Goal: Browse casually

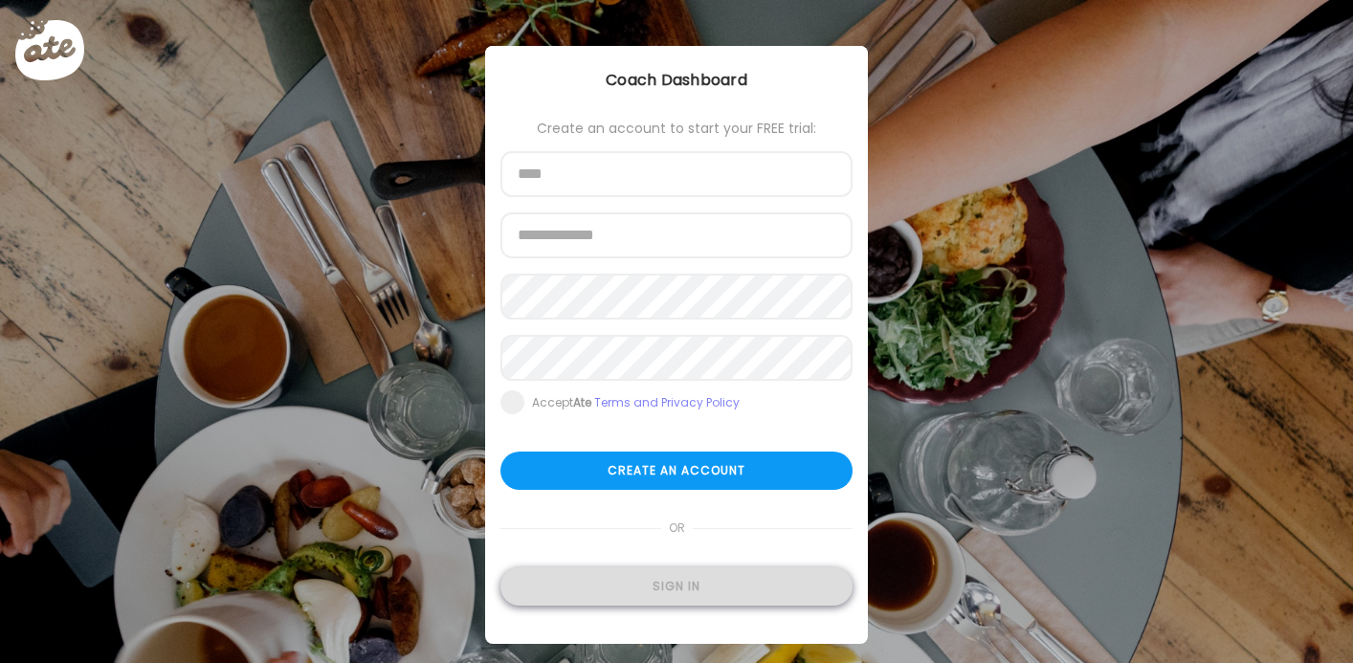
click at [665, 605] on div "Sign in" at bounding box center [676, 586] width 352 height 38
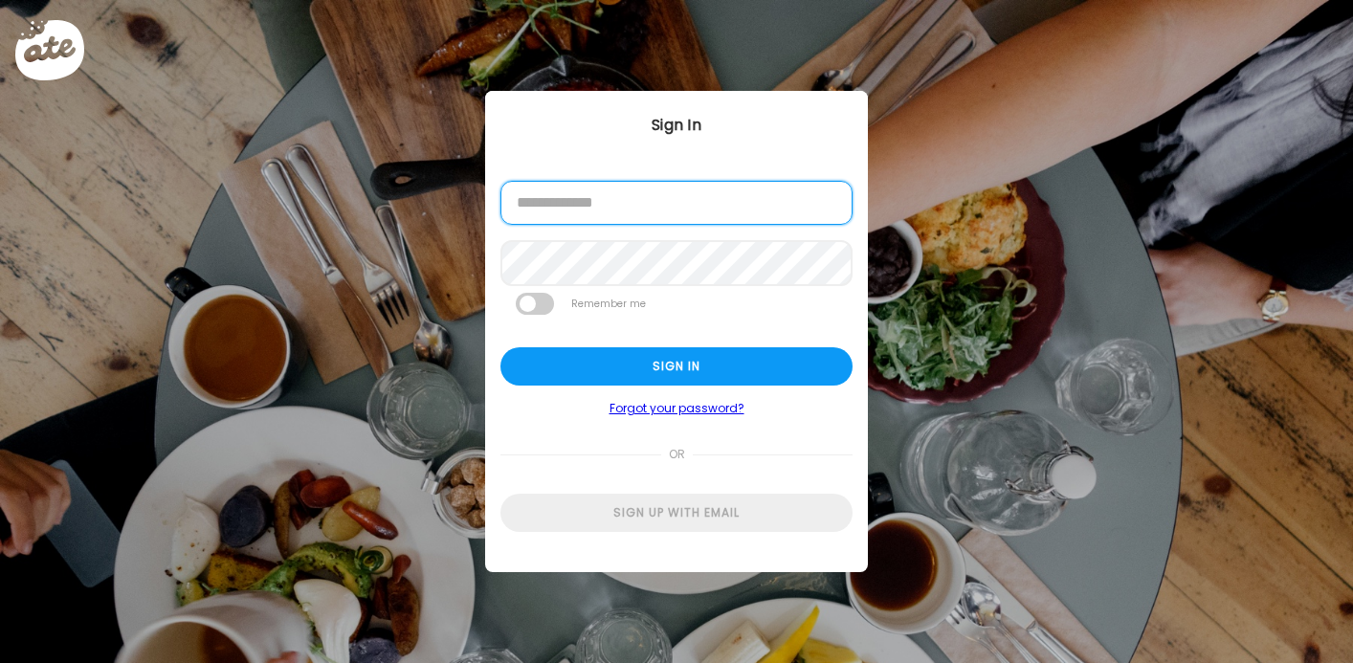
click at [698, 210] on input "email" at bounding box center [676, 203] width 352 height 44
type input "**********"
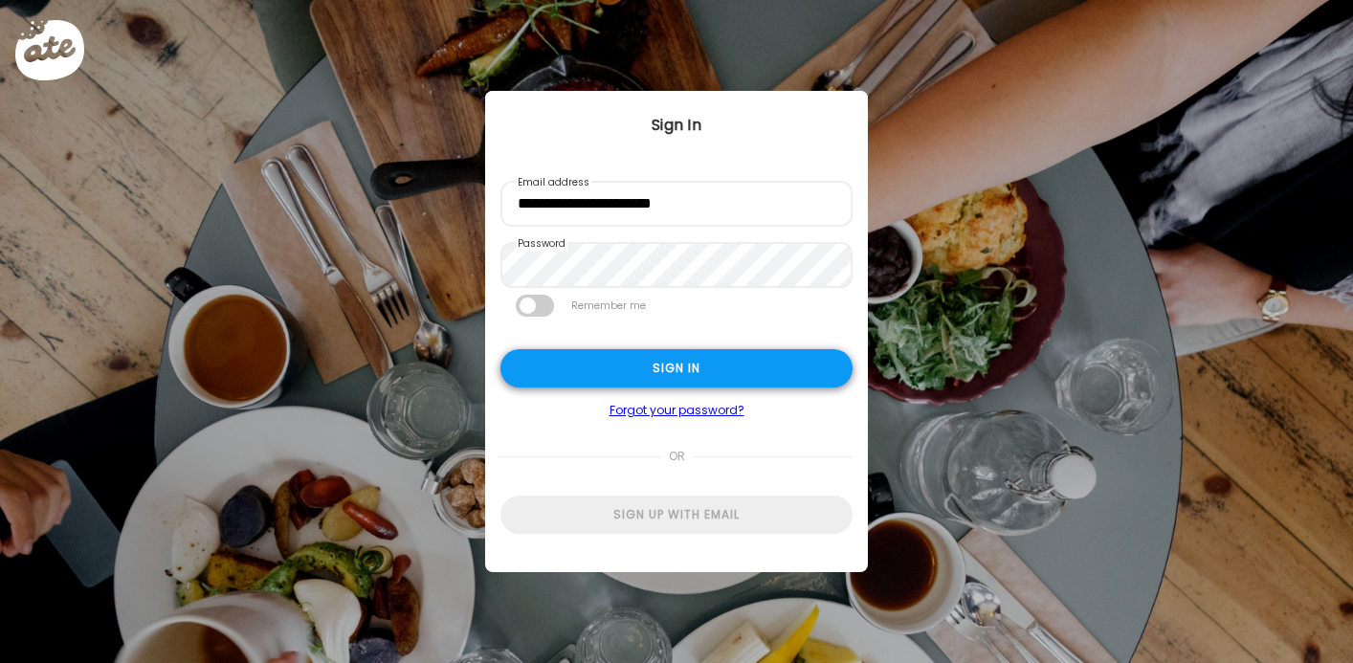
click at [689, 355] on div "Sign in" at bounding box center [676, 368] width 352 height 38
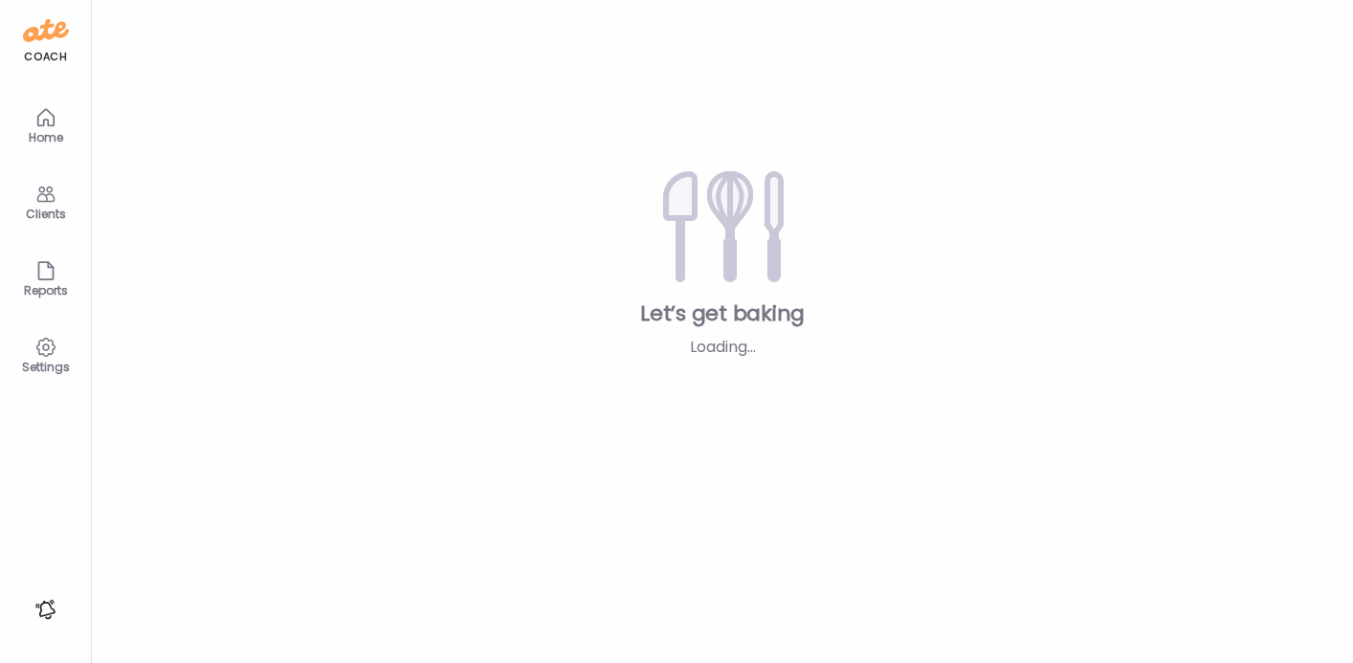
type textarea "**********"
type input "**********"
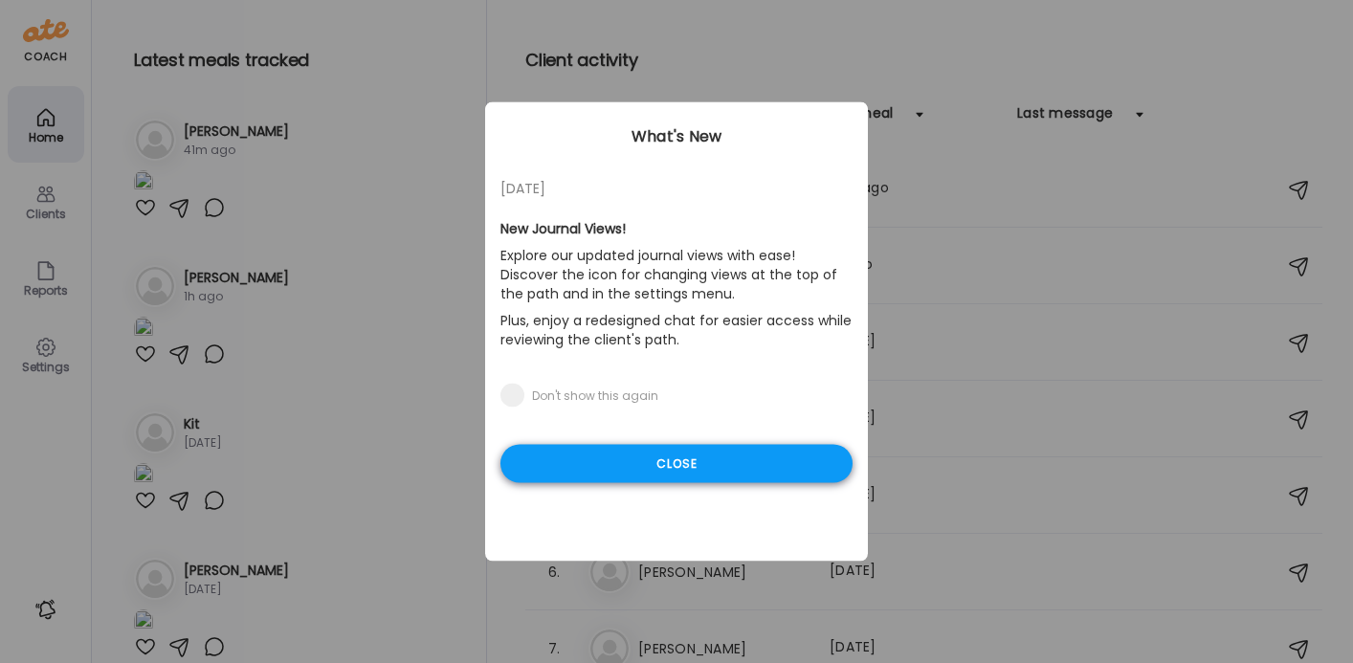
click at [741, 465] on div "Close" at bounding box center [676, 464] width 352 height 38
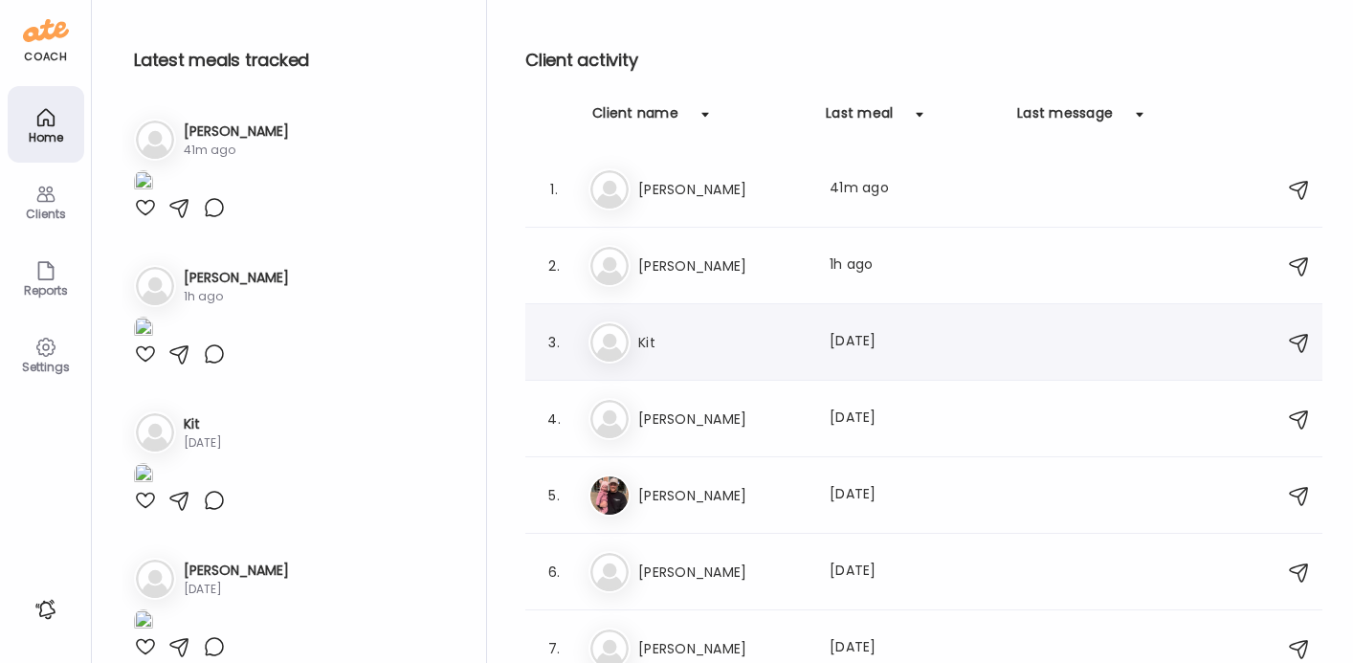
click at [653, 343] on h3 "Kit" at bounding box center [722, 342] width 168 height 23
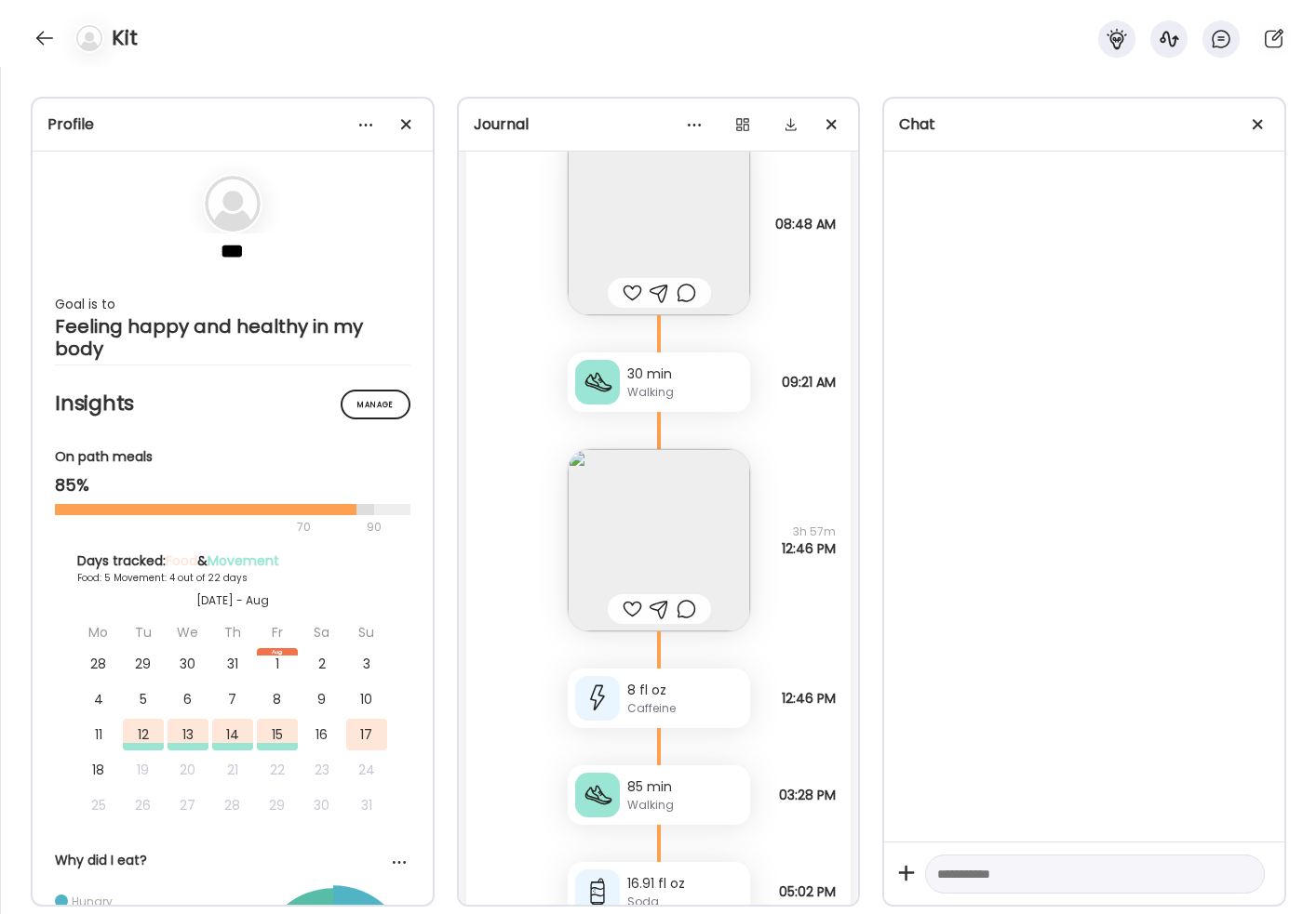
scroll to position [703, 0]
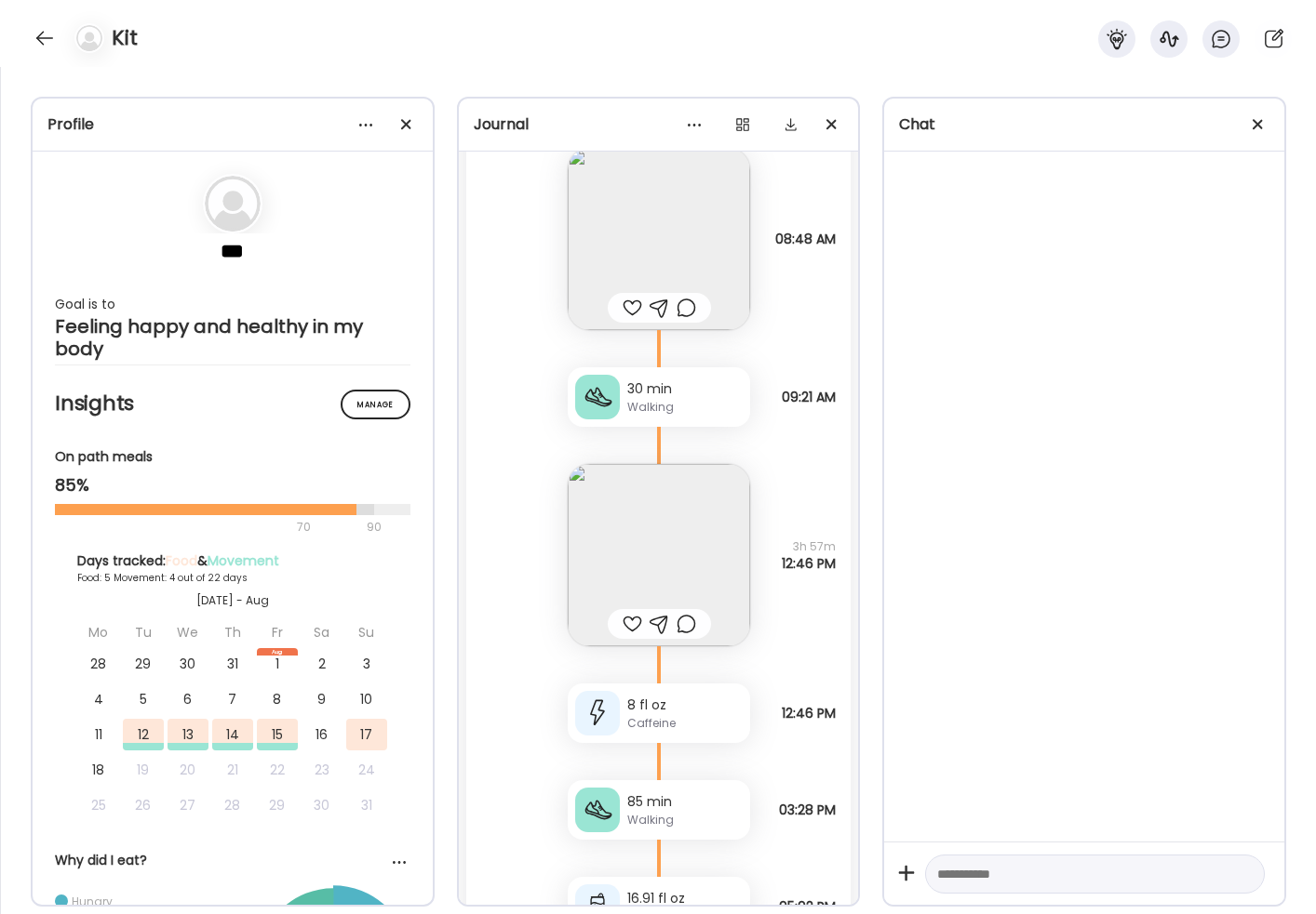
click at [678, 209] on img at bounding box center [659, 239] width 183 height 183
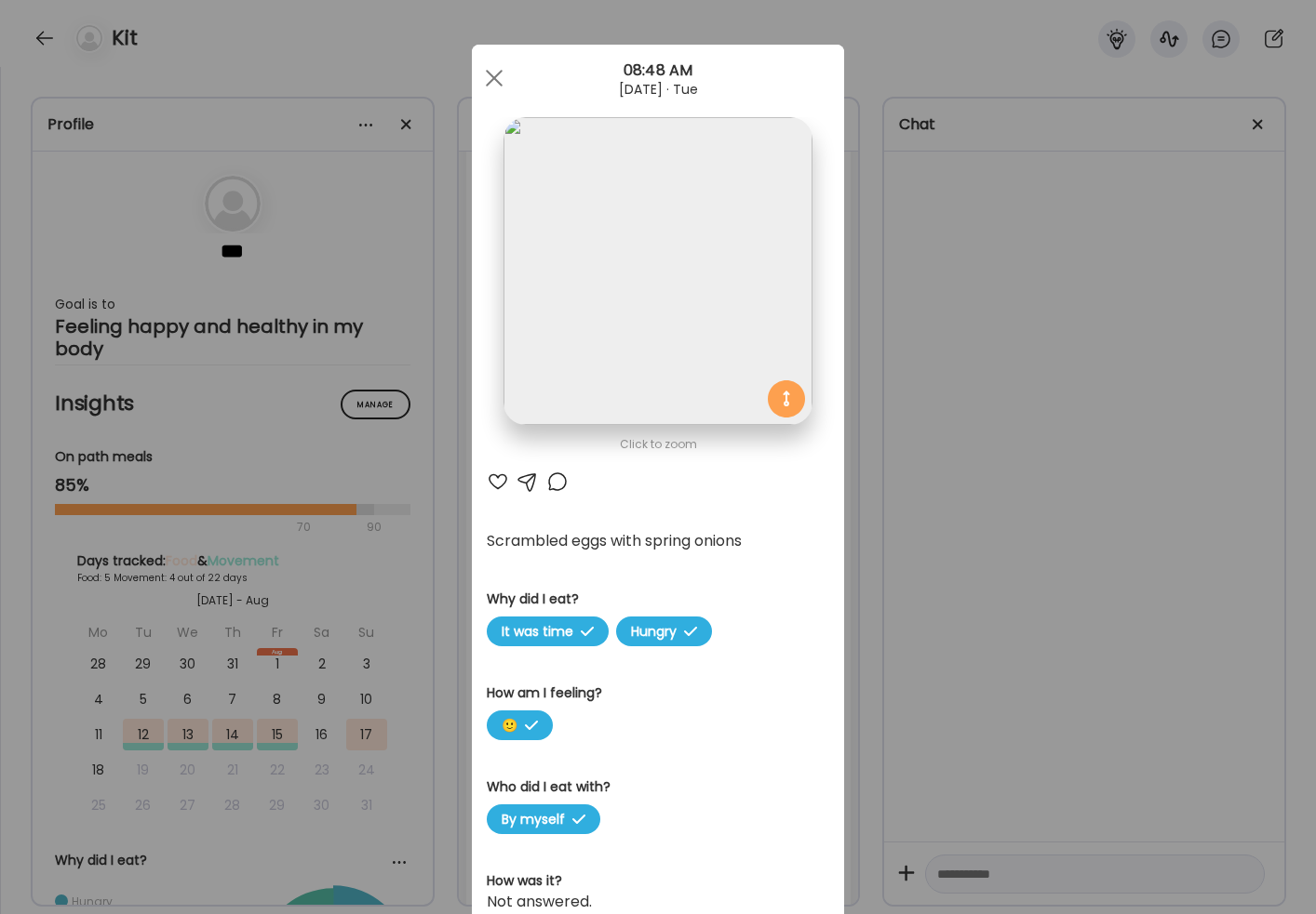
click at [908, 542] on div "Ate Coach Dashboard Wahoo! It’s official Take a moment to set up your Coach Pro…" at bounding box center [658, 457] width 1316 height 914
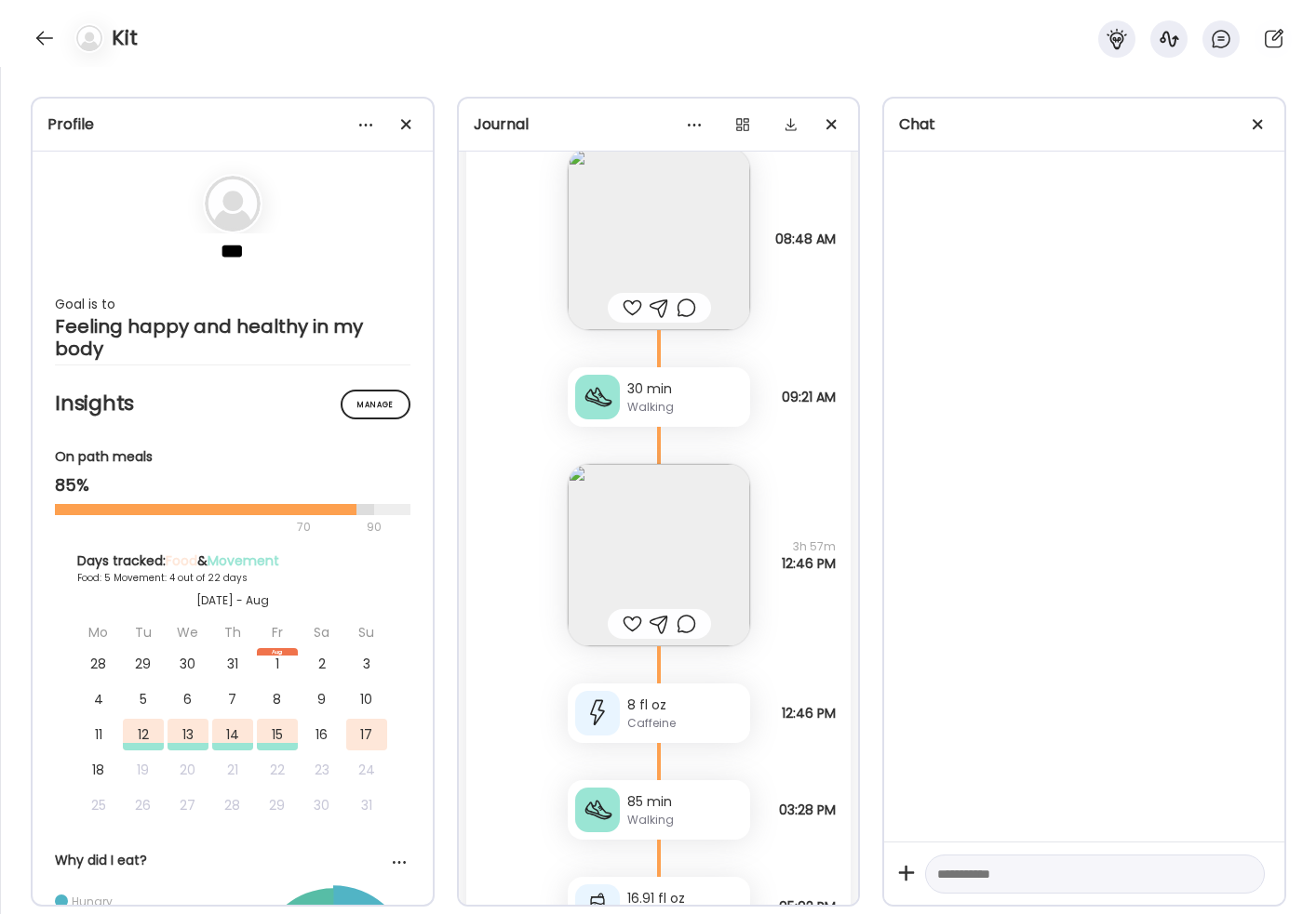
click at [697, 527] on img at bounding box center [659, 555] width 183 height 183
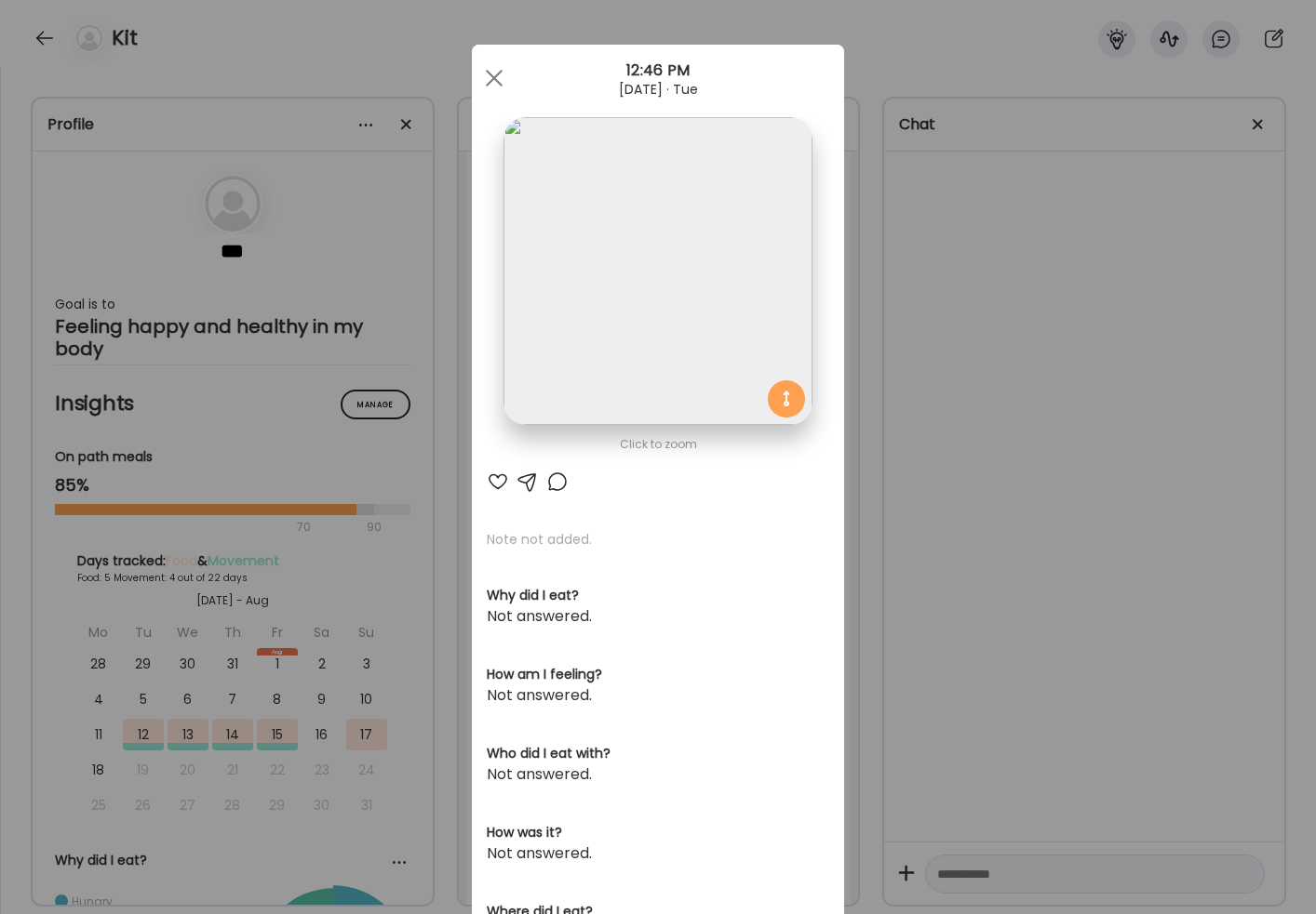
scroll to position [5, 0]
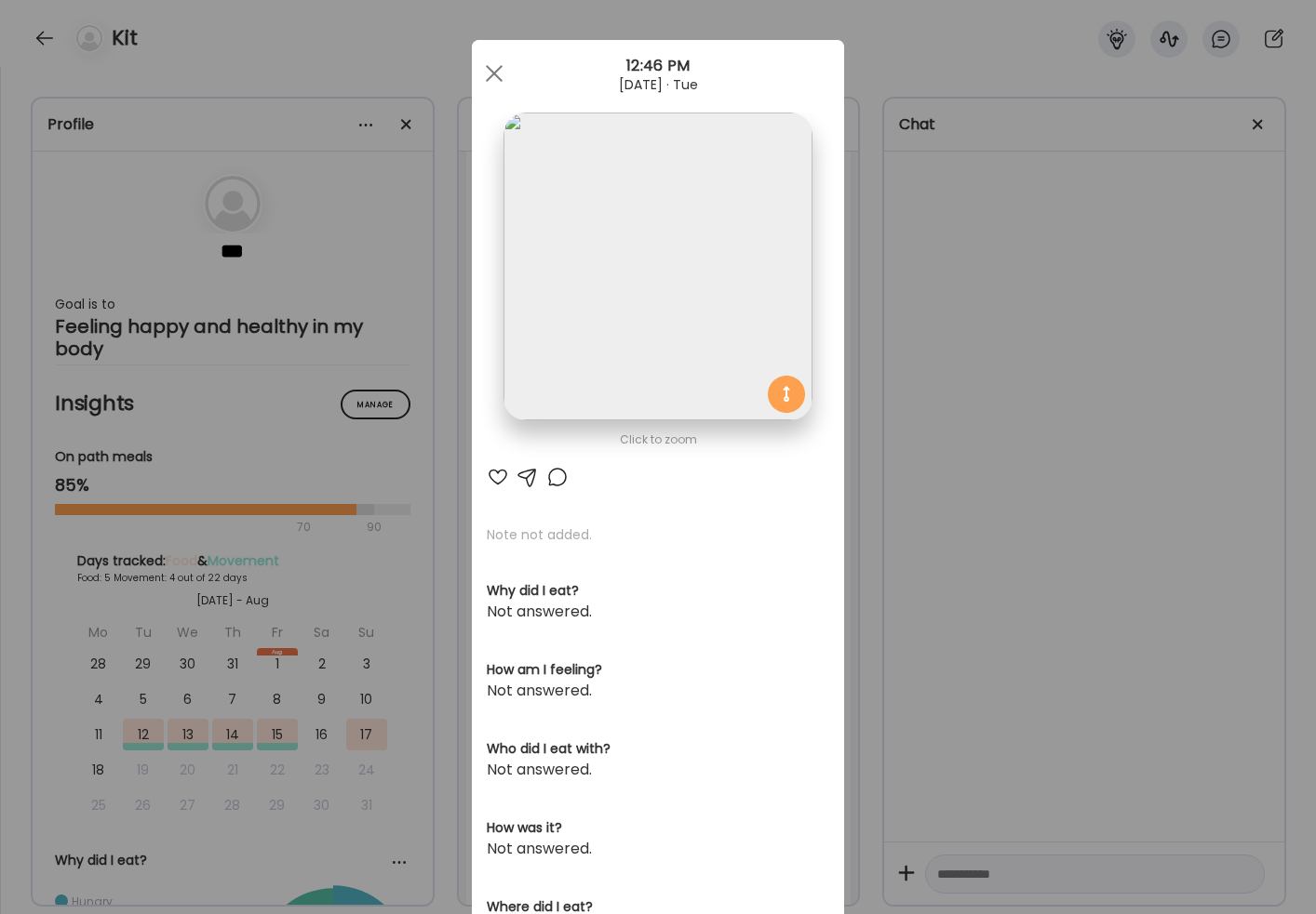
click at [738, 264] on img at bounding box center [658, 266] width 308 height 308
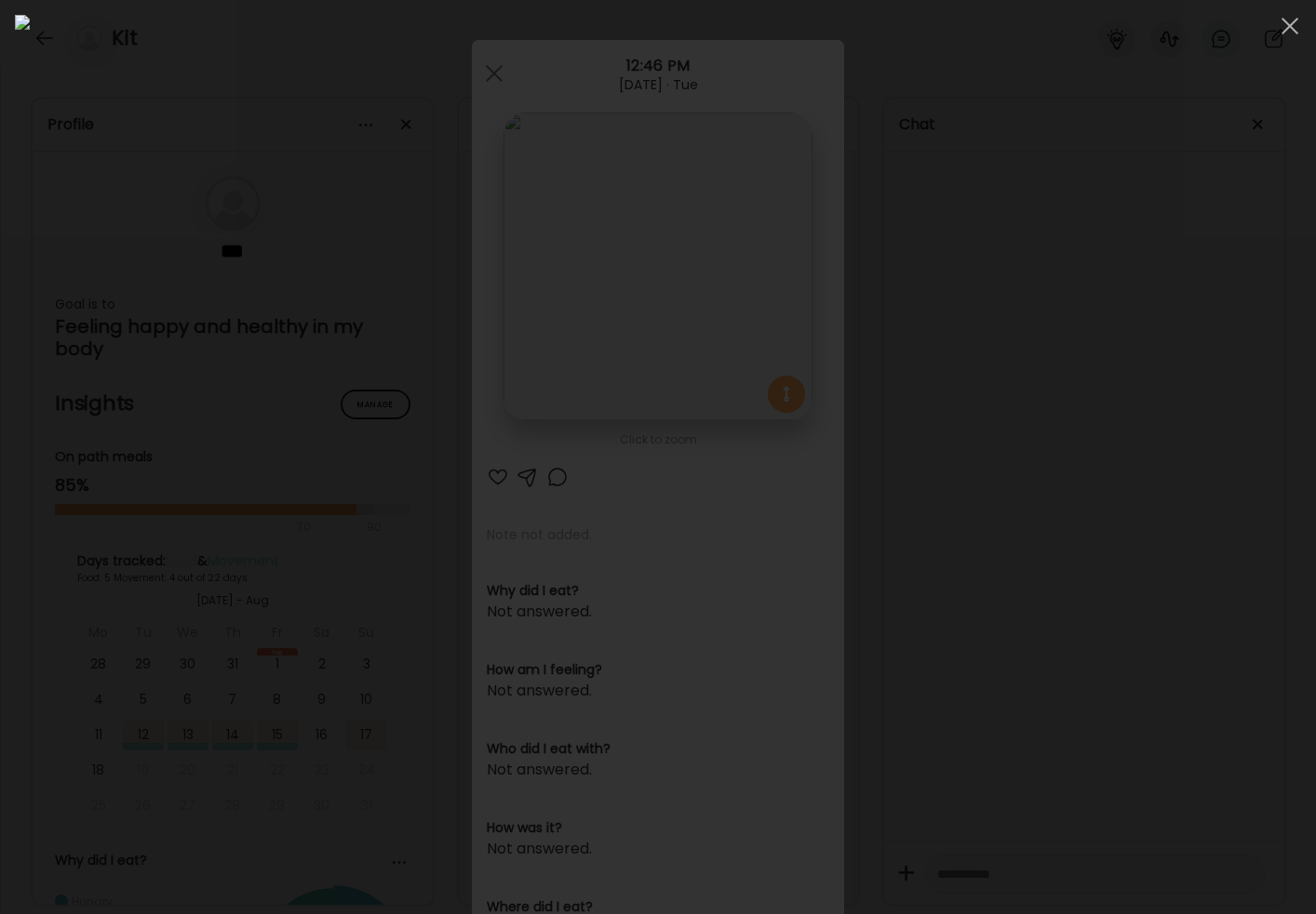
click at [132, 537] on div at bounding box center [658, 457] width 1286 height 885
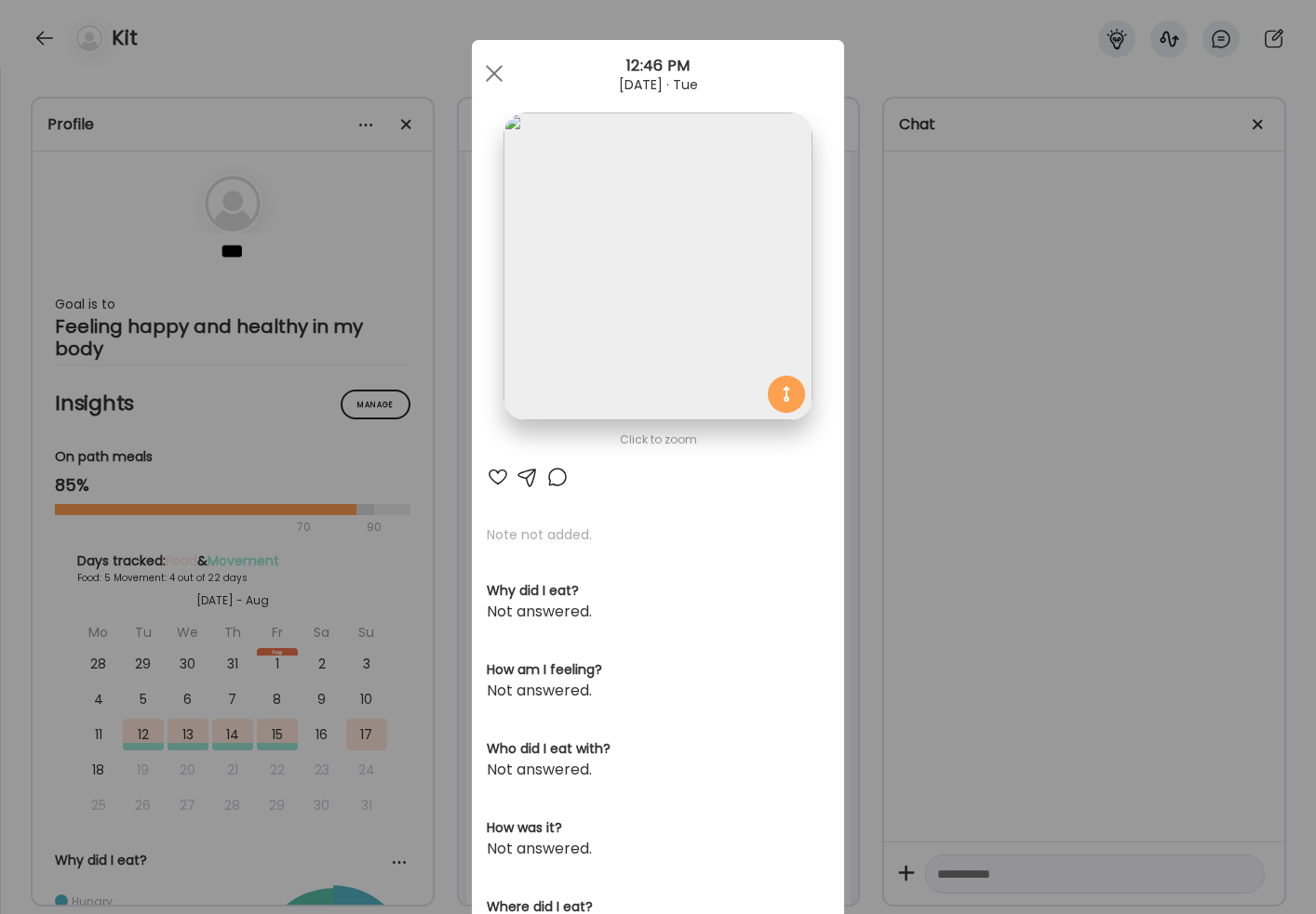
click at [1076, 618] on div "Ate Coach Dashboard Wahoo! It’s official Take a moment to set up your Coach Pro…" at bounding box center [658, 457] width 1316 height 914
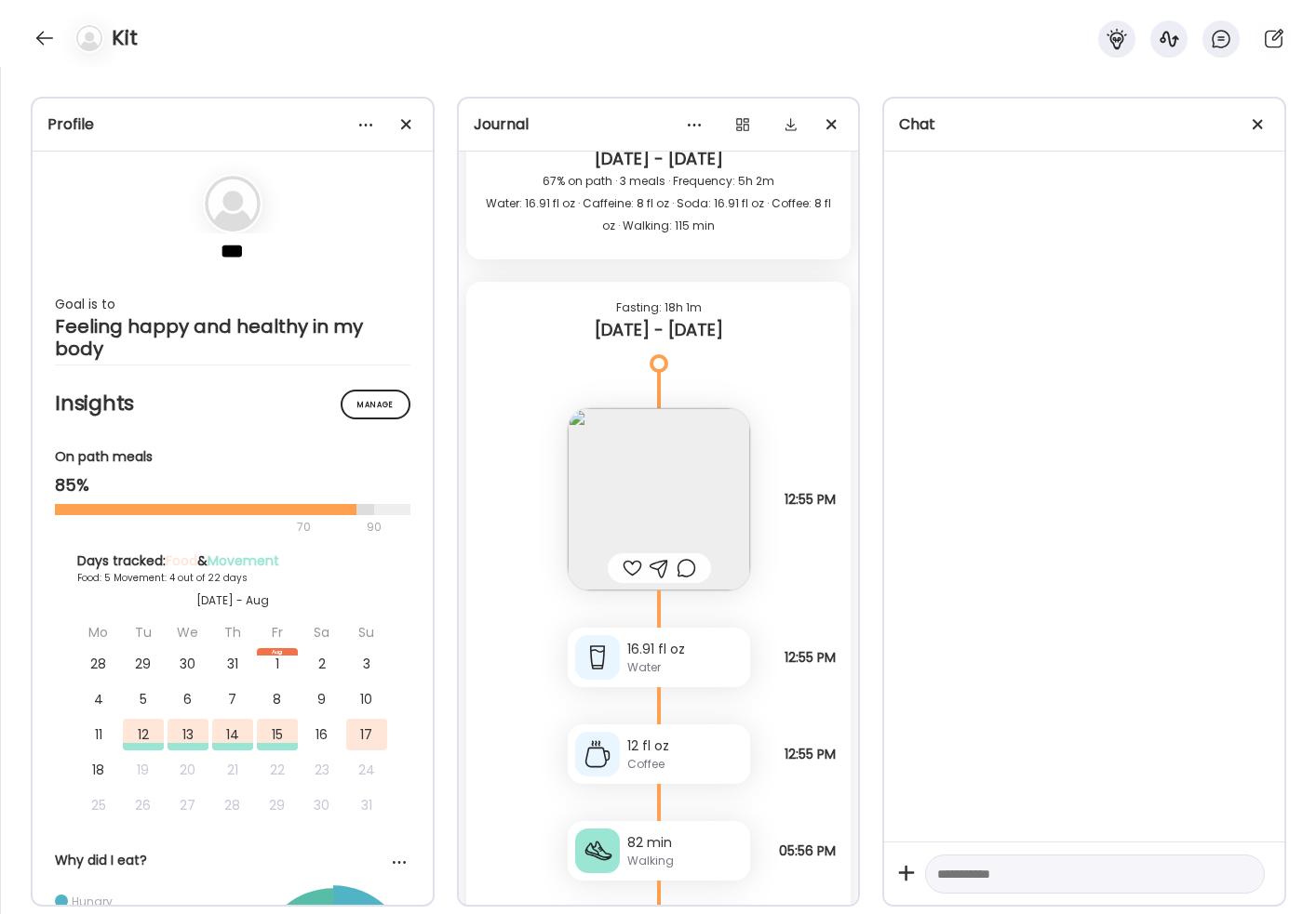
scroll to position [1770, 0]
click at [701, 455] on img at bounding box center [659, 502] width 183 height 183
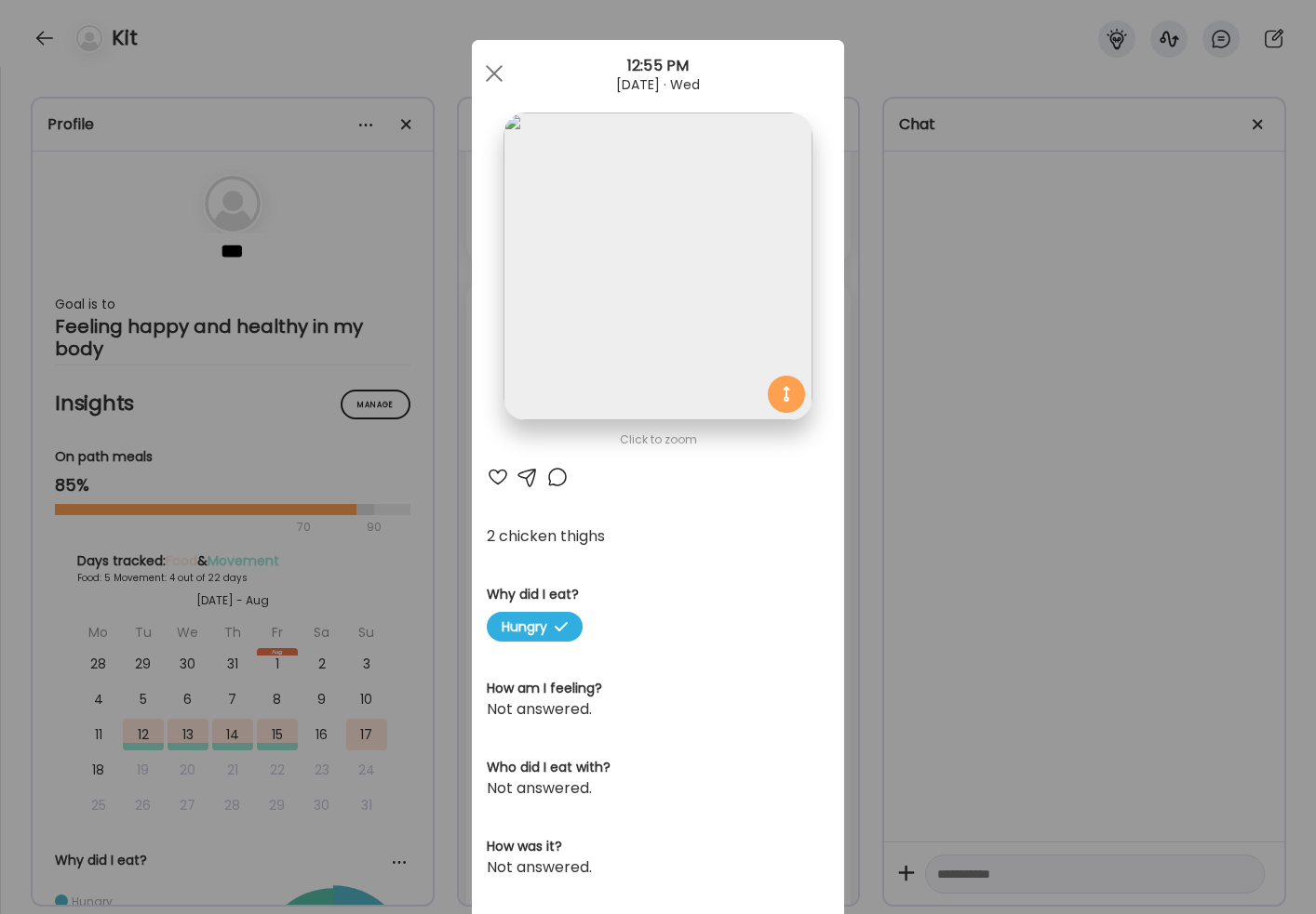
click at [949, 557] on div "Ate Coach Dashboard Wahoo! It’s official Take a moment to set up your Coach Pro…" at bounding box center [658, 457] width 1316 height 914
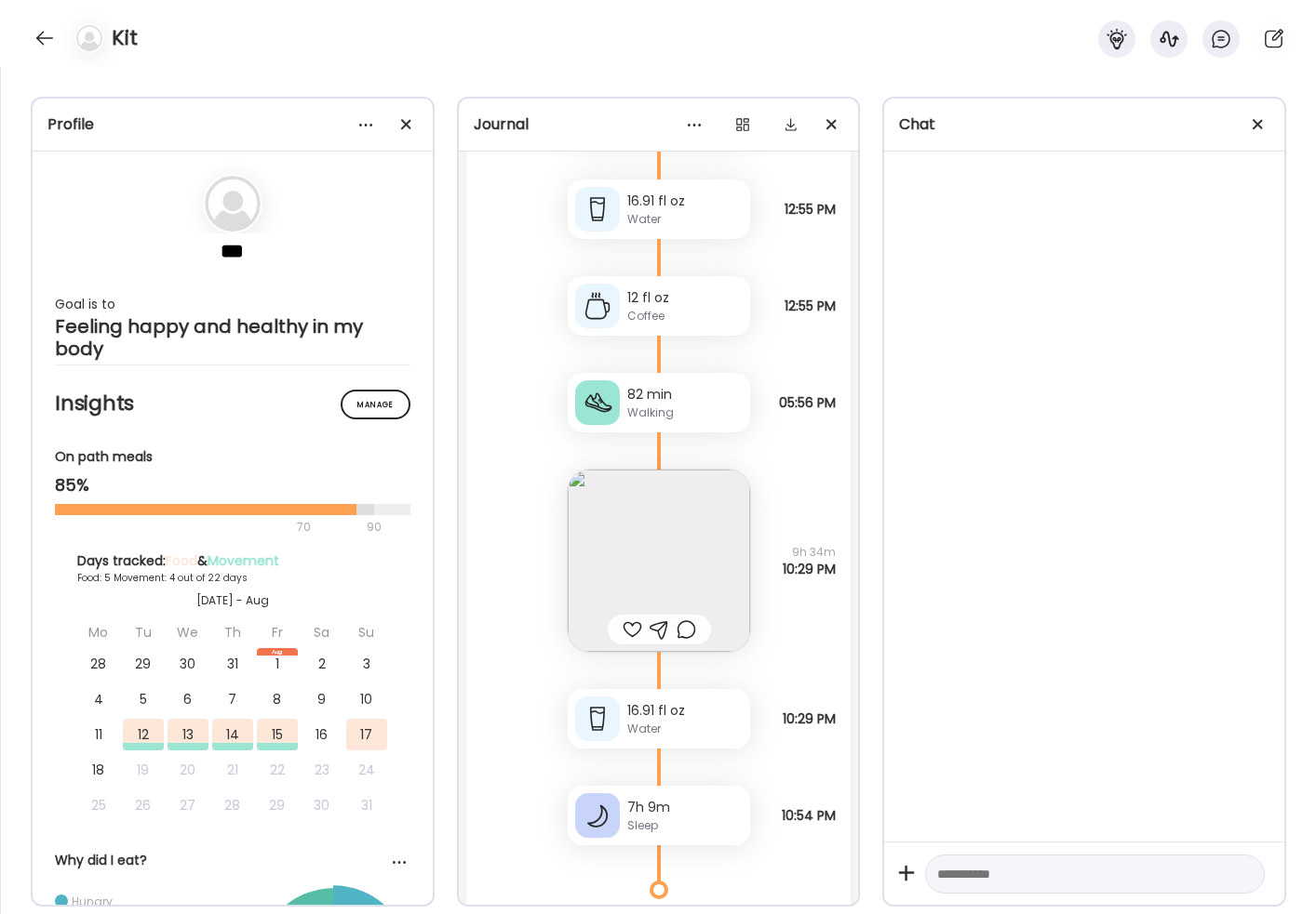
scroll to position [2229, 0]
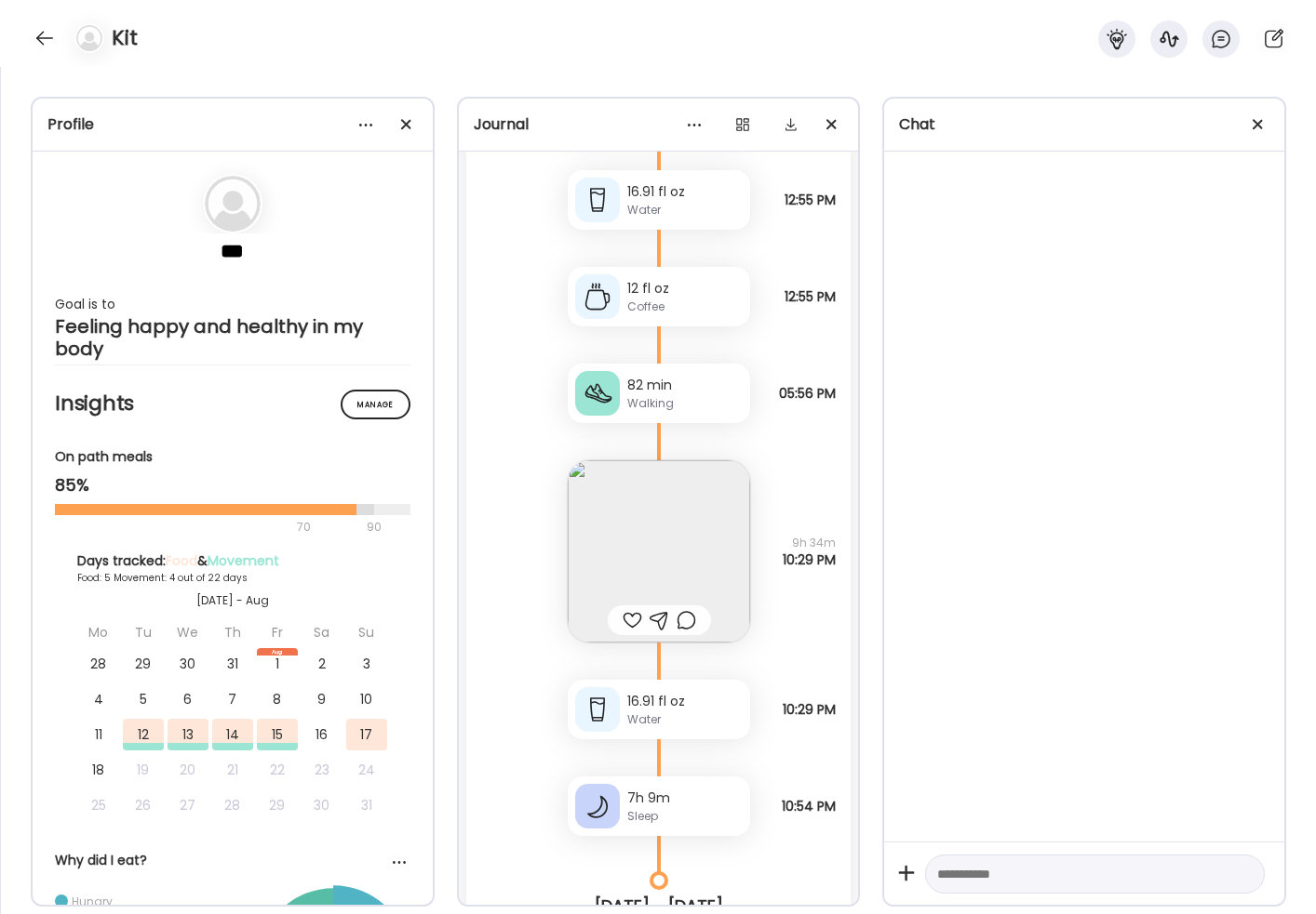
click at [706, 528] on img at bounding box center [659, 552] width 183 height 183
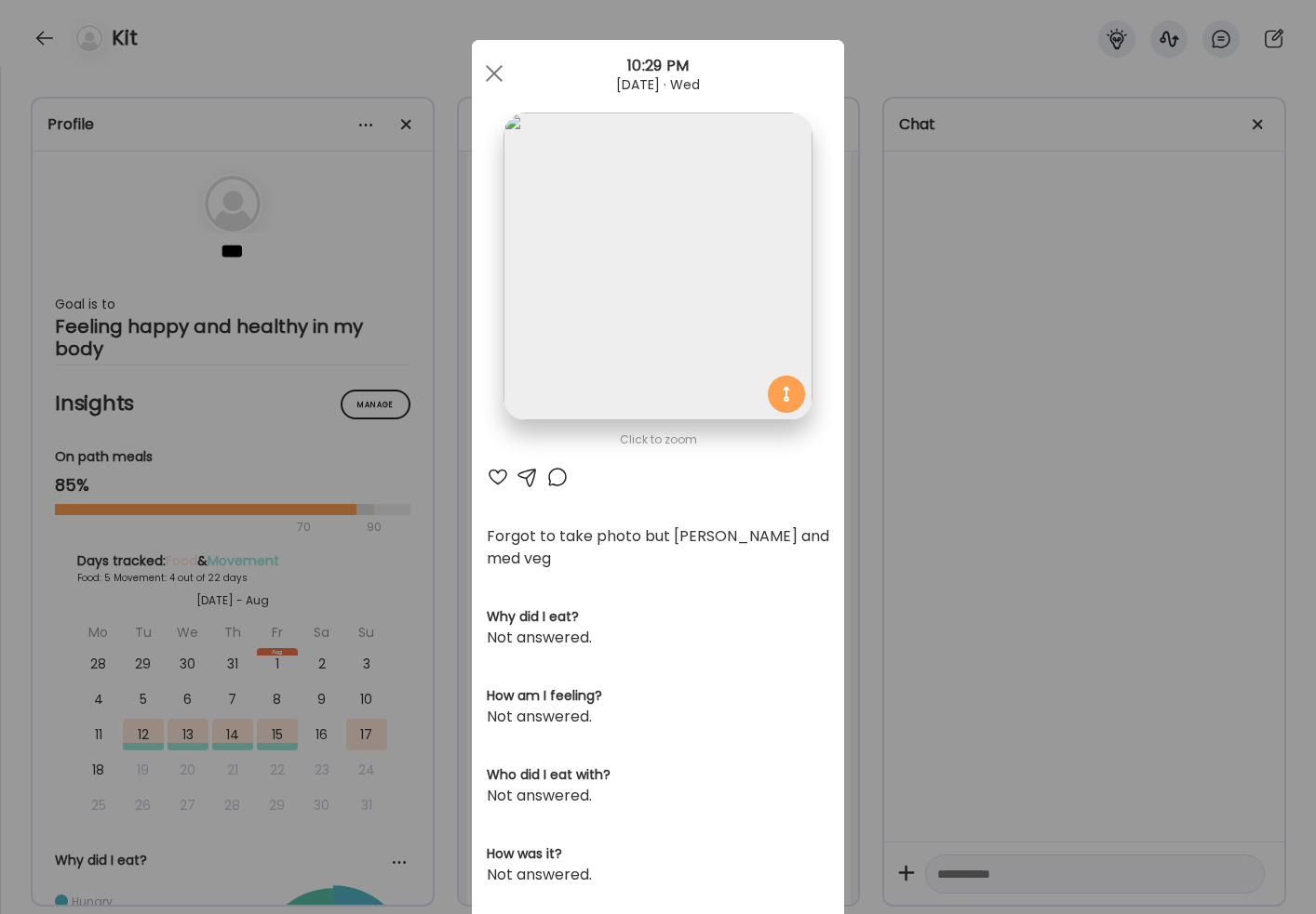
click at [936, 644] on div "Ate Coach Dashboard Wahoo! It’s official Take a moment to set up your Coach Pro…" at bounding box center [658, 457] width 1316 height 914
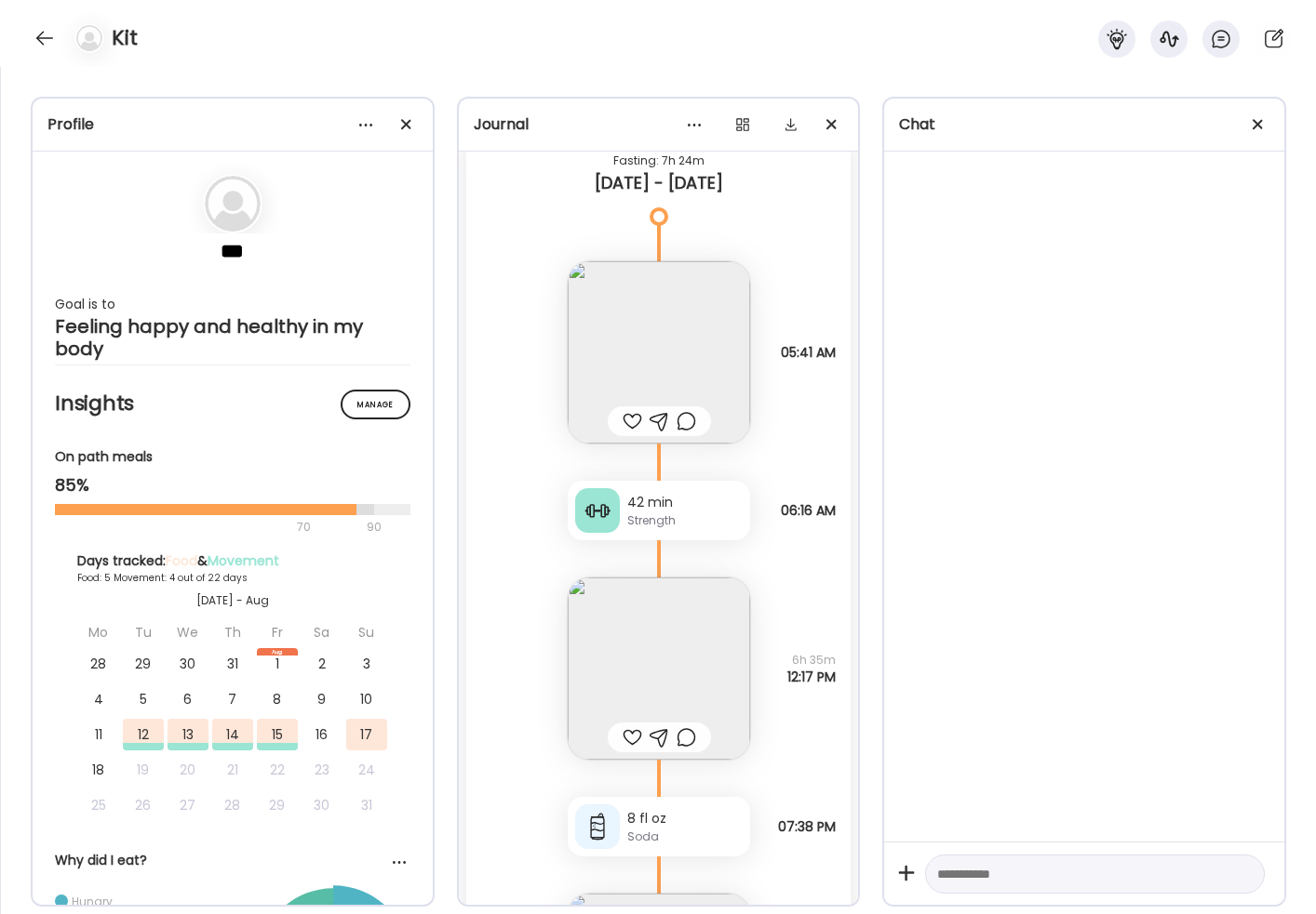
scroll to position [4475, 0]
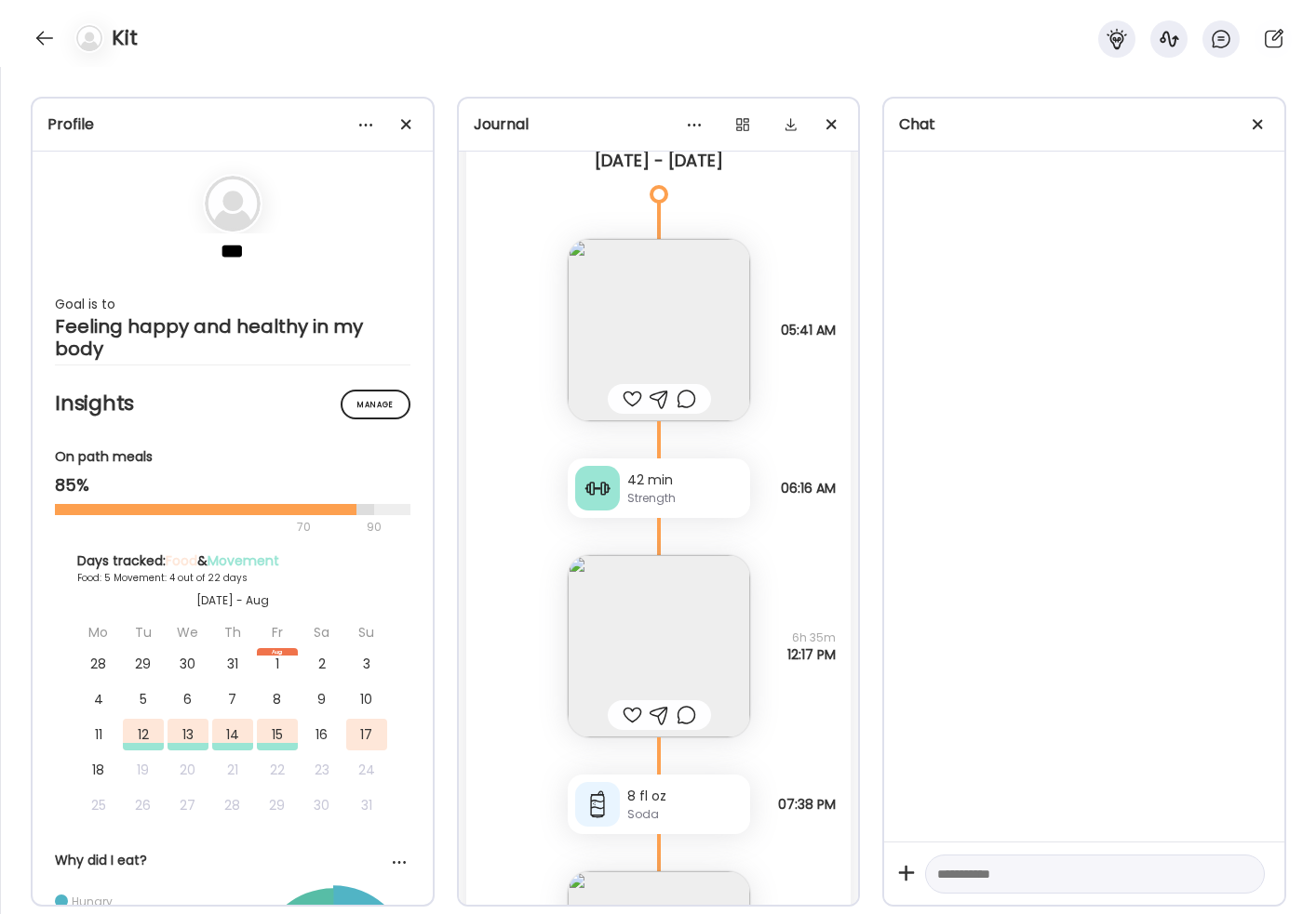
click at [676, 600] on img at bounding box center [659, 647] width 183 height 183
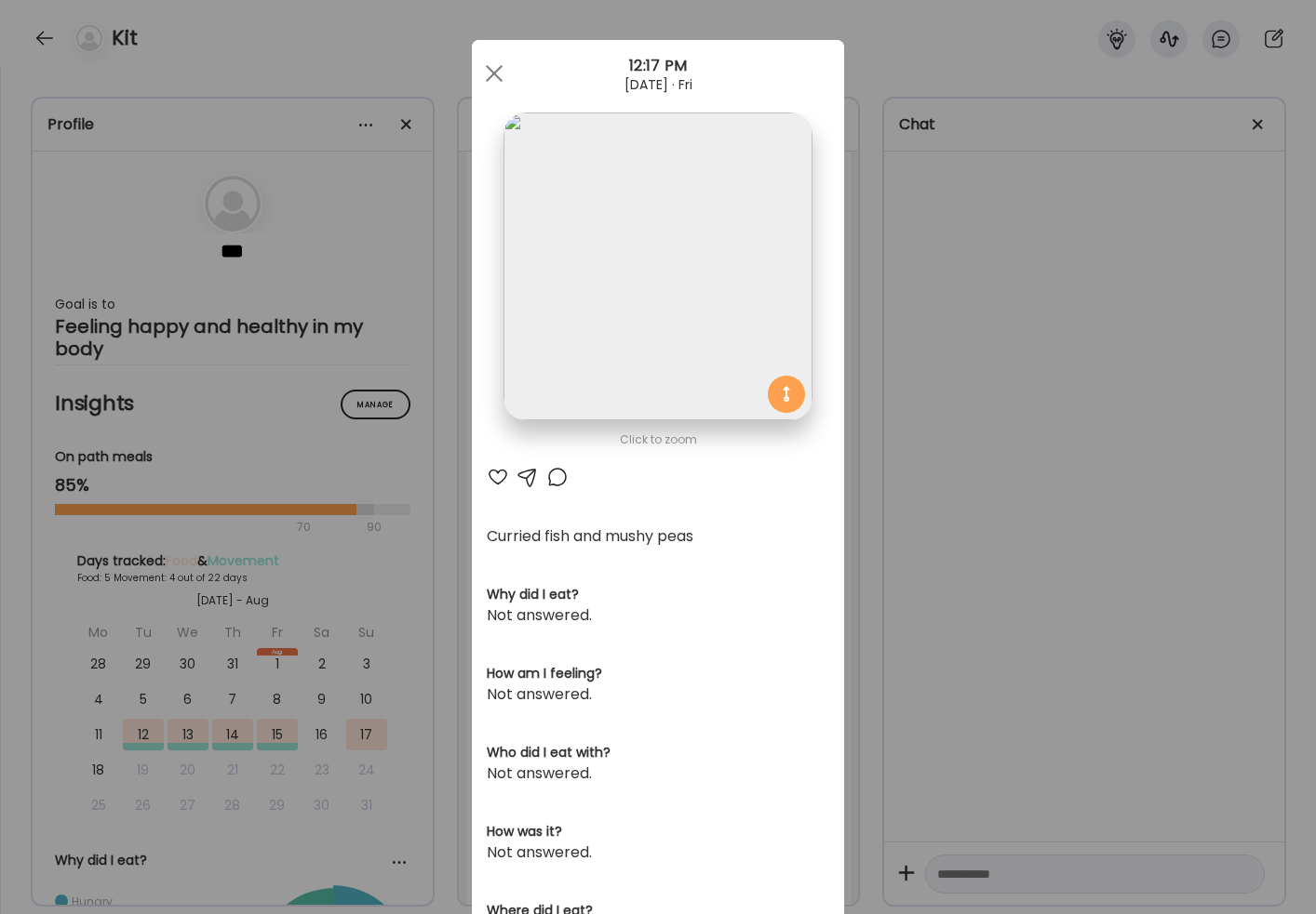
click at [916, 631] on div "Ate Coach Dashboard Wahoo! It’s official Take a moment to set up your Coach Pro…" at bounding box center [658, 457] width 1316 height 914
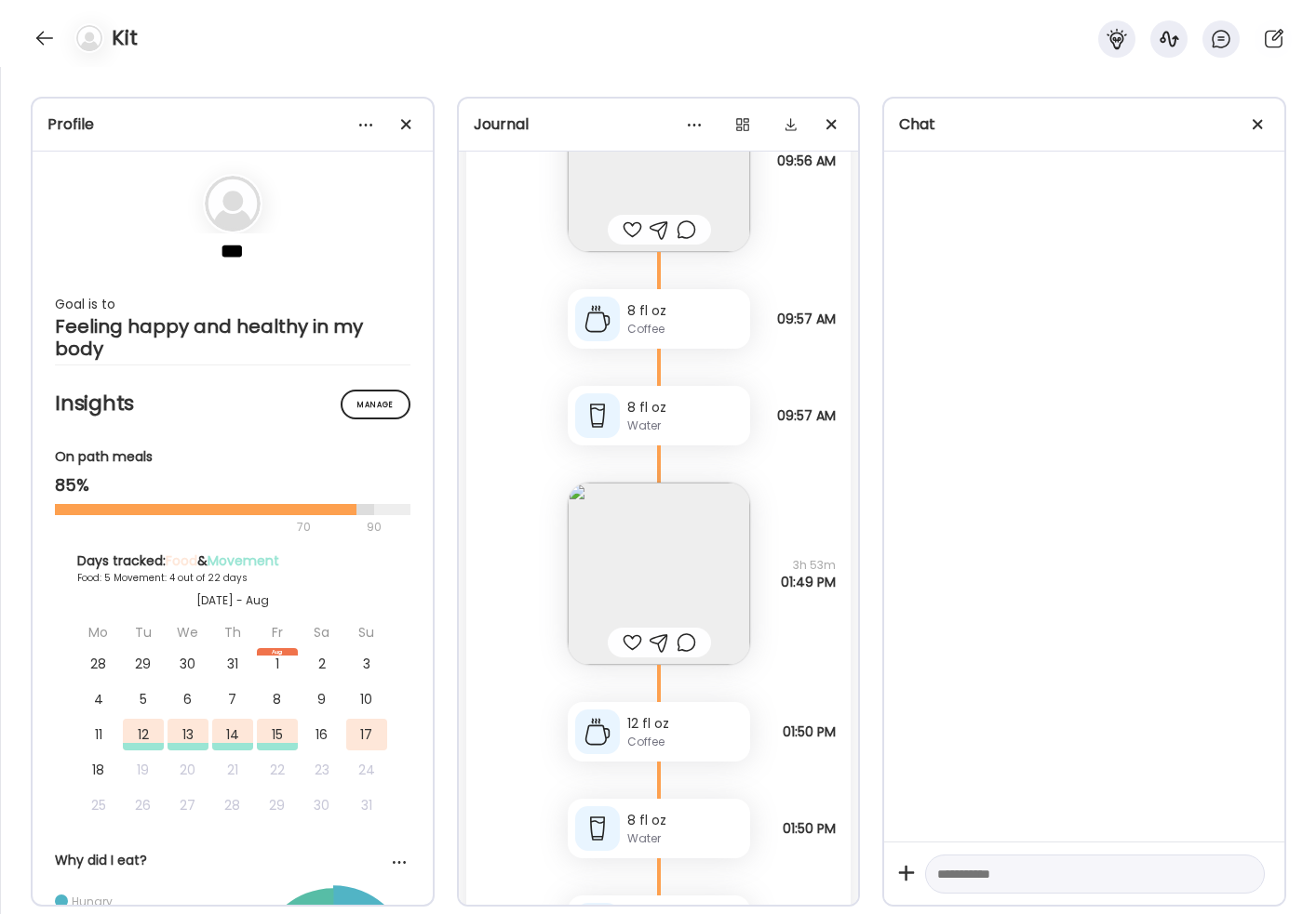
scroll to position [5862, 0]
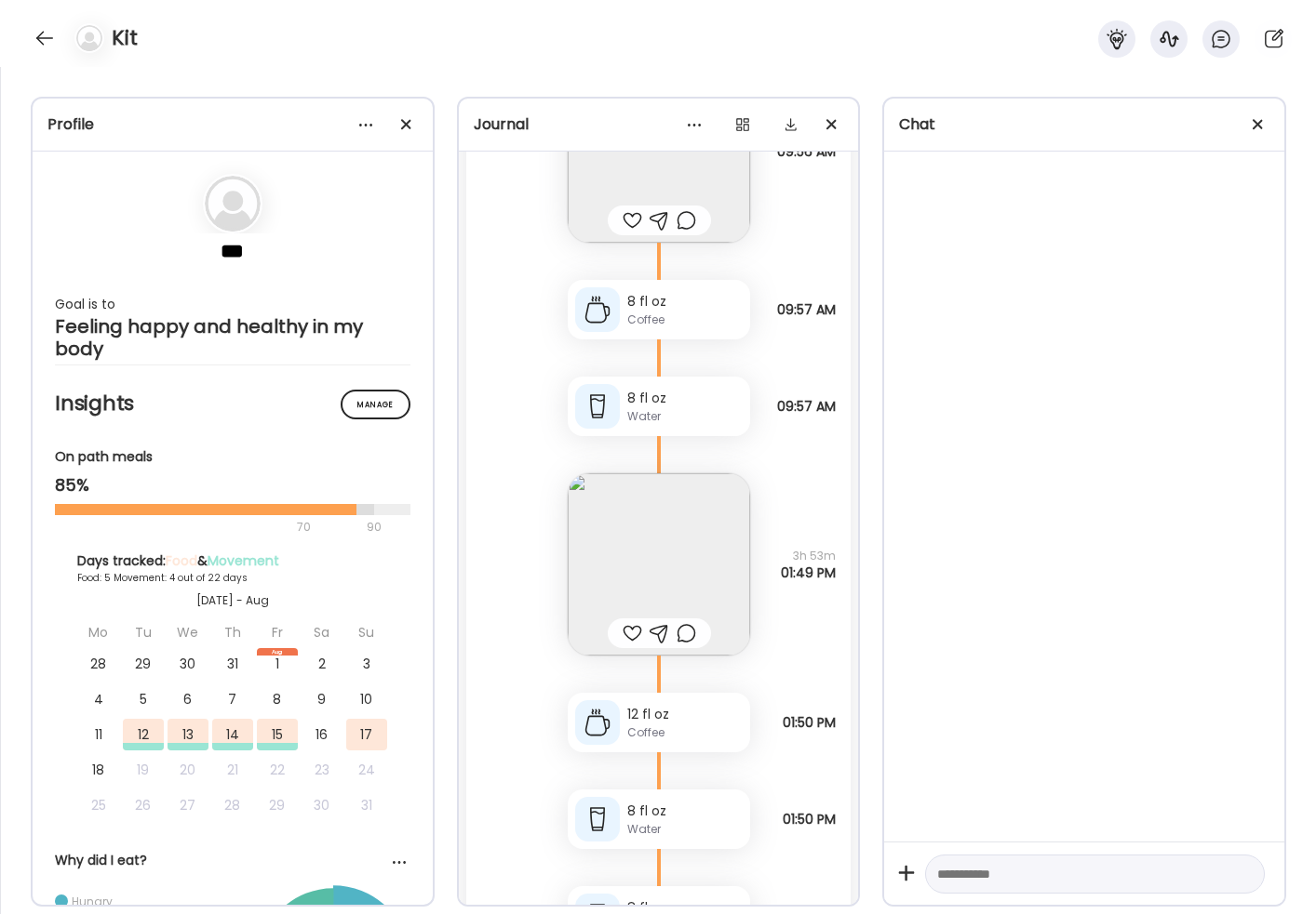
click at [690, 499] on img at bounding box center [659, 565] width 183 height 183
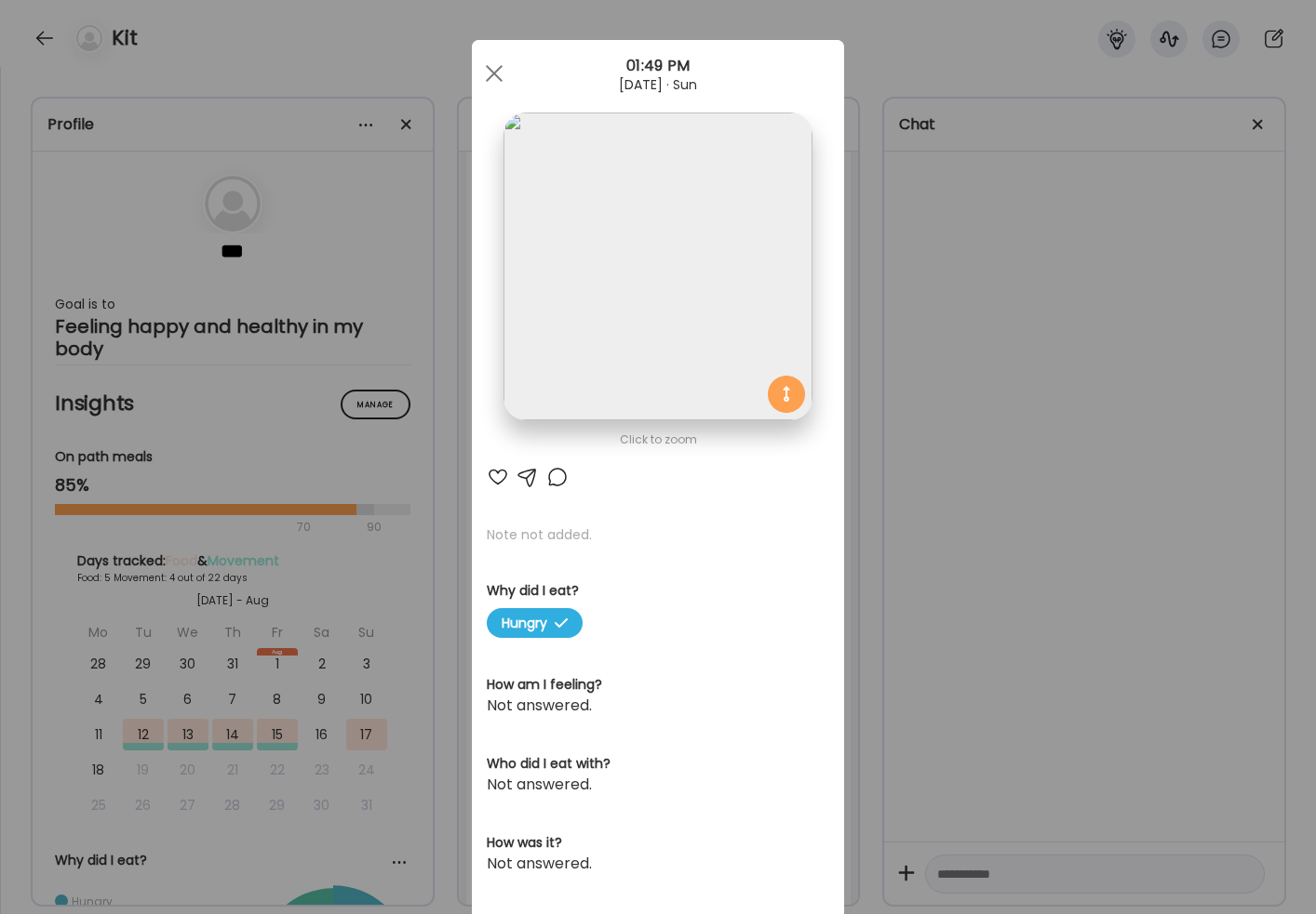
click at [912, 644] on div "Ate Coach Dashboard Wahoo! It’s official Take a moment to set up your Coach Pro…" at bounding box center [658, 457] width 1316 height 914
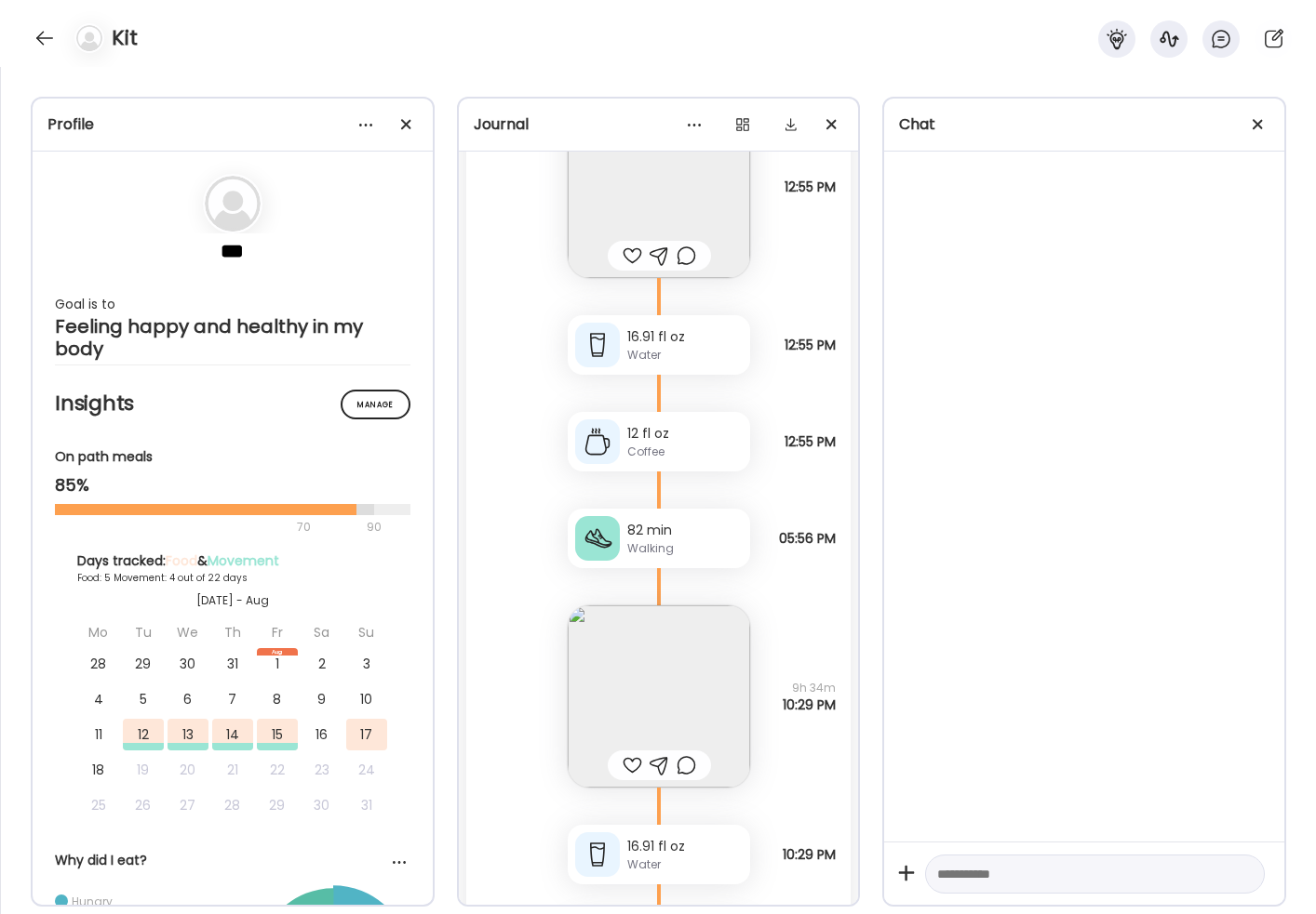
scroll to position [2459, 0]
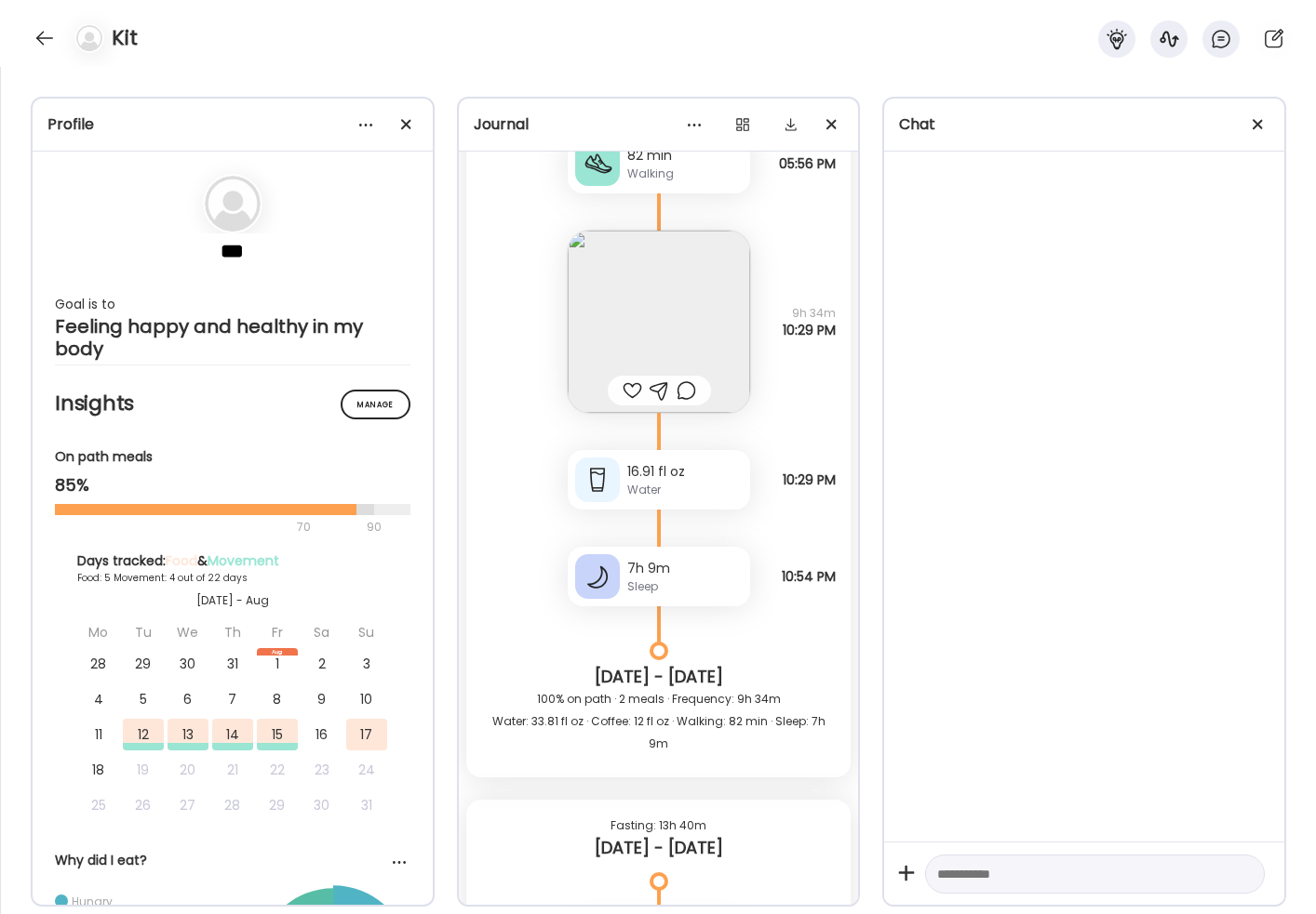
click at [676, 307] on img at bounding box center [659, 322] width 183 height 183
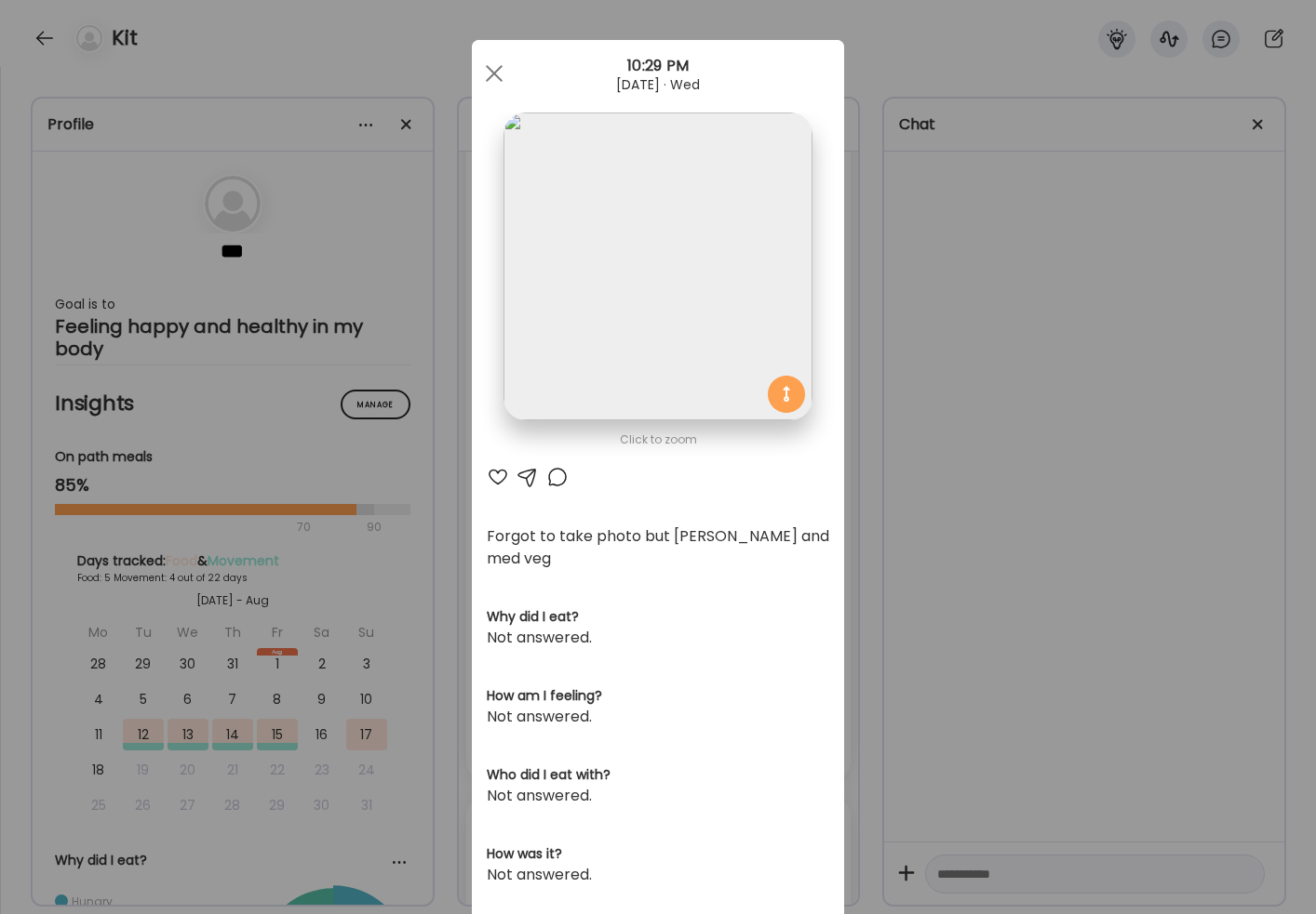
click at [939, 555] on div "Ate Coach Dashboard Wahoo! It’s official Take a moment to set up your Coach Pro…" at bounding box center [658, 457] width 1316 height 914
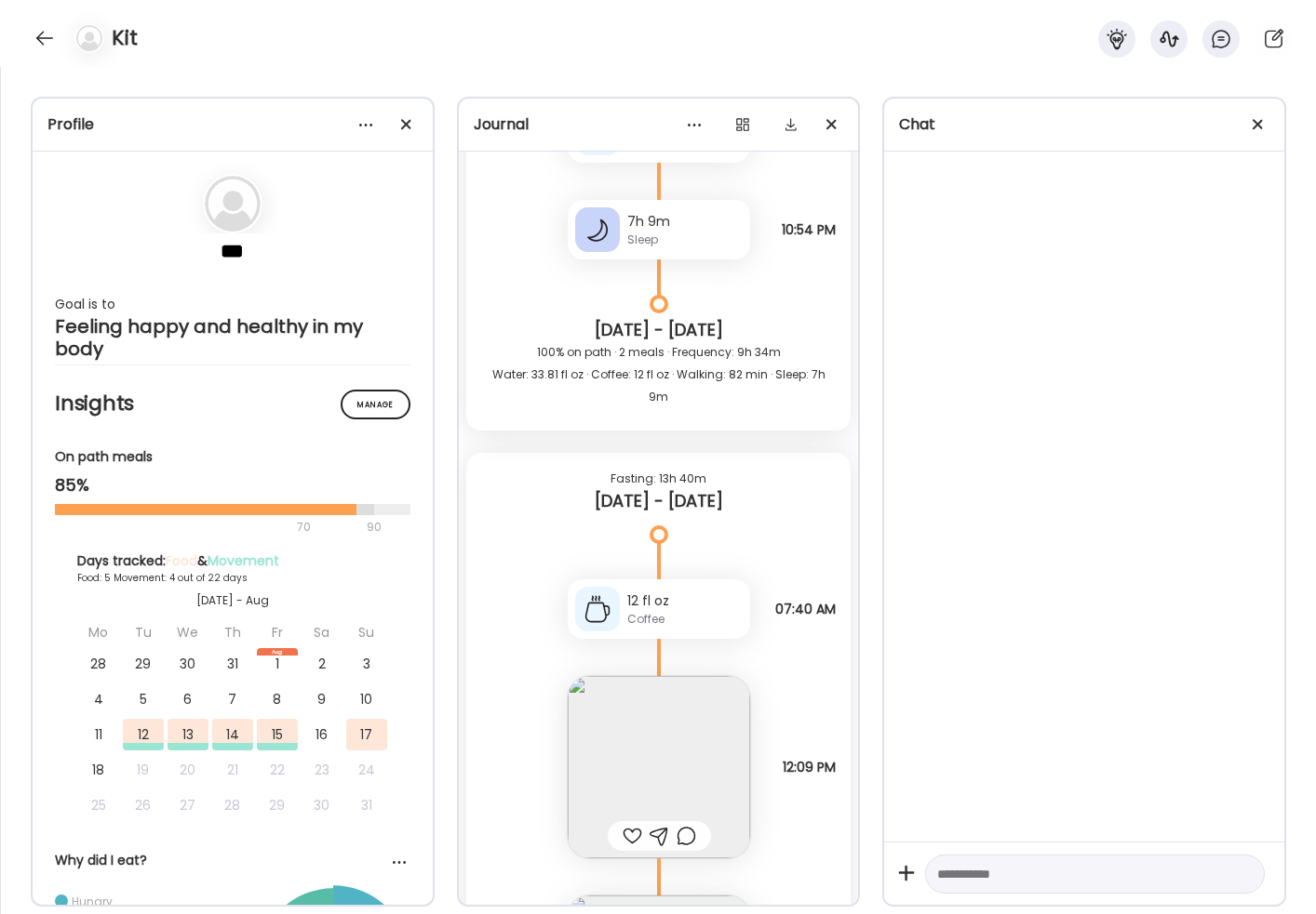
scroll to position [3216, 0]
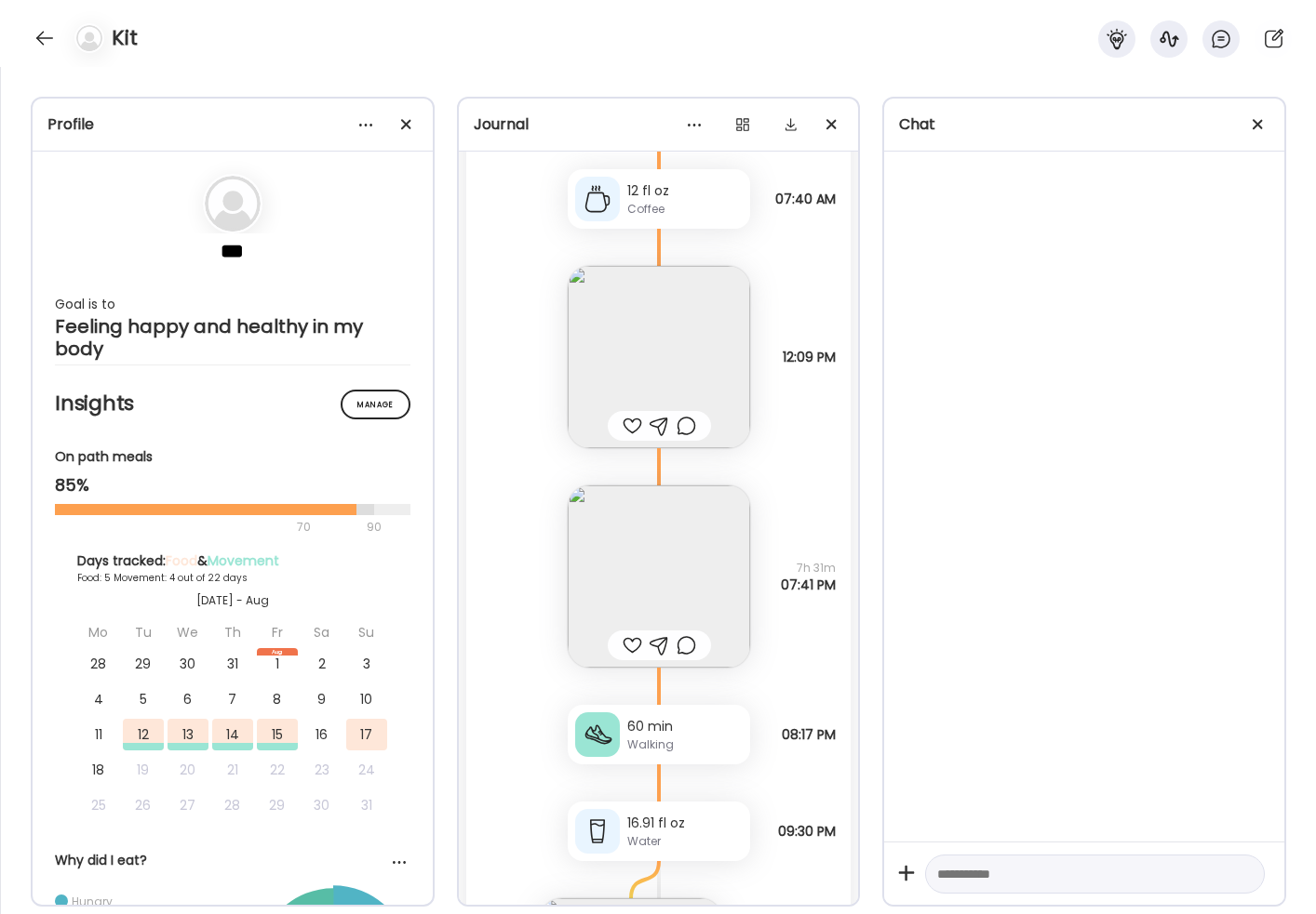
click at [658, 283] on img at bounding box center [659, 358] width 183 height 183
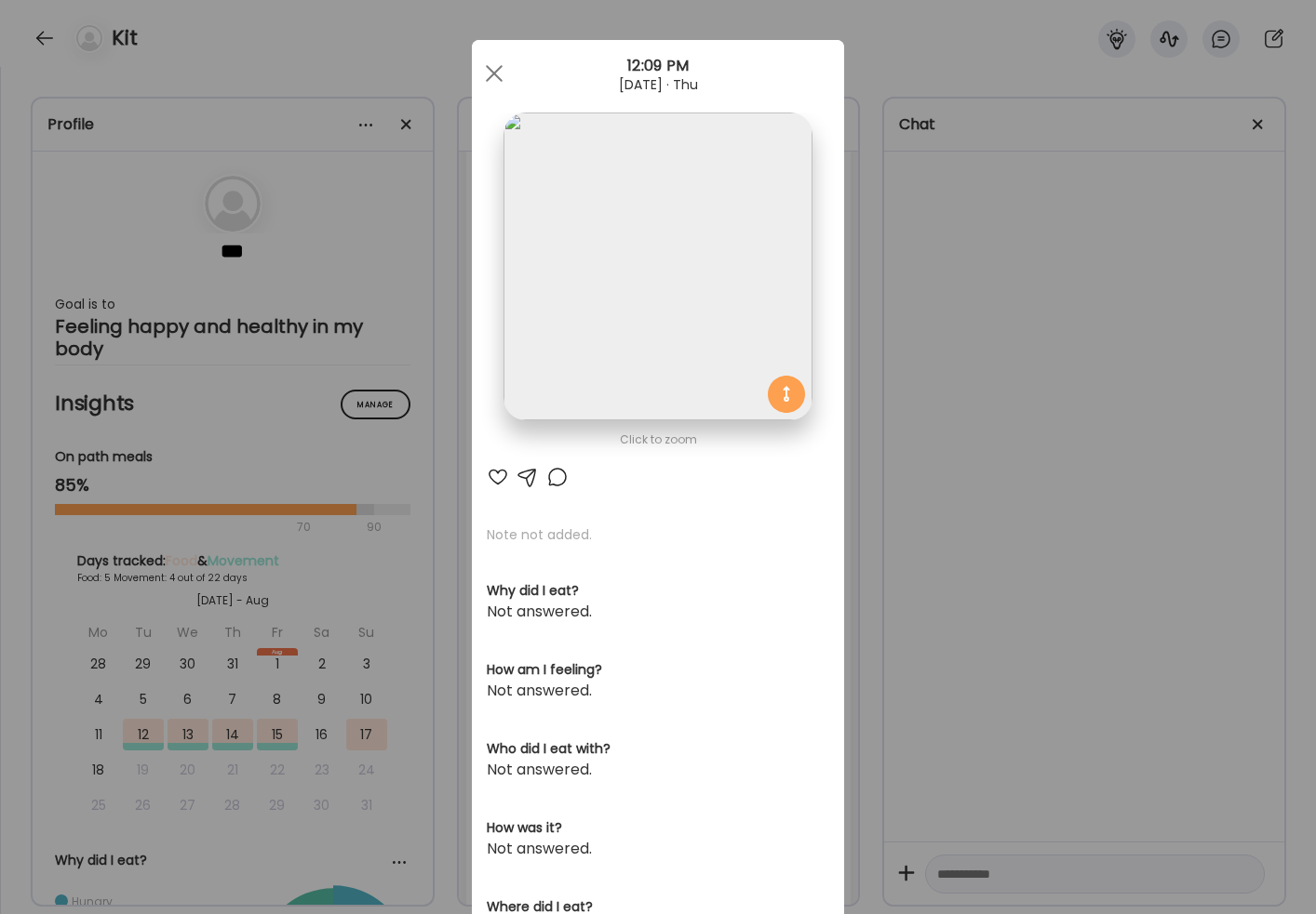
click at [916, 376] on div "Ate Coach Dashboard Wahoo! It’s official Take a moment to set up your Coach Pro…" at bounding box center [658, 457] width 1316 height 914
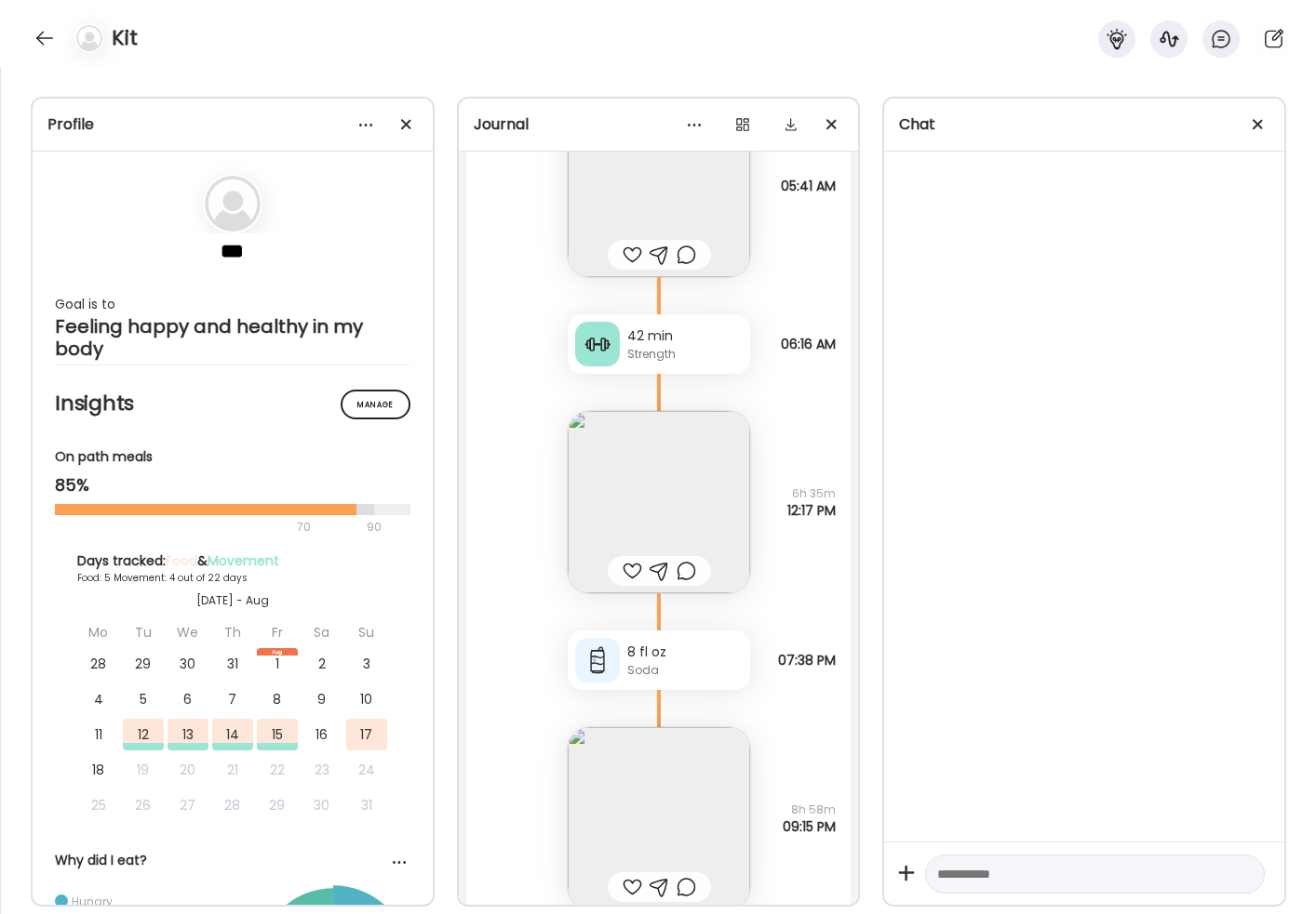
scroll to position [4622, 0]
click at [662, 644] on img at bounding box center [659, 816] width 183 height 183
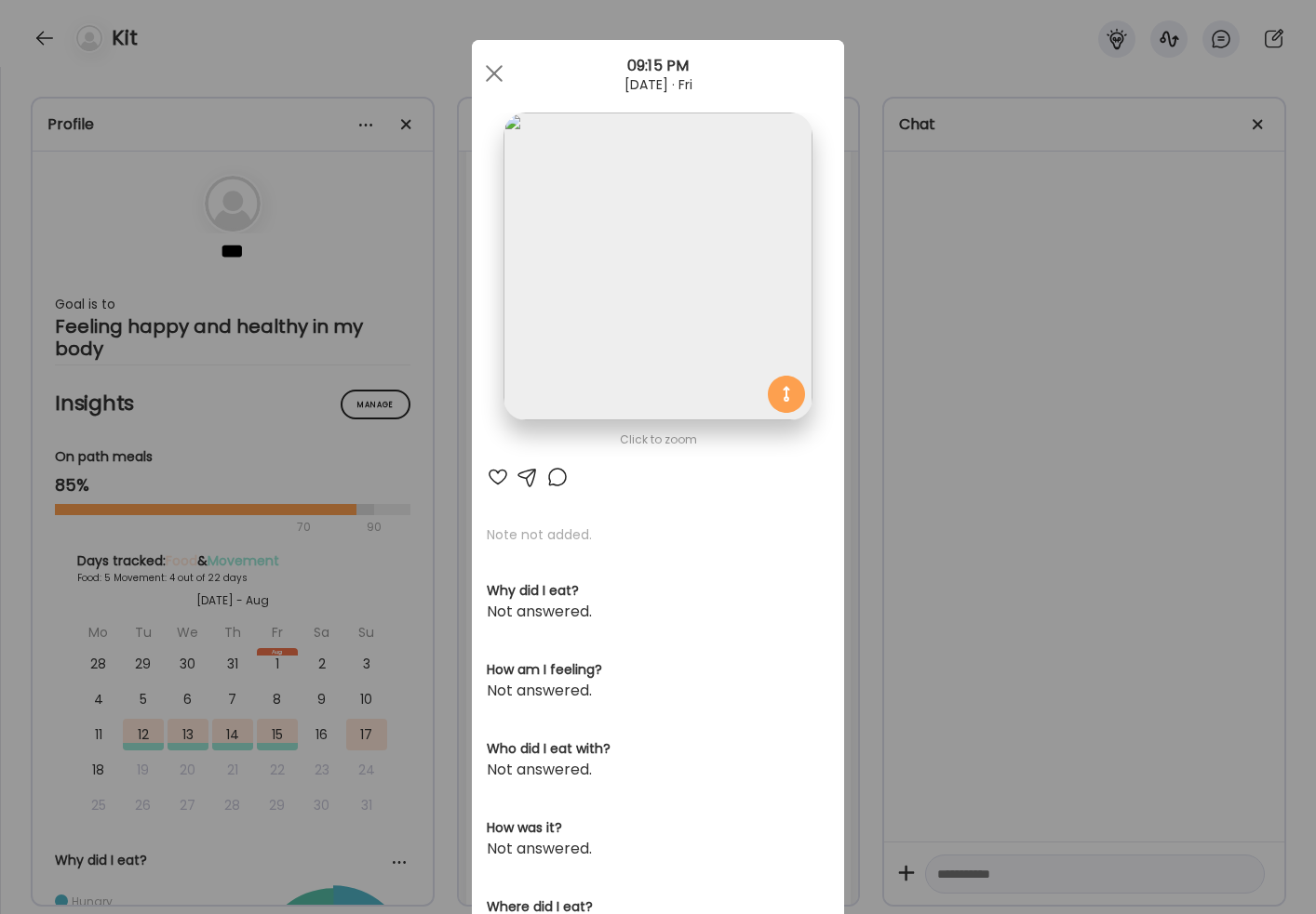
click at [961, 644] on div "Ate Coach Dashboard Wahoo! It’s official Take a moment to set up your Coach Pro…" at bounding box center [658, 457] width 1316 height 914
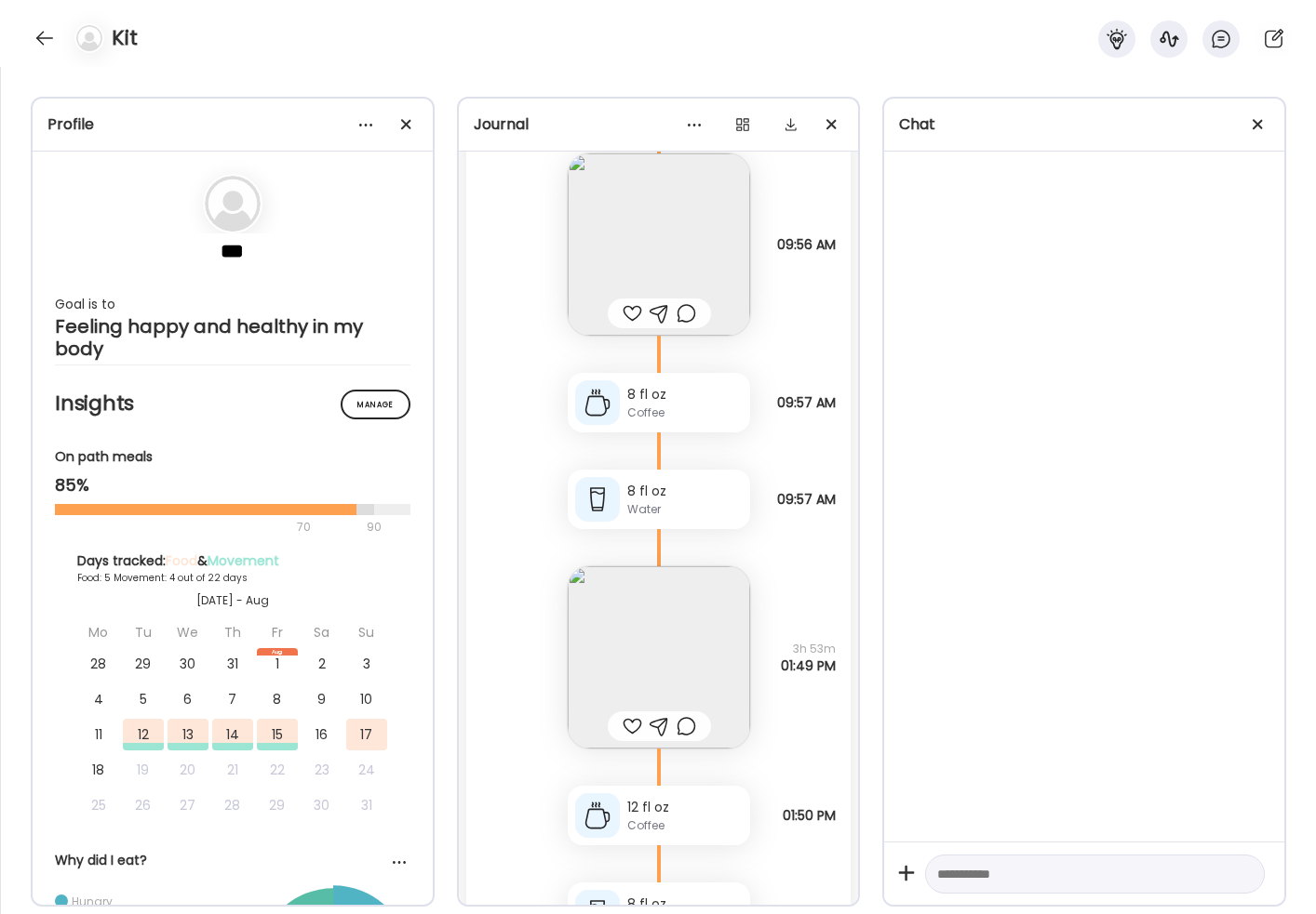
scroll to position [5774, 0]
click at [38, 45] on div at bounding box center [45, 38] width 30 height 30
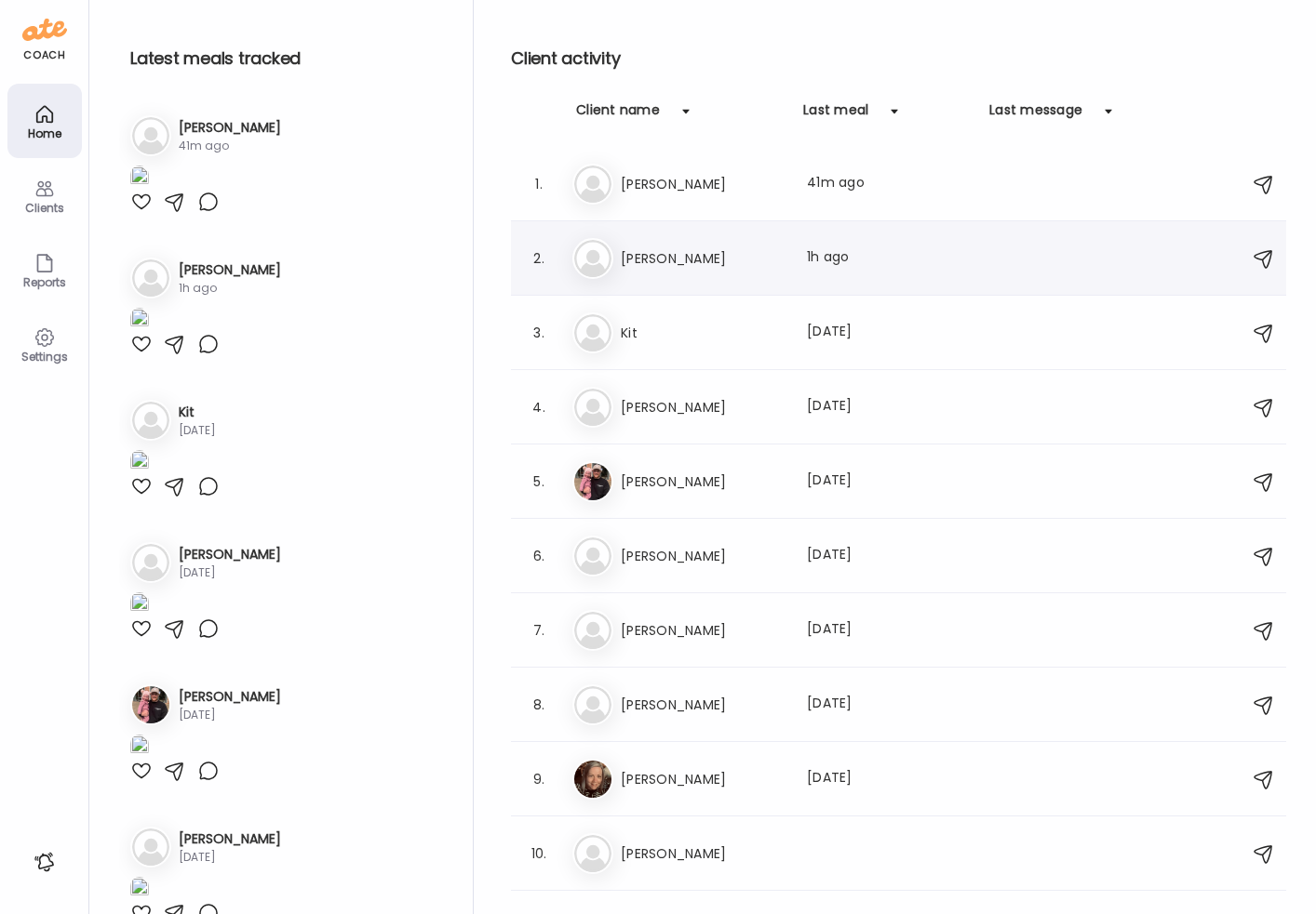
click at [658, 267] on h3 "[PERSON_NAME]" at bounding box center [702, 258] width 163 height 22
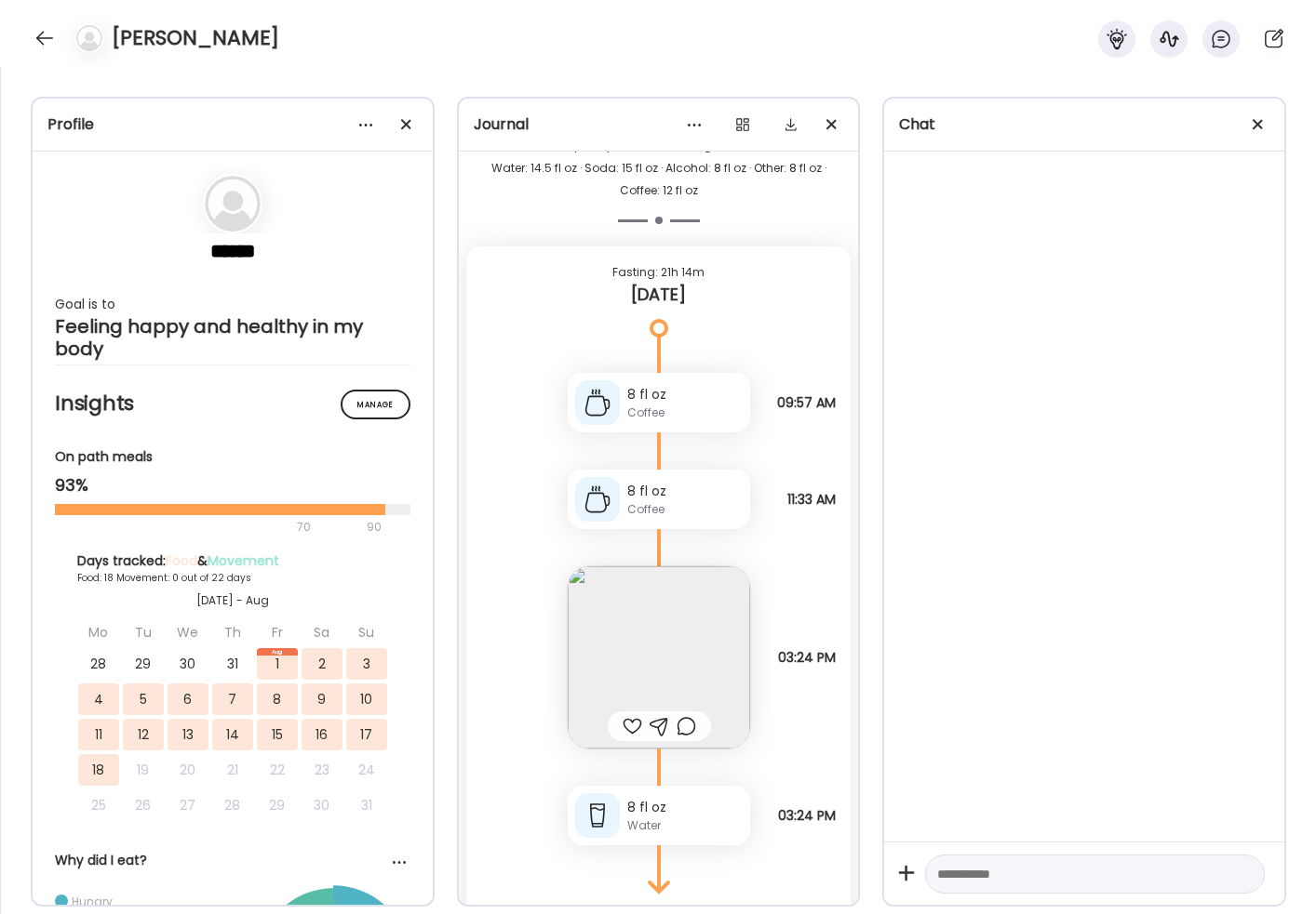
scroll to position [20736, 0]
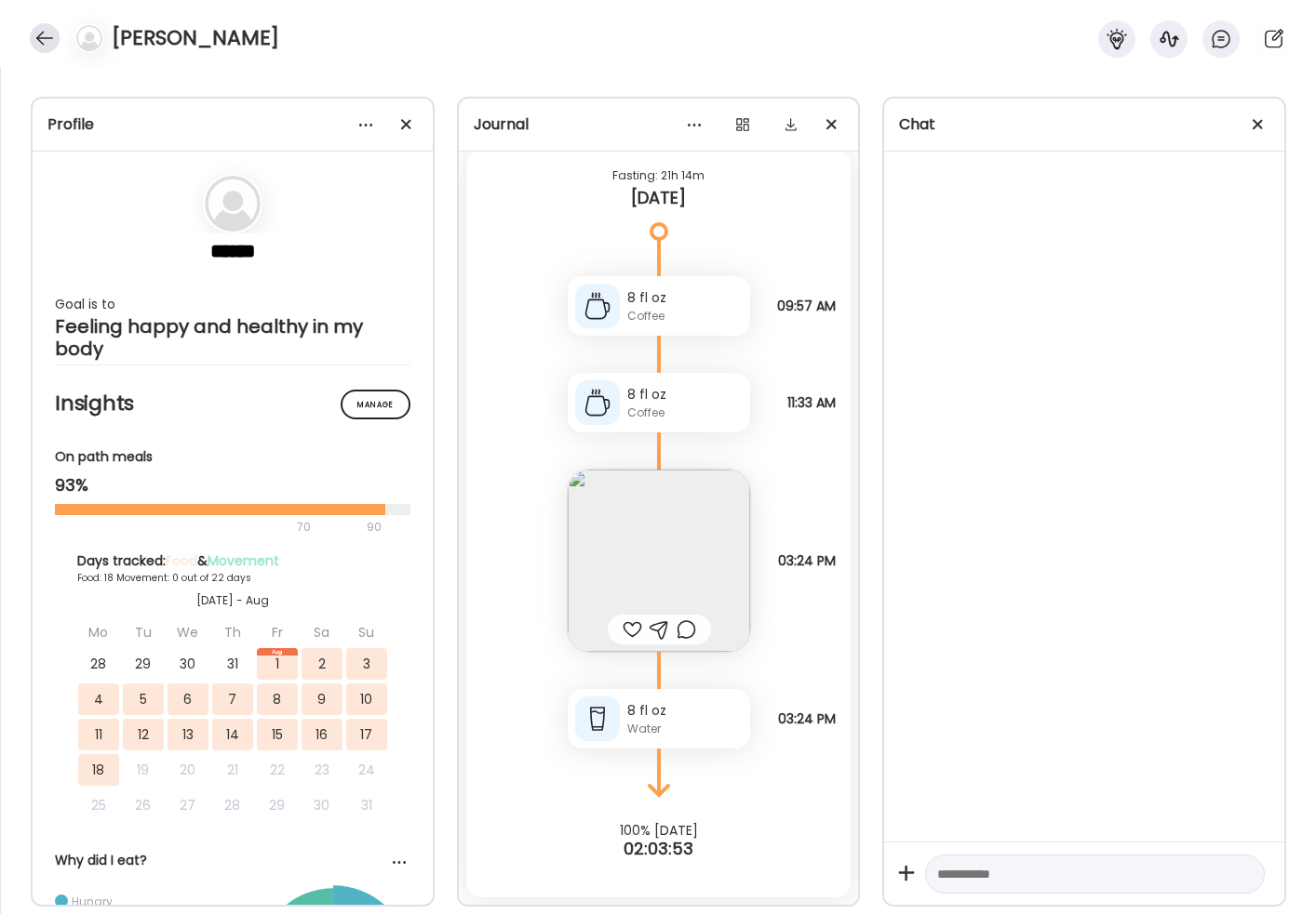
click at [48, 51] on div at bounding box center [45, 38] width 30 height 30
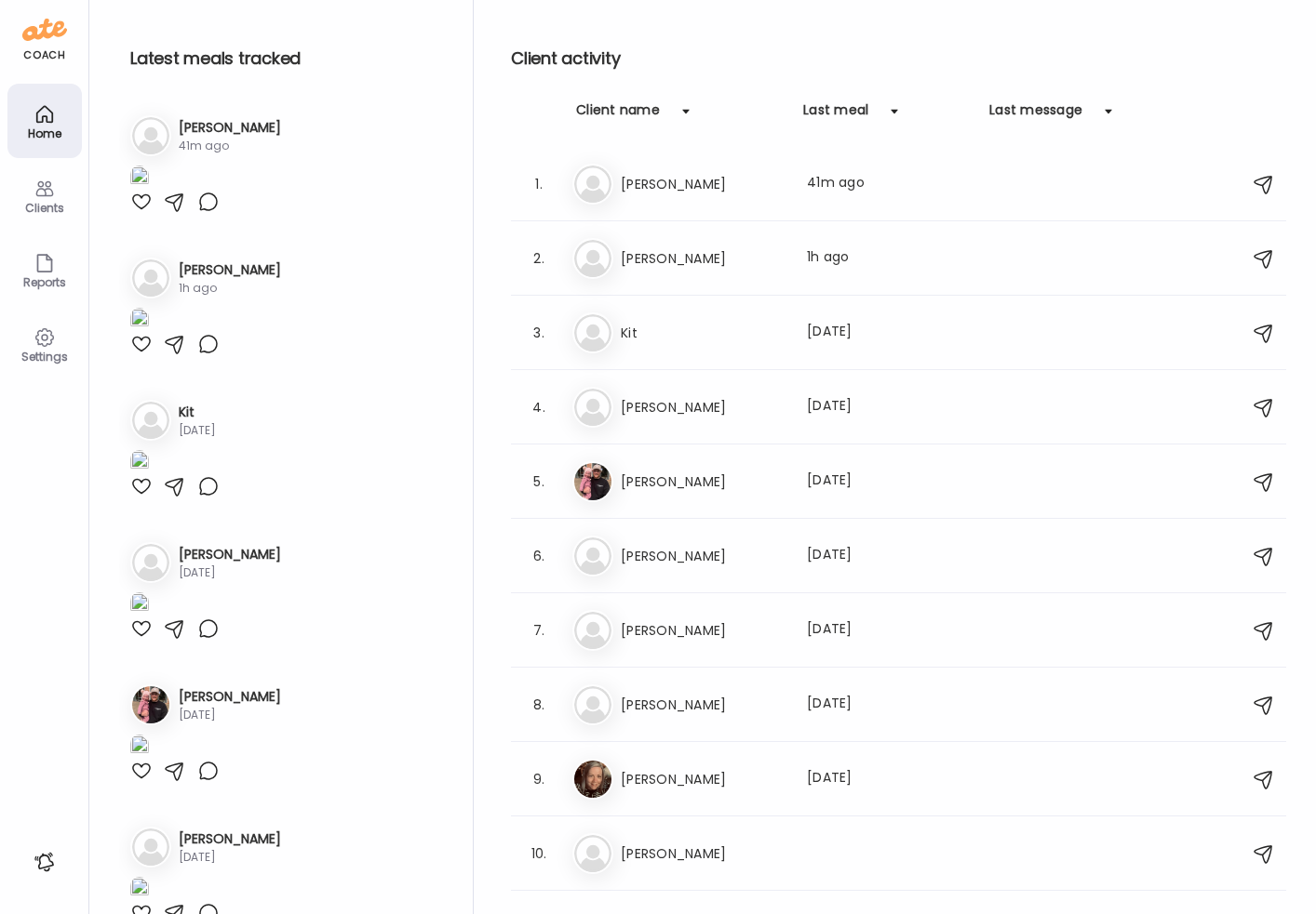
click at [43, 188] on icon at bounding box center [44, 189] width 22 height 22
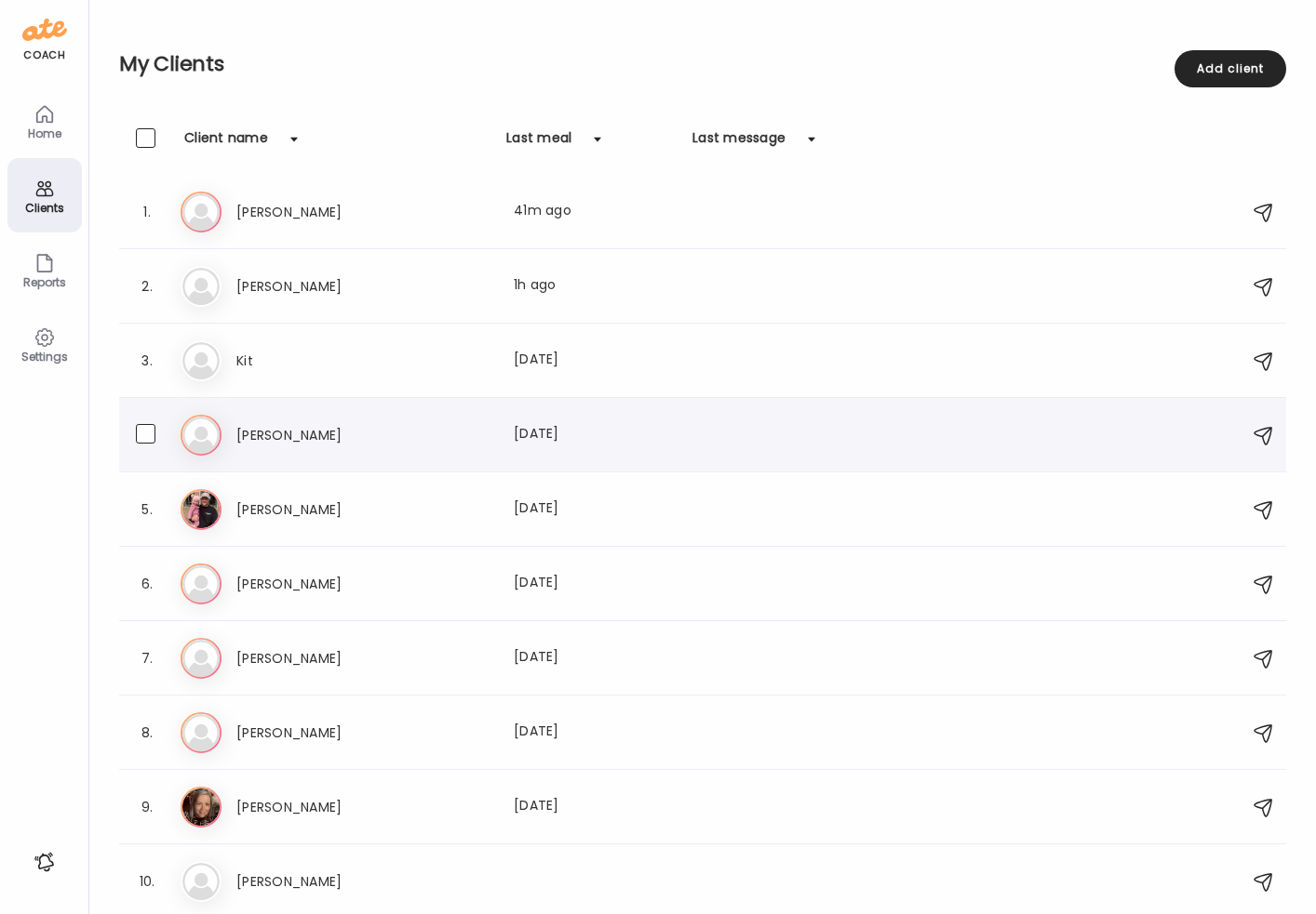
click at [355, 422] on div "Mo [PERSON_NAME] Last meal: [DATE]" at bounding box center [705, 436] width 1049 height 41
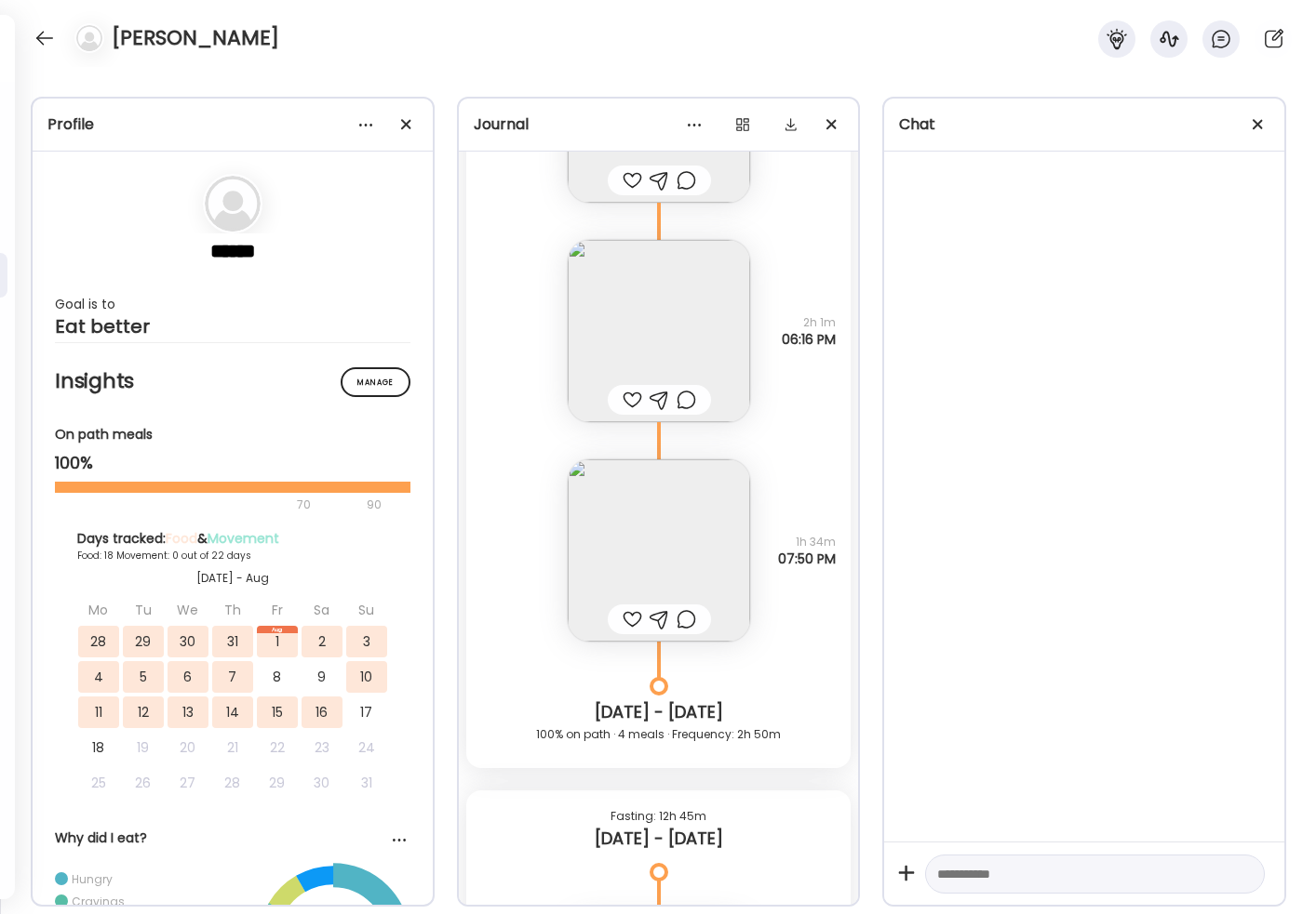
scroll to position [18340, 0]
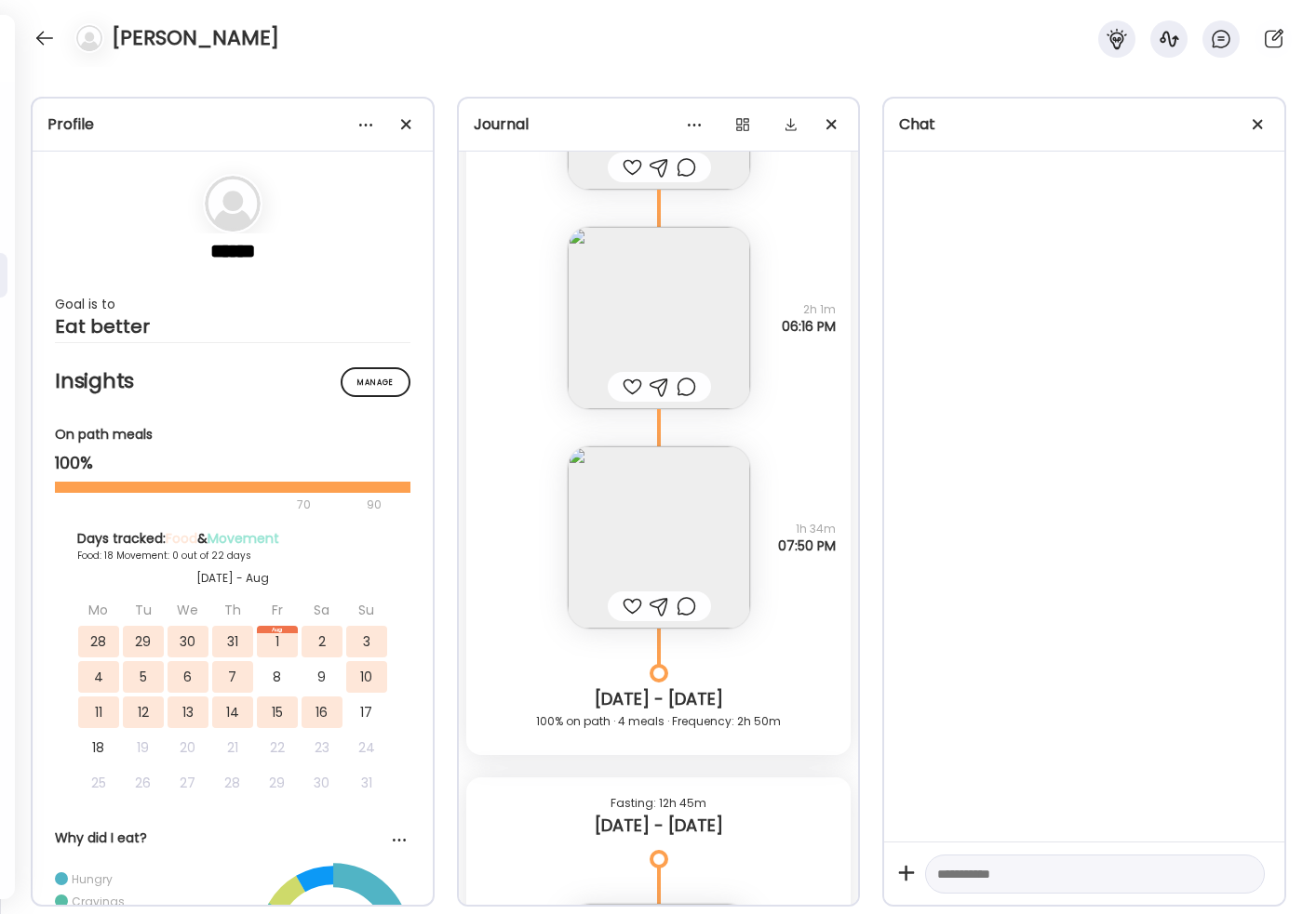
click at [670, 515] on img at bounding box center [659, 538] width 183 height 183
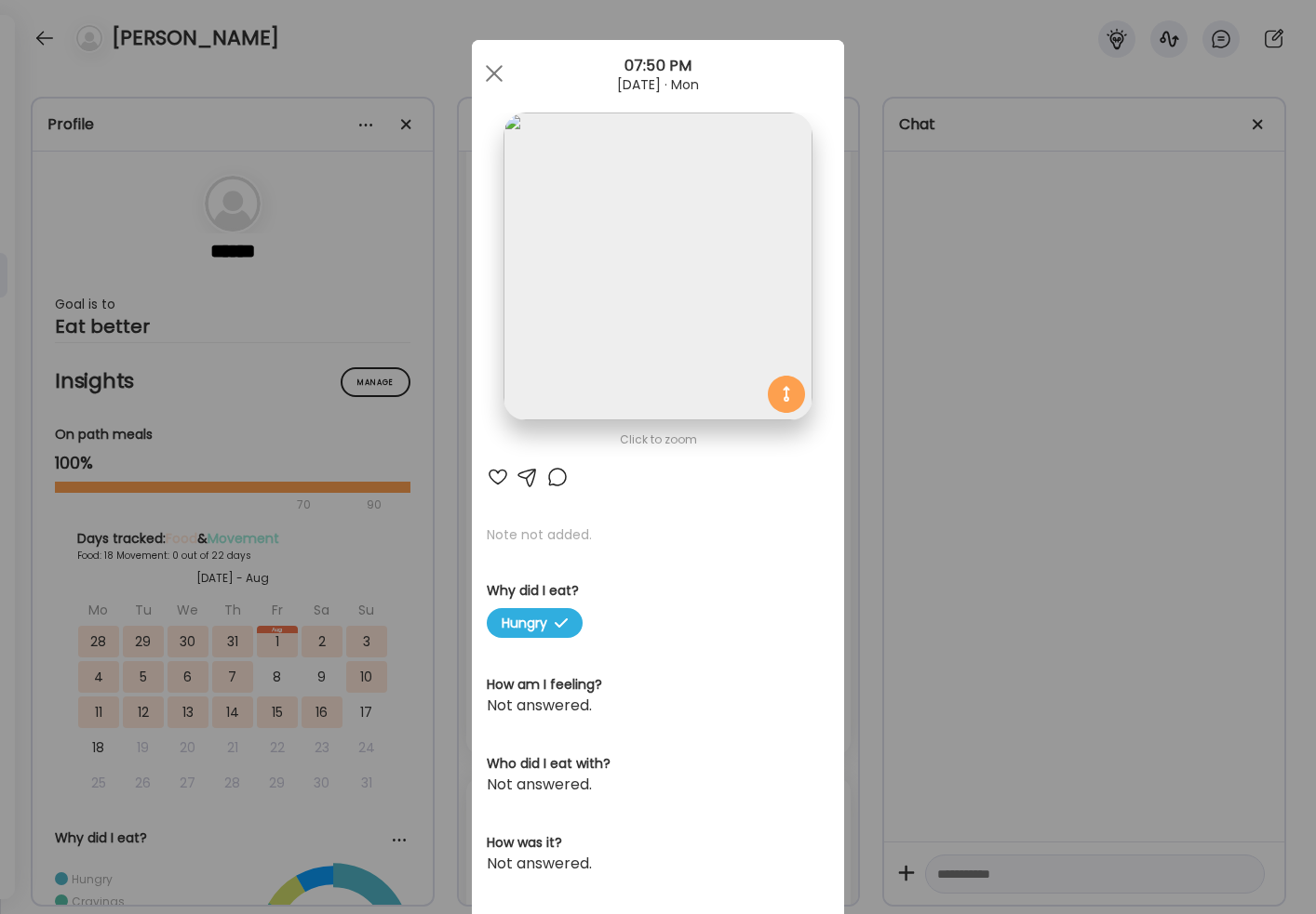
click at [711, 231] on img at bounding box center [658, 266] width 308 height 308
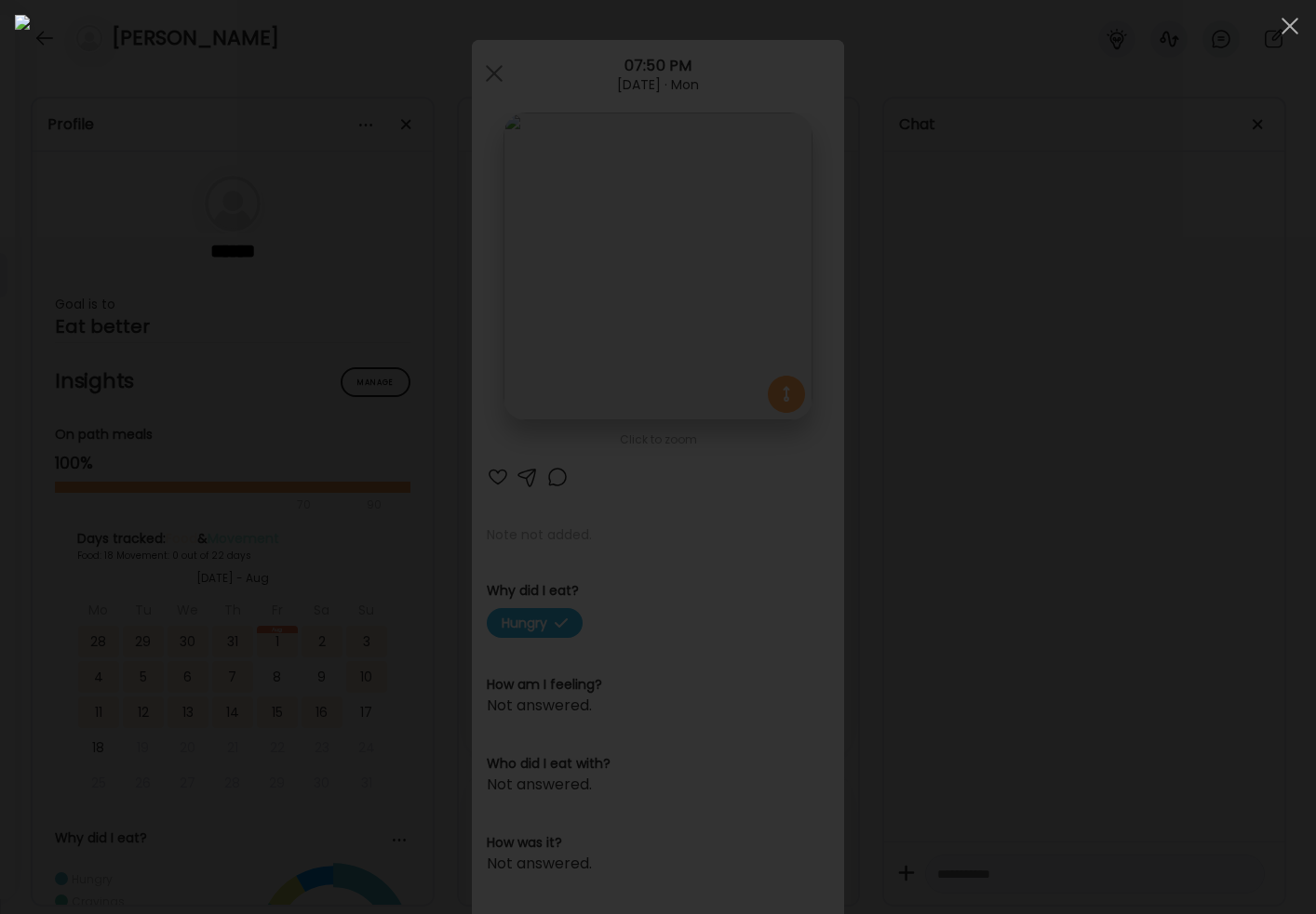
click at [1220, 625] on div at bounding box center [658, 457] width 1286 height 885
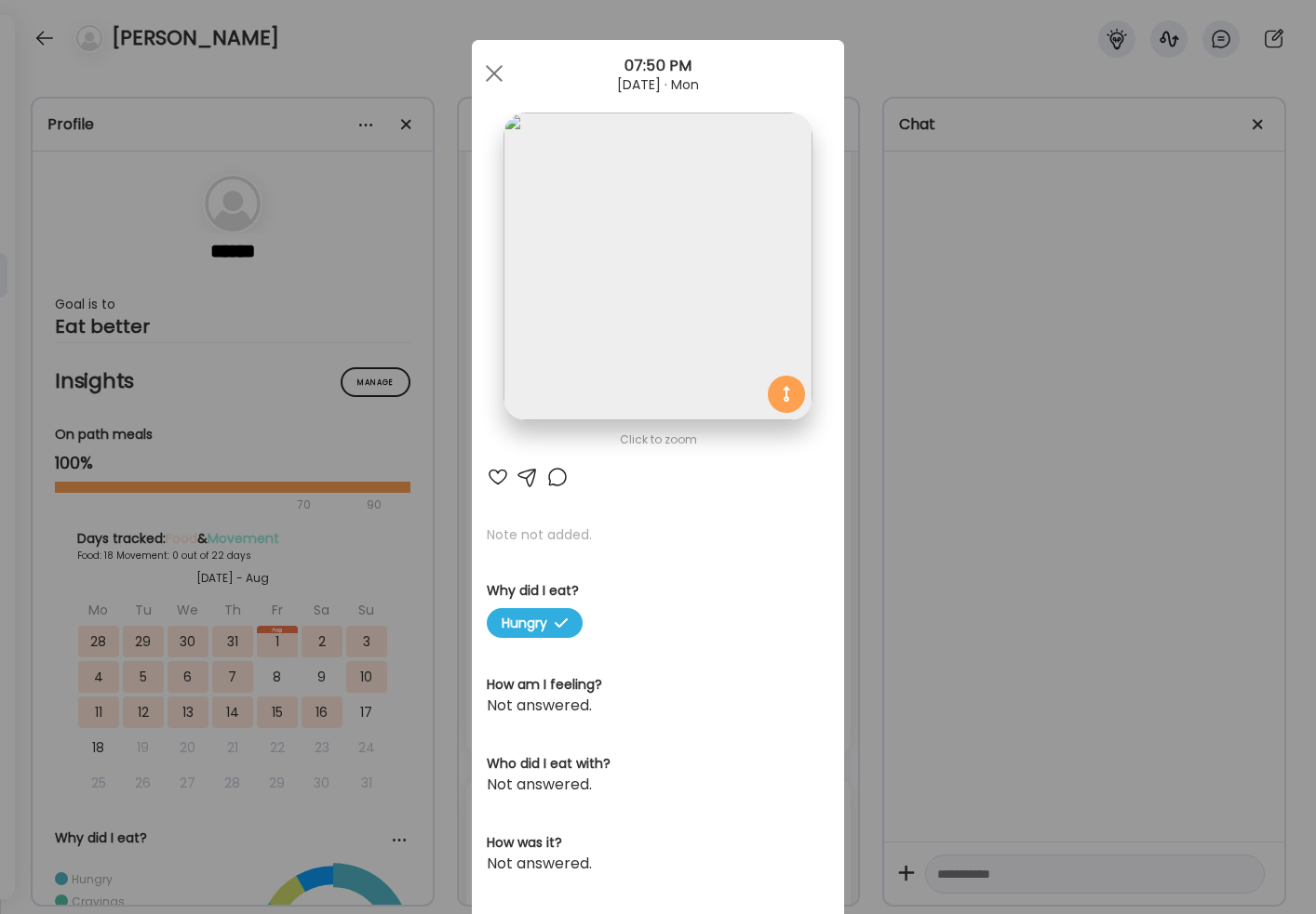
click at [1087, 561] on div "Ate Coach Dashboard Wahoo! It’s official Take a moment to set up your Coach Pro…" at bounding box center [658, 457] width 1316 height 914
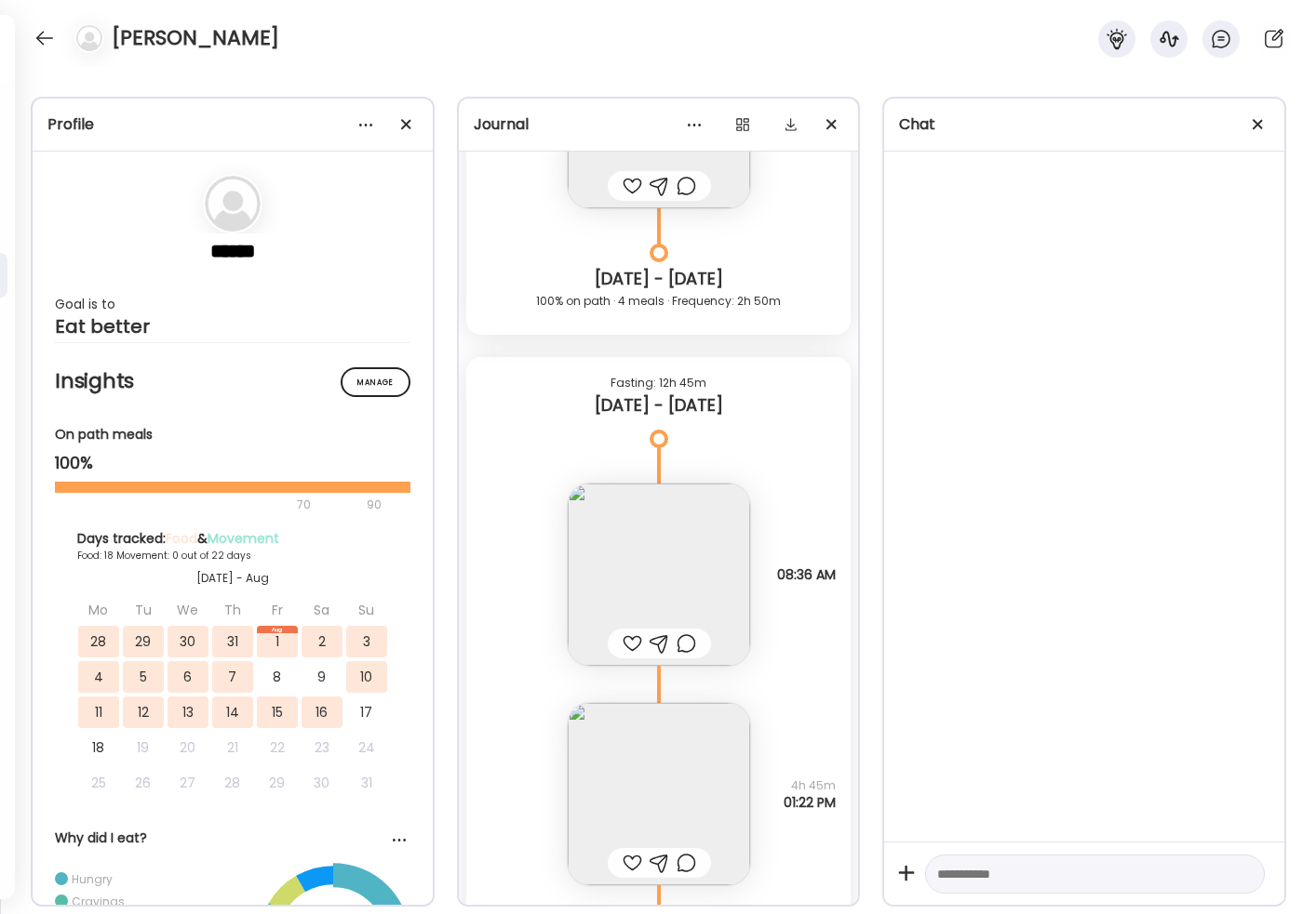
scroll to position [18778, 0]
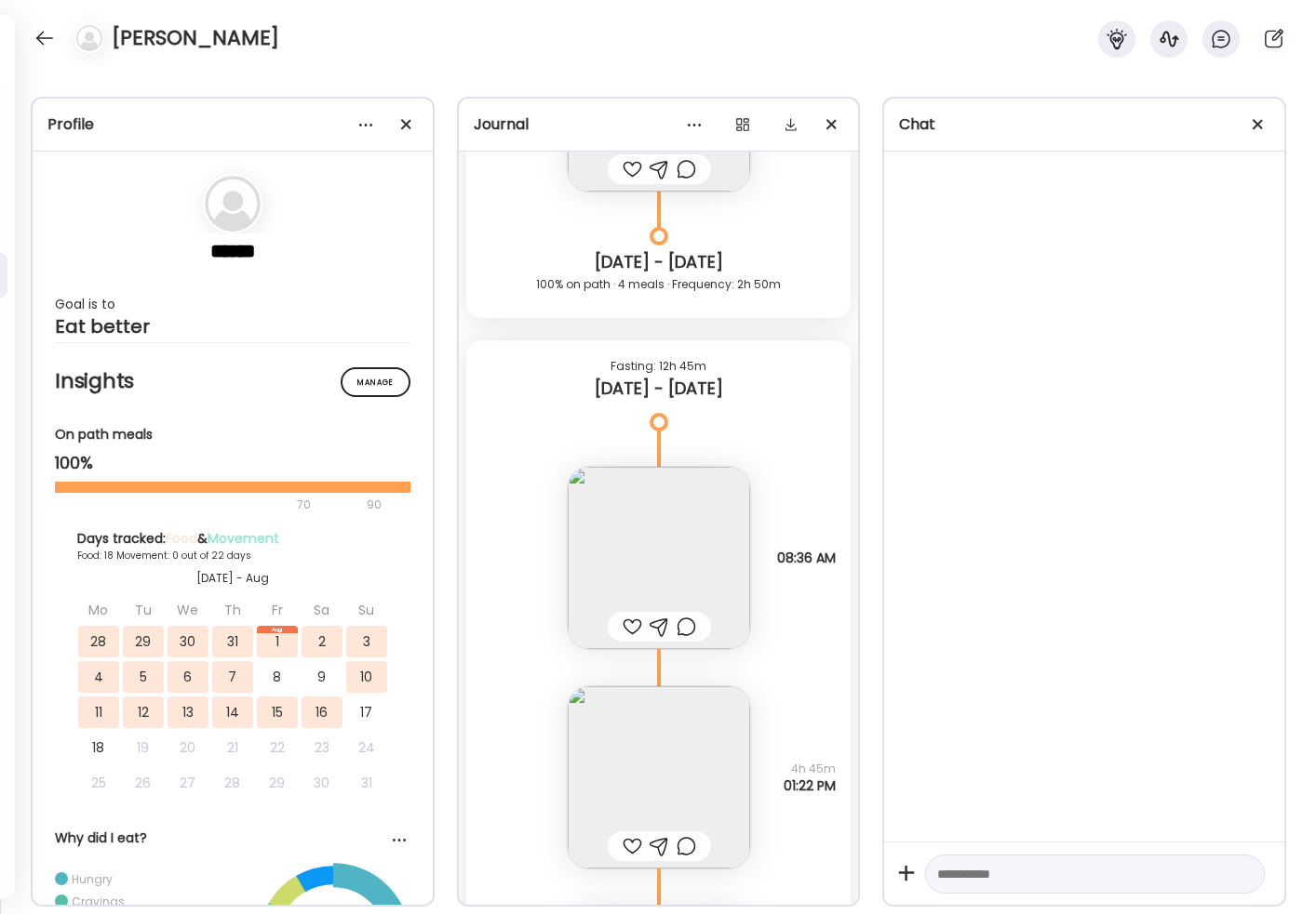
click at [691, 558] on img at bounding box center [659, 558] width 183 height 183
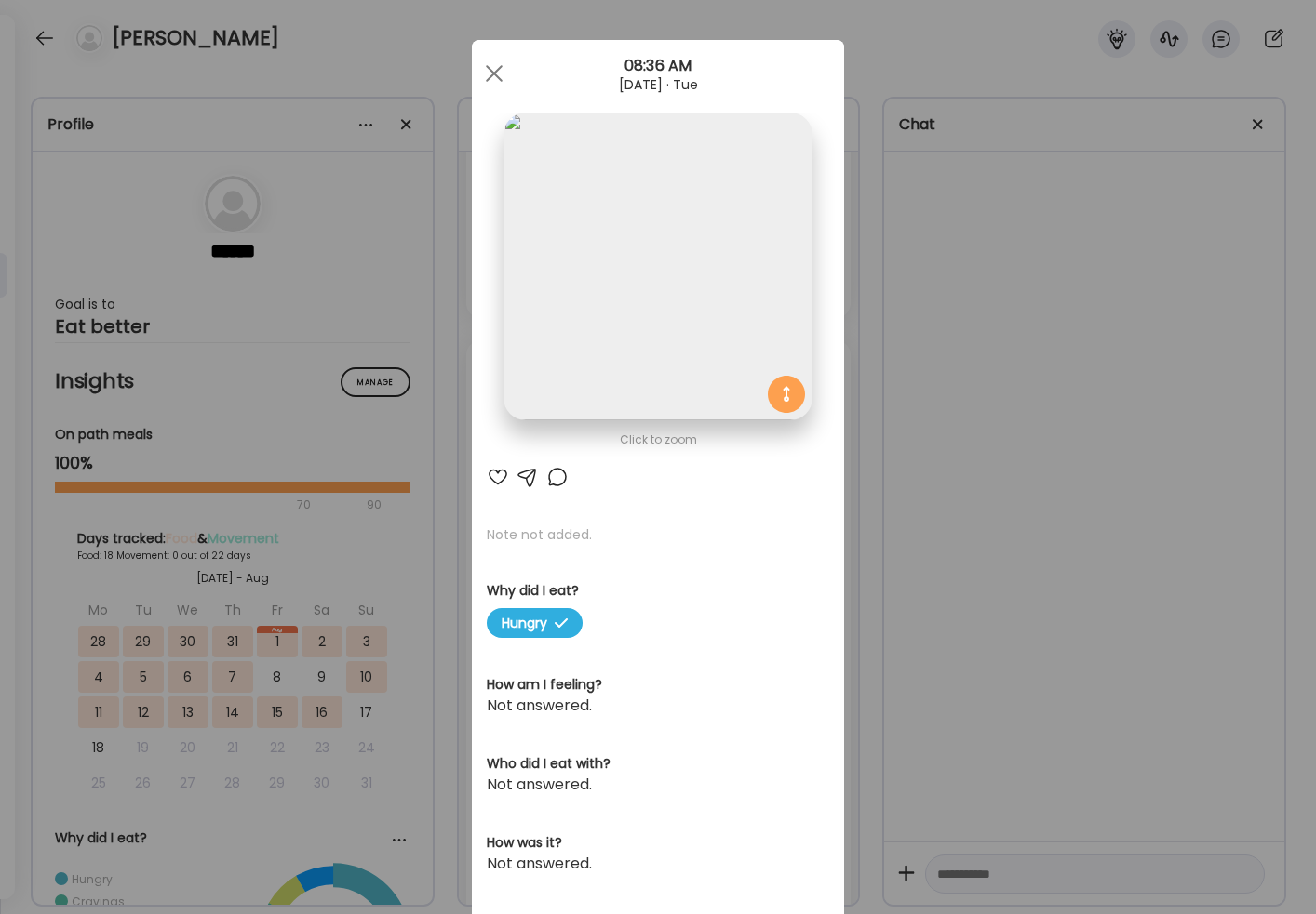
click at [747, 339] on img at bounding box center [658, 266] width 308 height 308
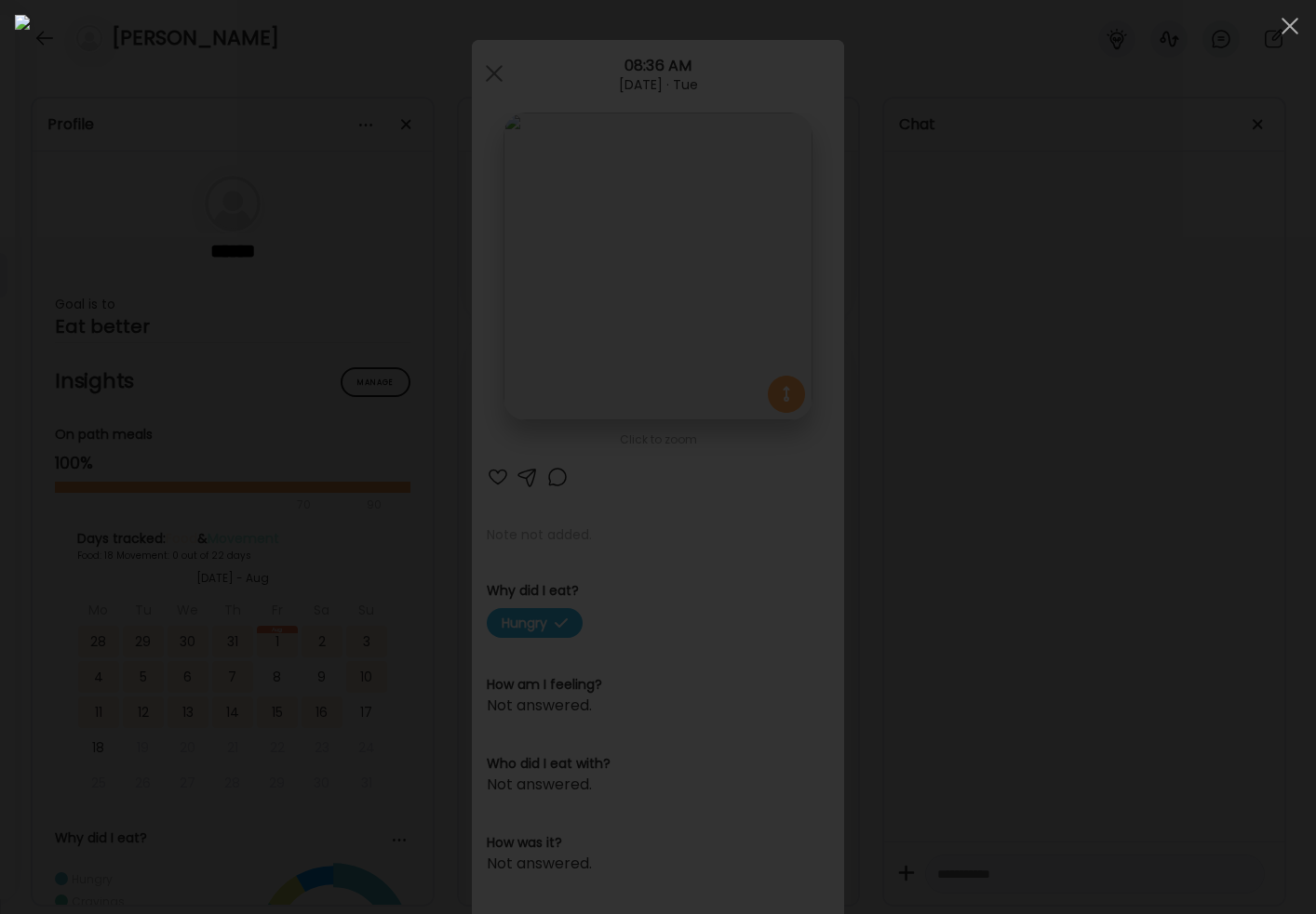
click at [1167, 527] on div at bounding box center [658, 457] width 1286 height 885
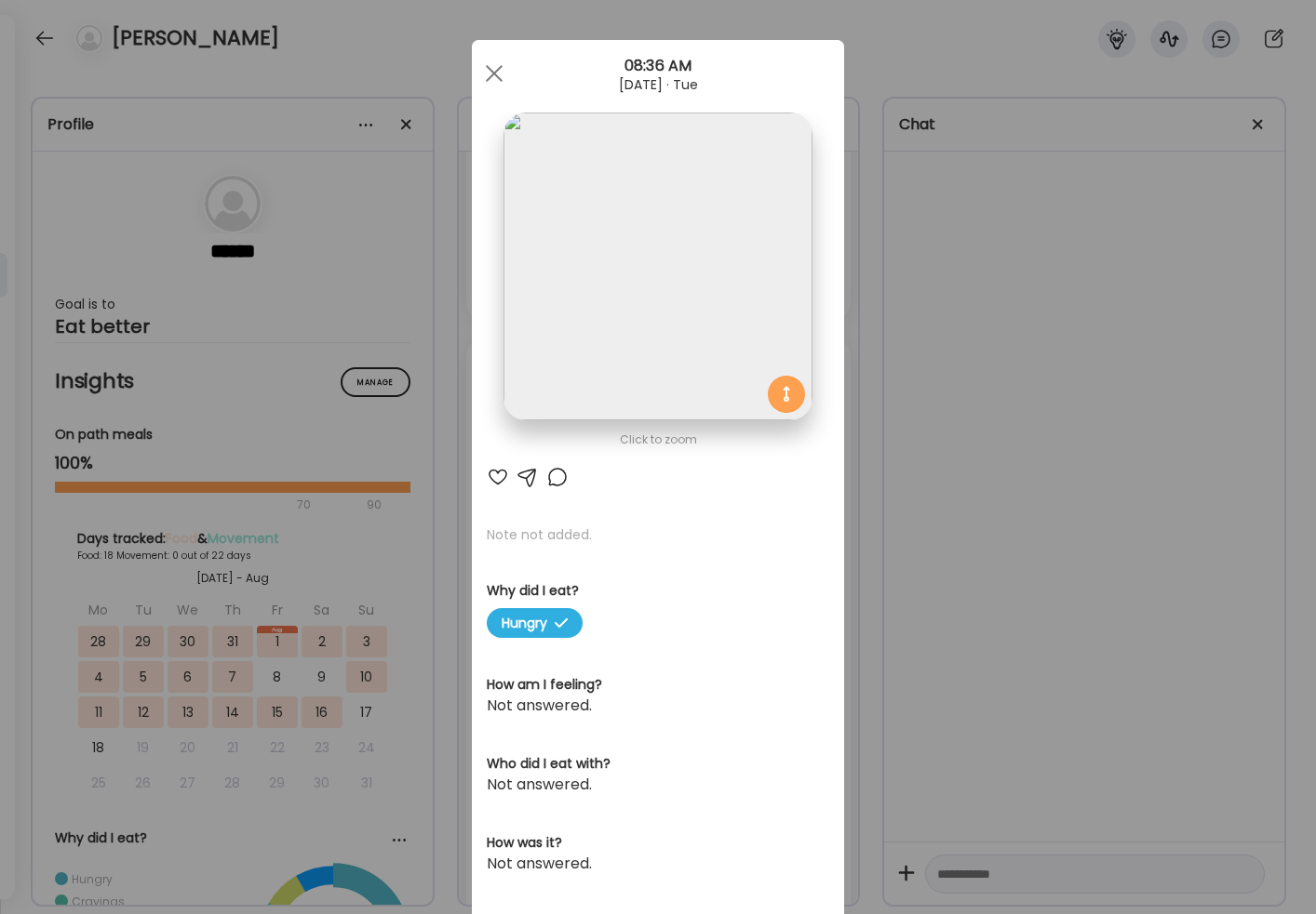
click at [878, 615] on div "Ate Coach Dashboard Wahoo! It’s official Take a moment to set up your Coach Pro…" at bounding box center [658, 457] width 1316 height 914
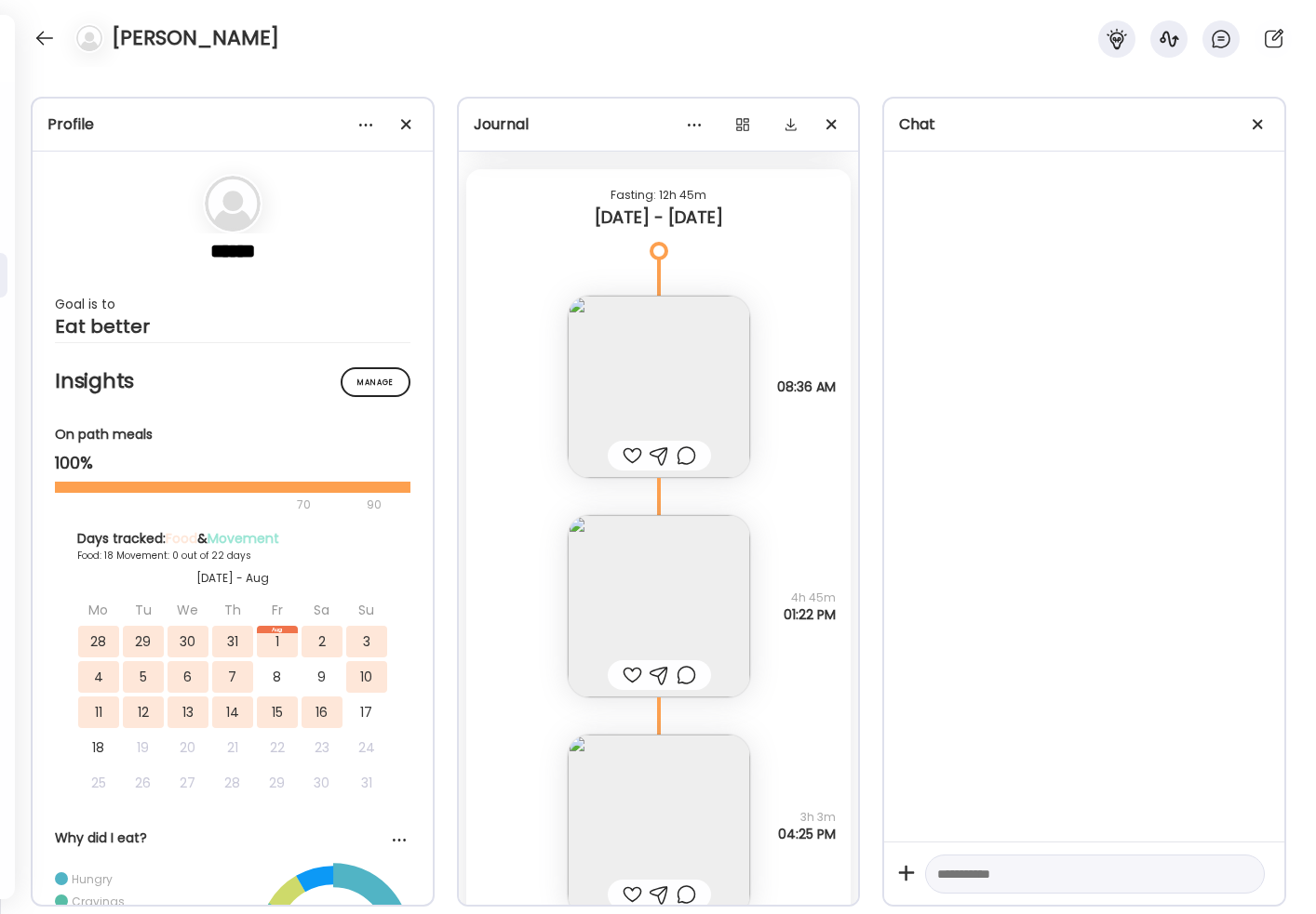
scroll to position [18887, 0]
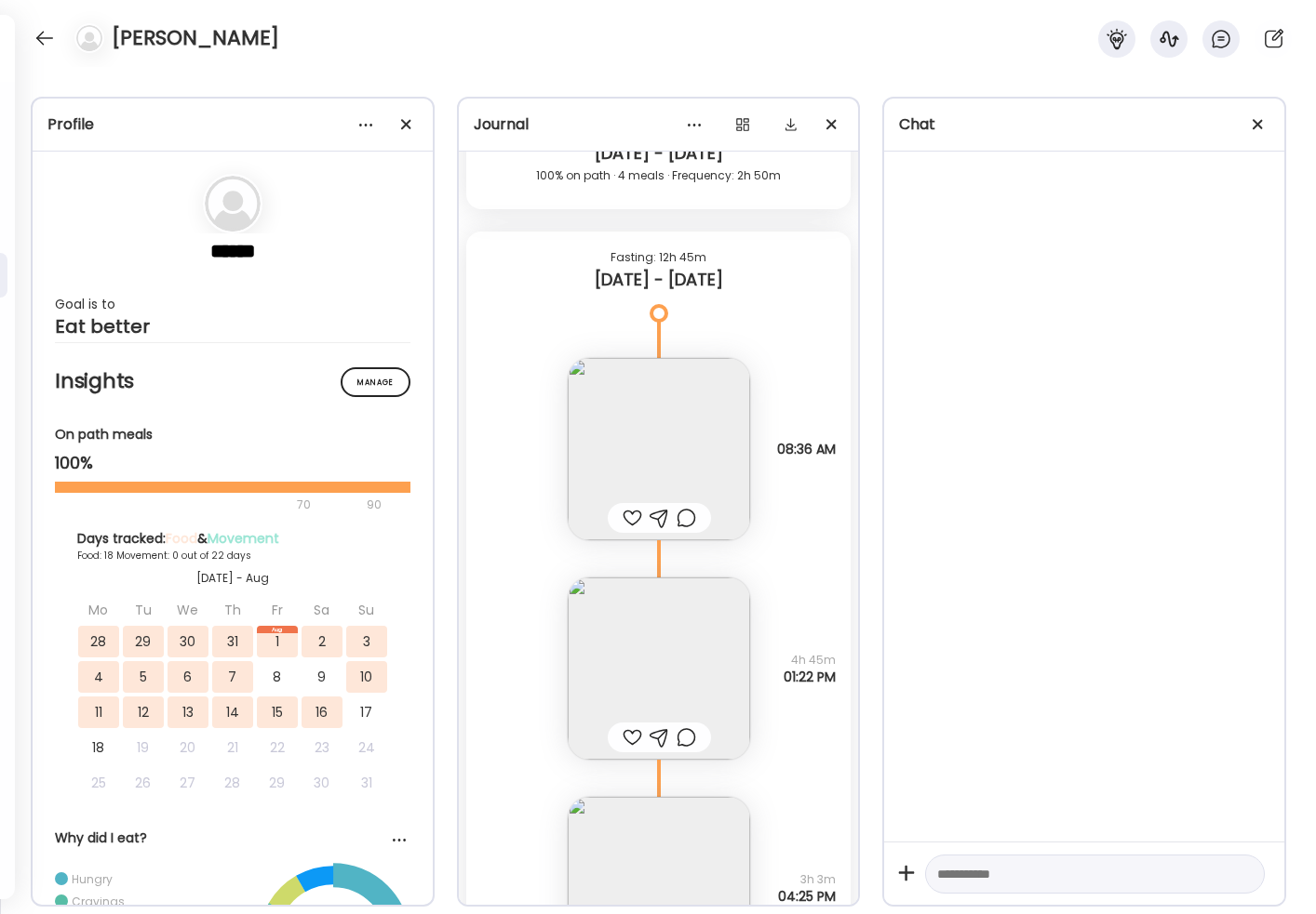
click at [649, 457] on img at bounding box center [659, 449] width 183 height 183
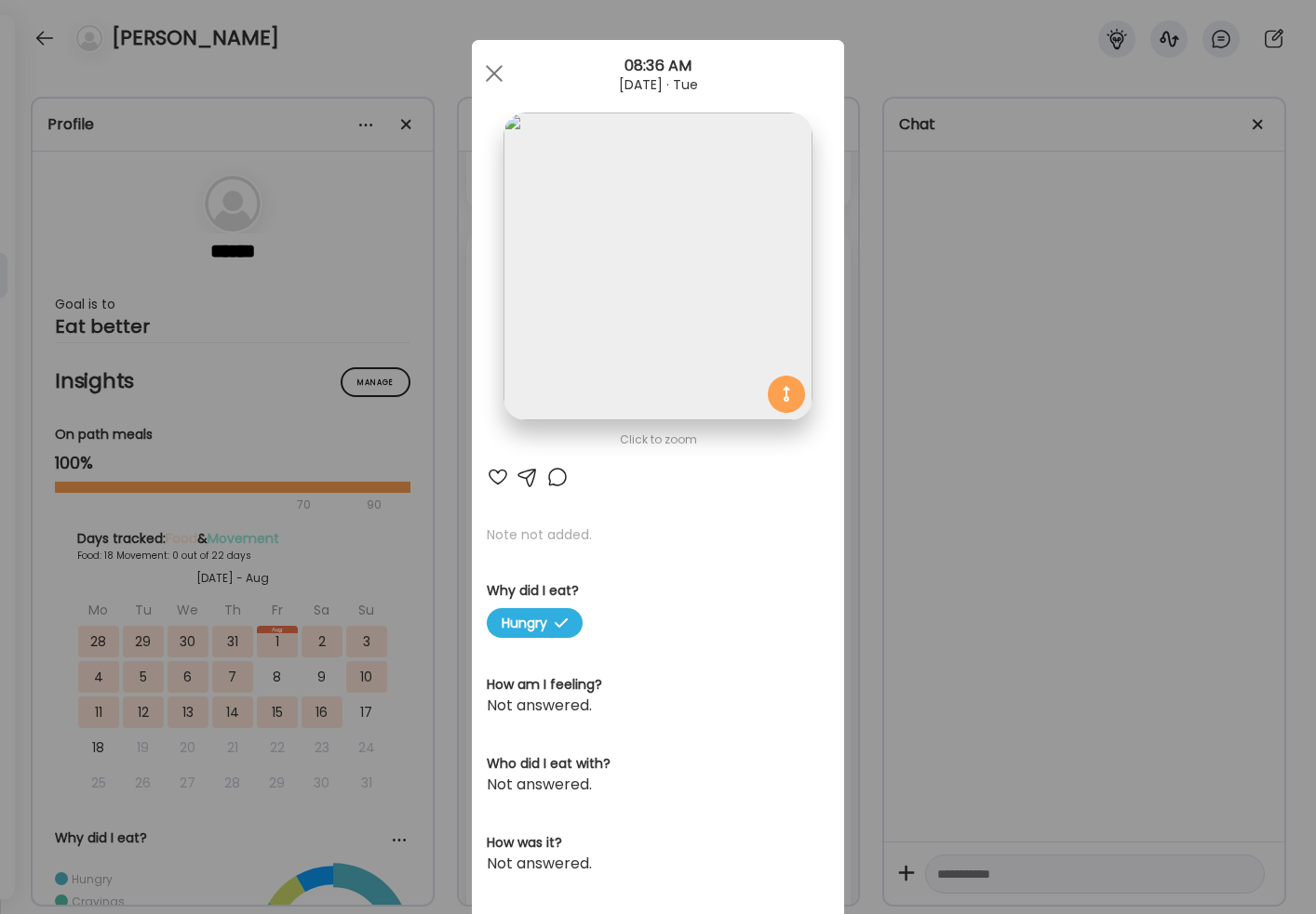
click at [663, 355] on img at bounding box center [658, 266] width 308 height 308
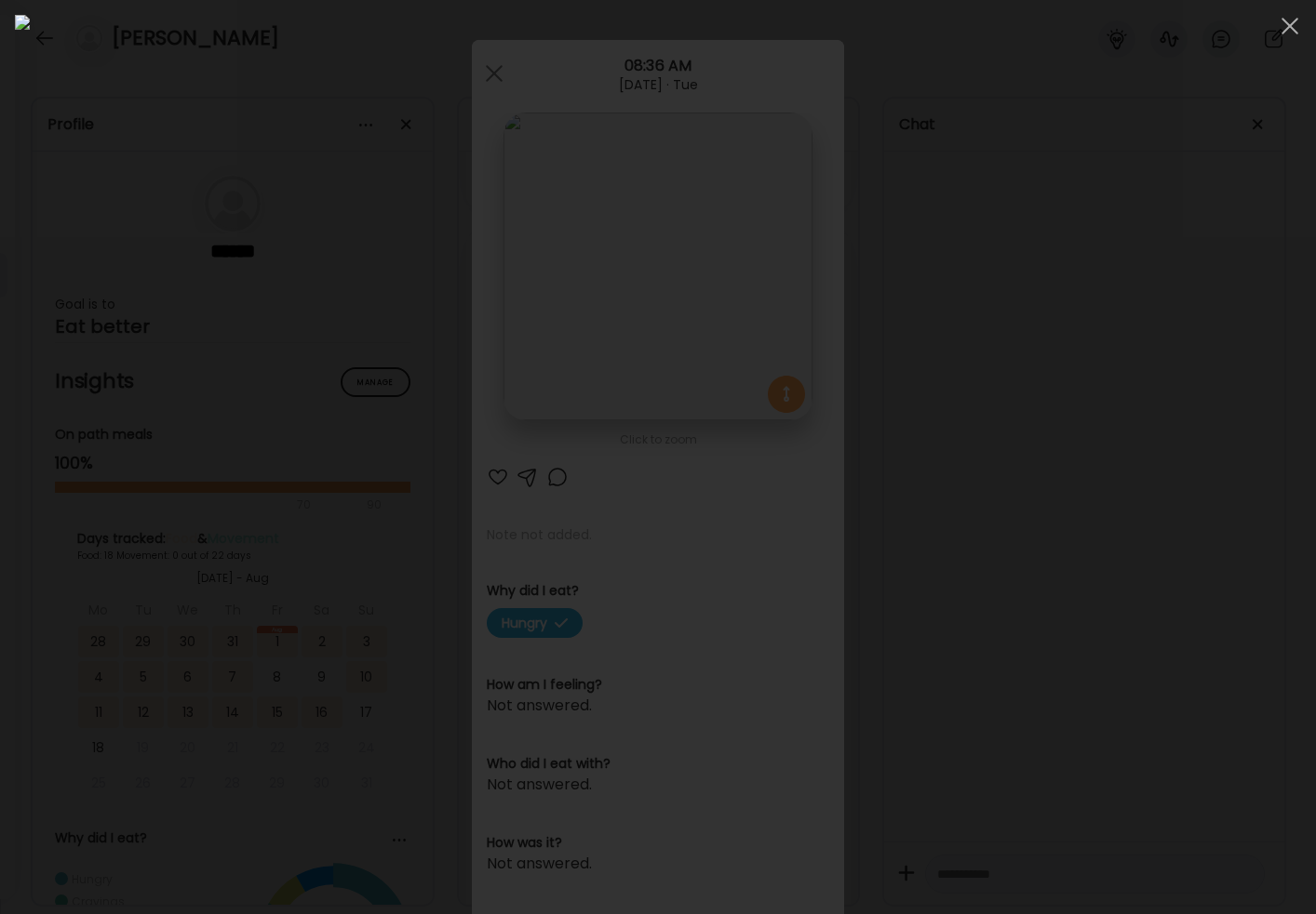
click at [1115, 523] on div at bounding box center [658, 457] width 1286 height 885
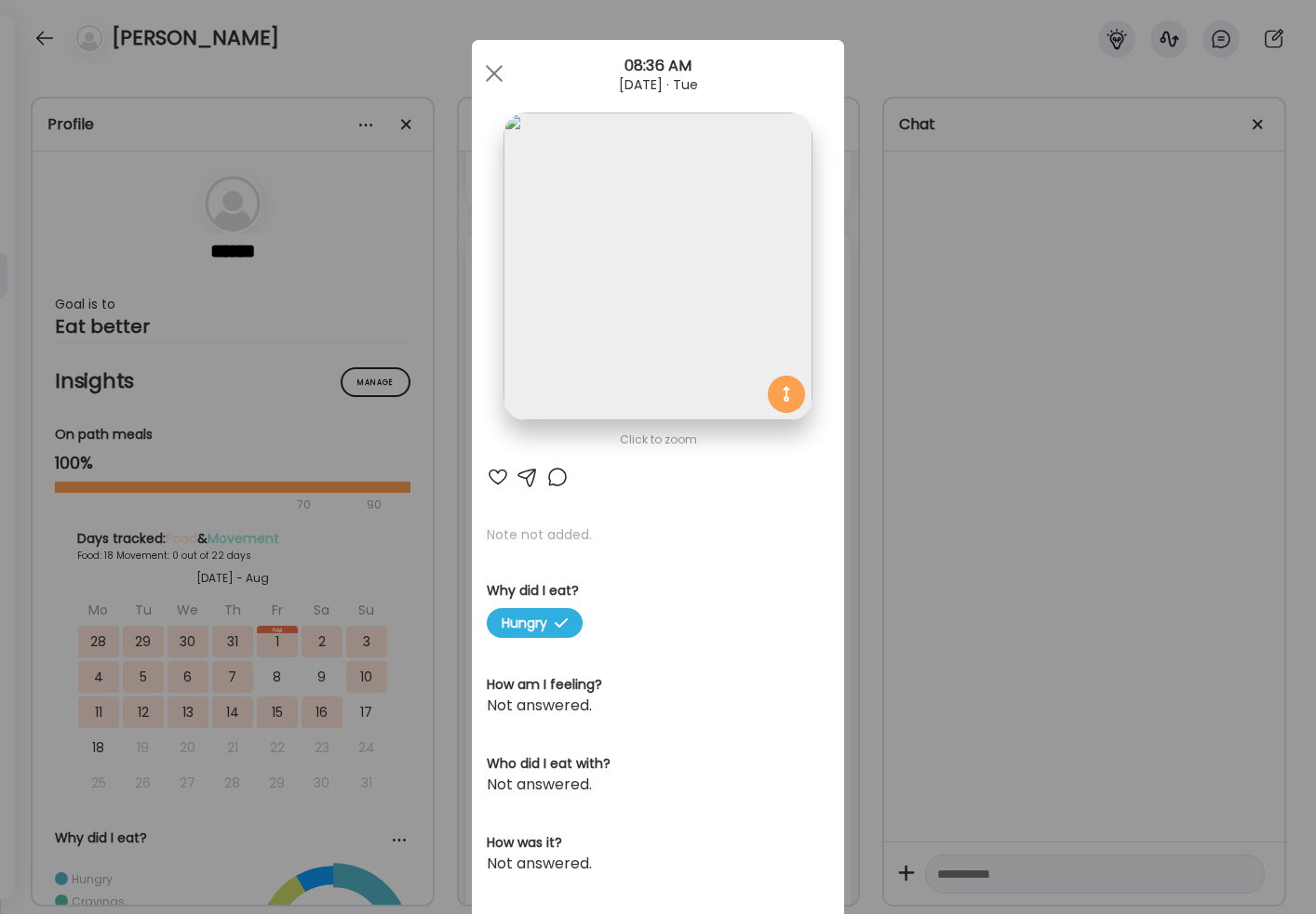
click at [918, 517] on div "Ate Coach Dashboard Wahoo! It’s official Take a moment to set up your Coach Pro…" at bounding box center [658, 457] width 1316 height 914
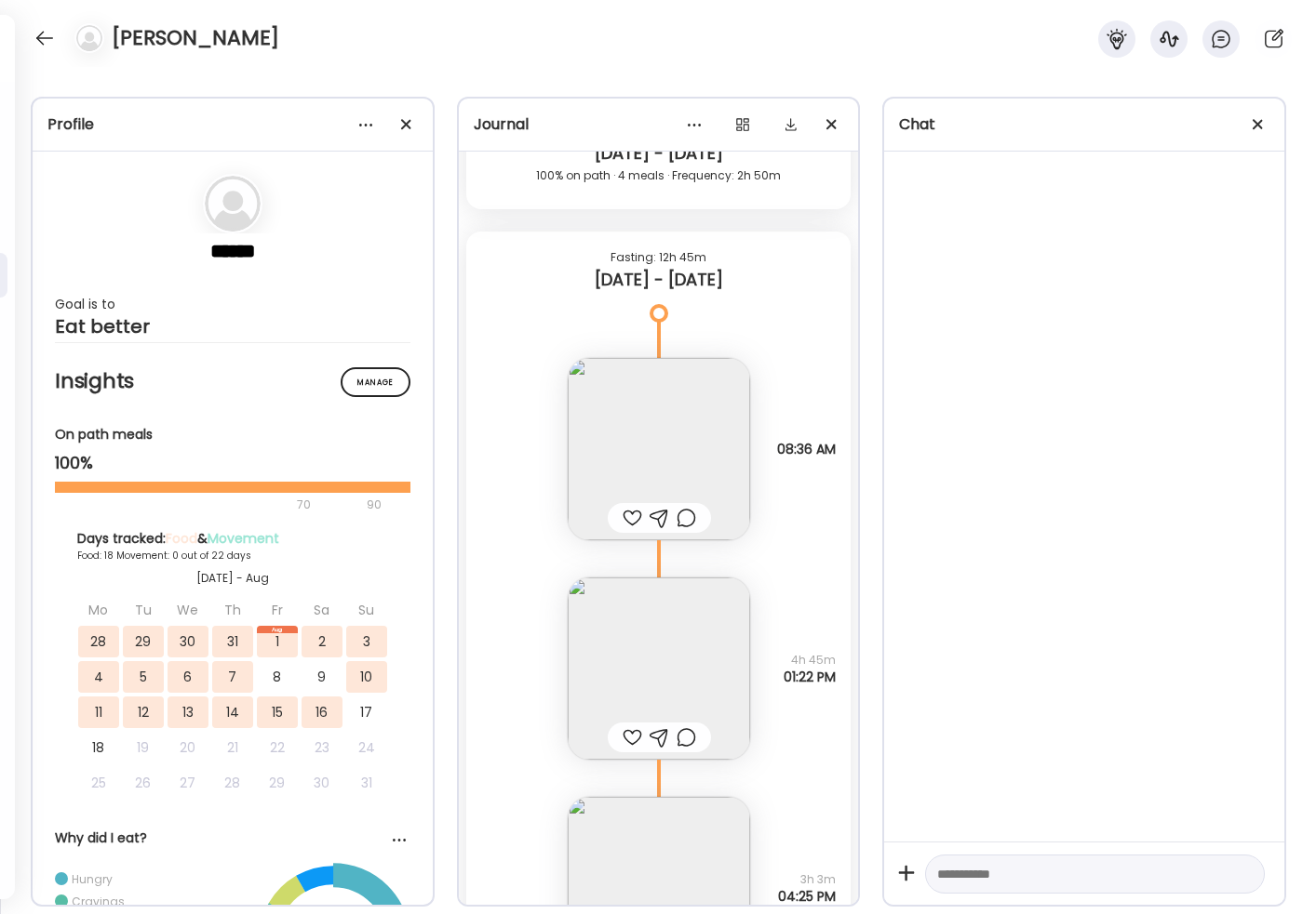
click at [644, 453] on img at bounding box center [659, 449] width 183 height 183
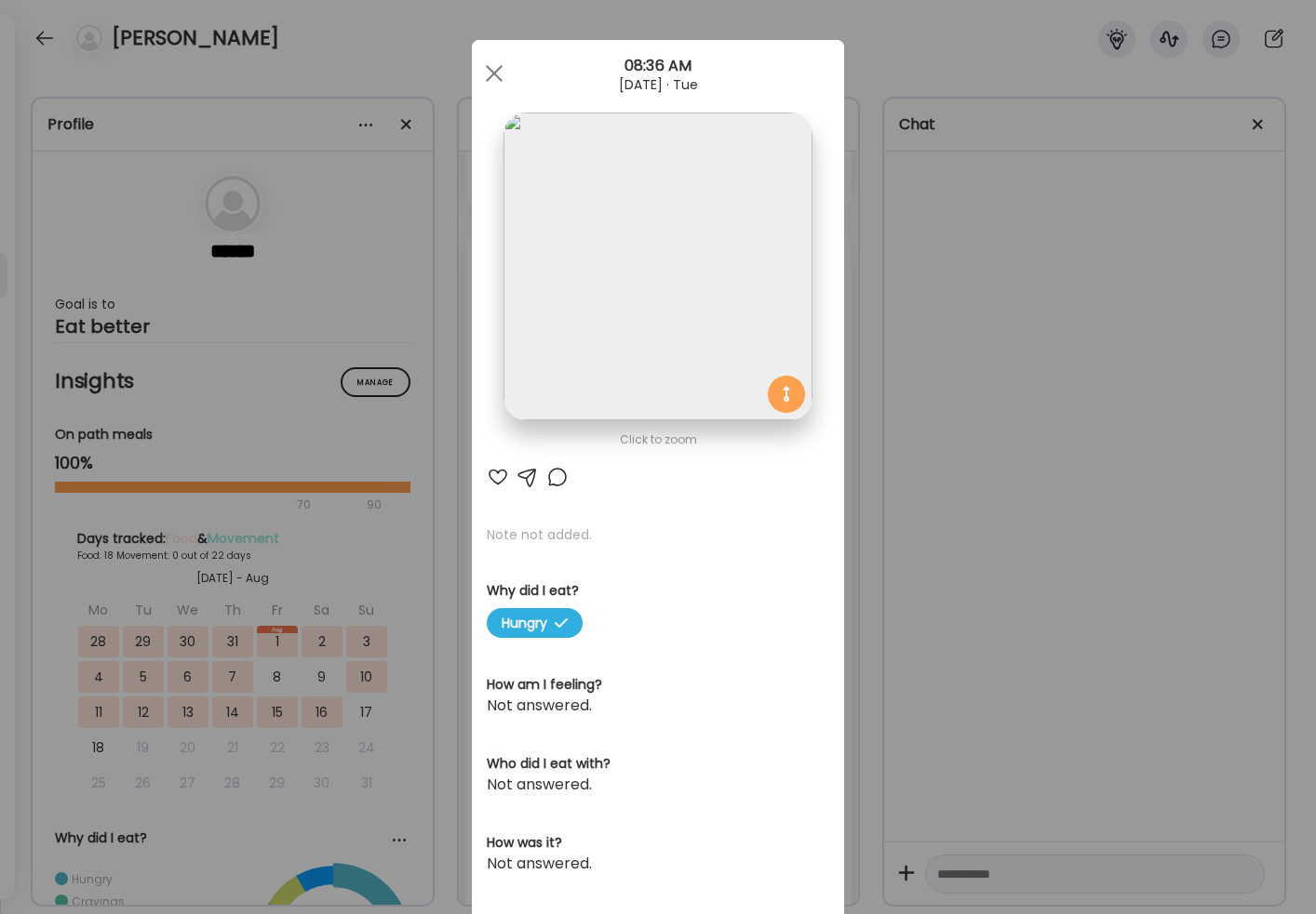
click at [959, 562] on div "Ate Coach Dashboard Wahoo! It’s official Take a moment to set up your Coach Pro…" at bounding box center [658, 457] width 1316 height 914
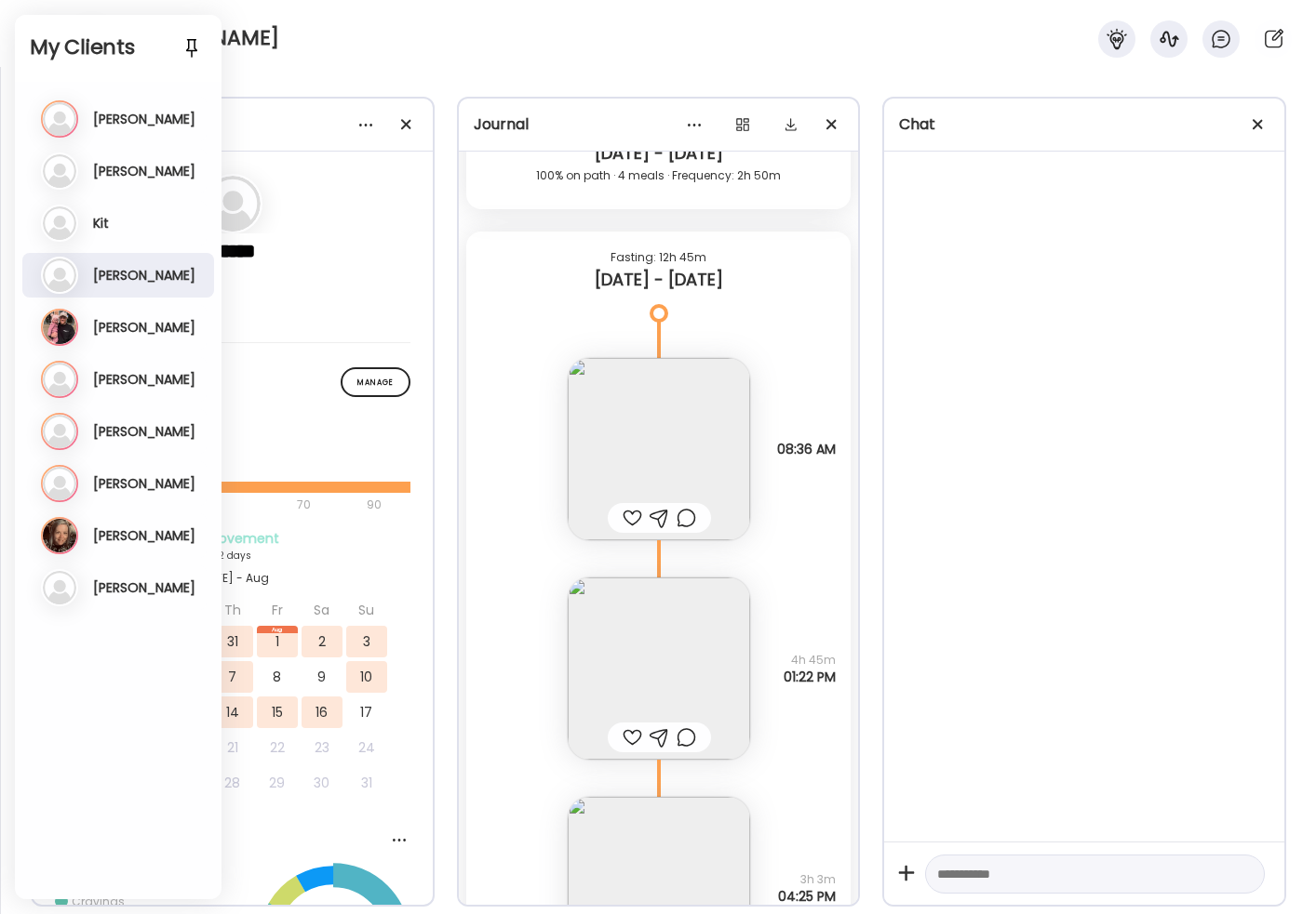
click at [112, 122] on h3 "[PERSON_NAME]" at bounding box center [144, 119] width 102 height 17
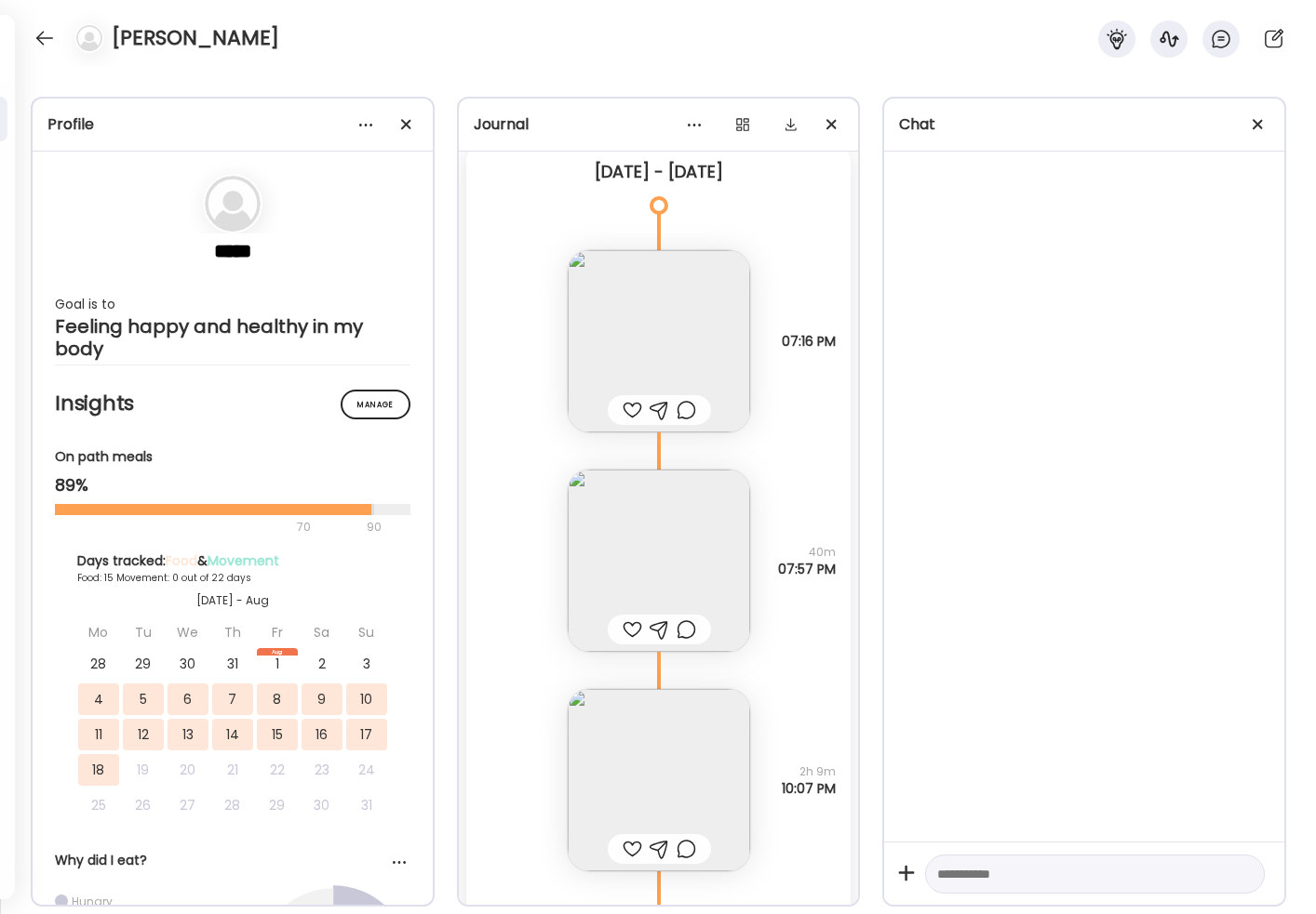
scroll to position [102, 0]
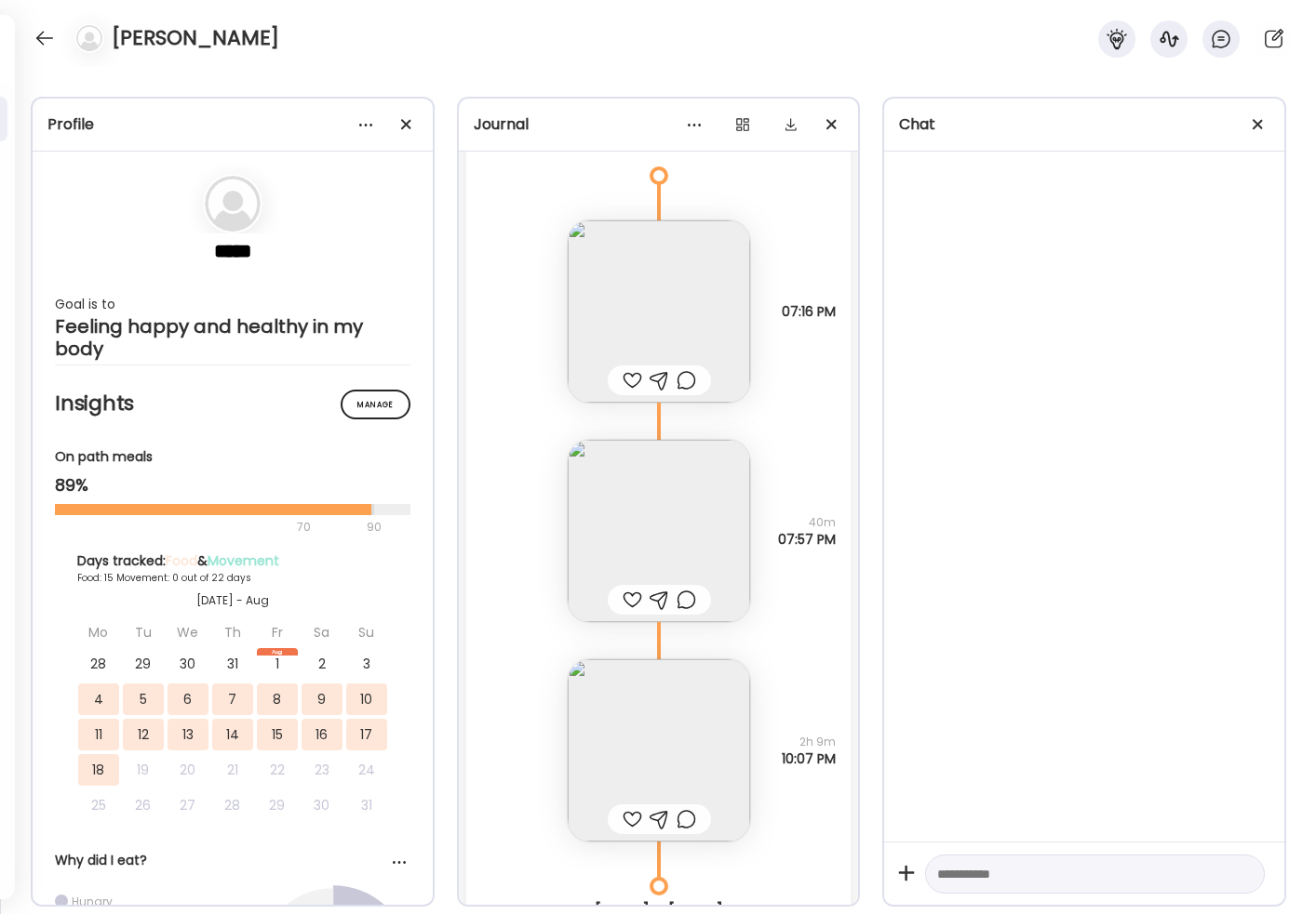
click at [687, 320] on img at bounding box center [659, 312] width 183 height 183
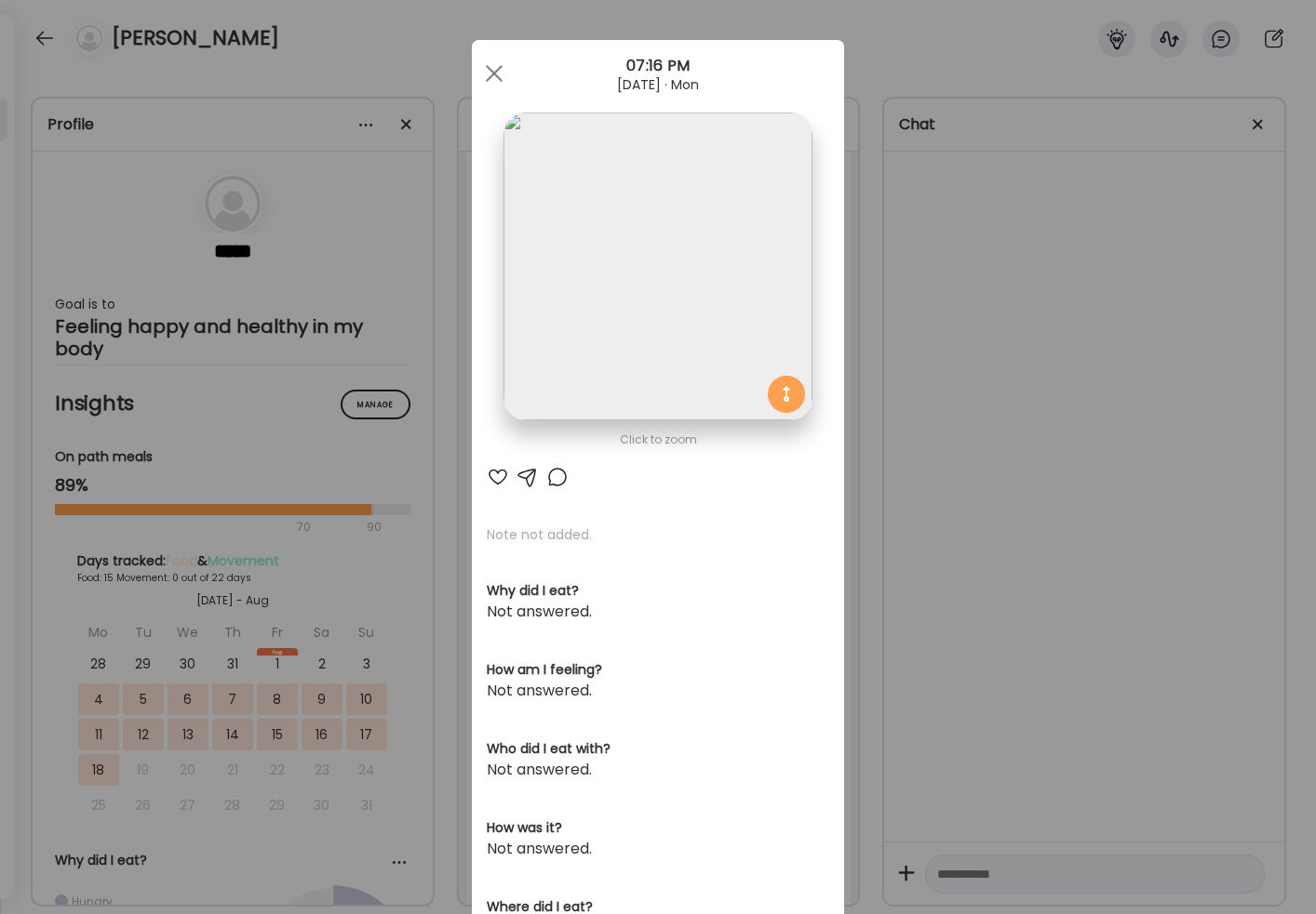
click at [911, 388] on div "Ate Coach Dashboard Wahoo! It’s official Take a moment to set up your Coach Pro…" at bounding box center [658, 457] width 1316 height 914
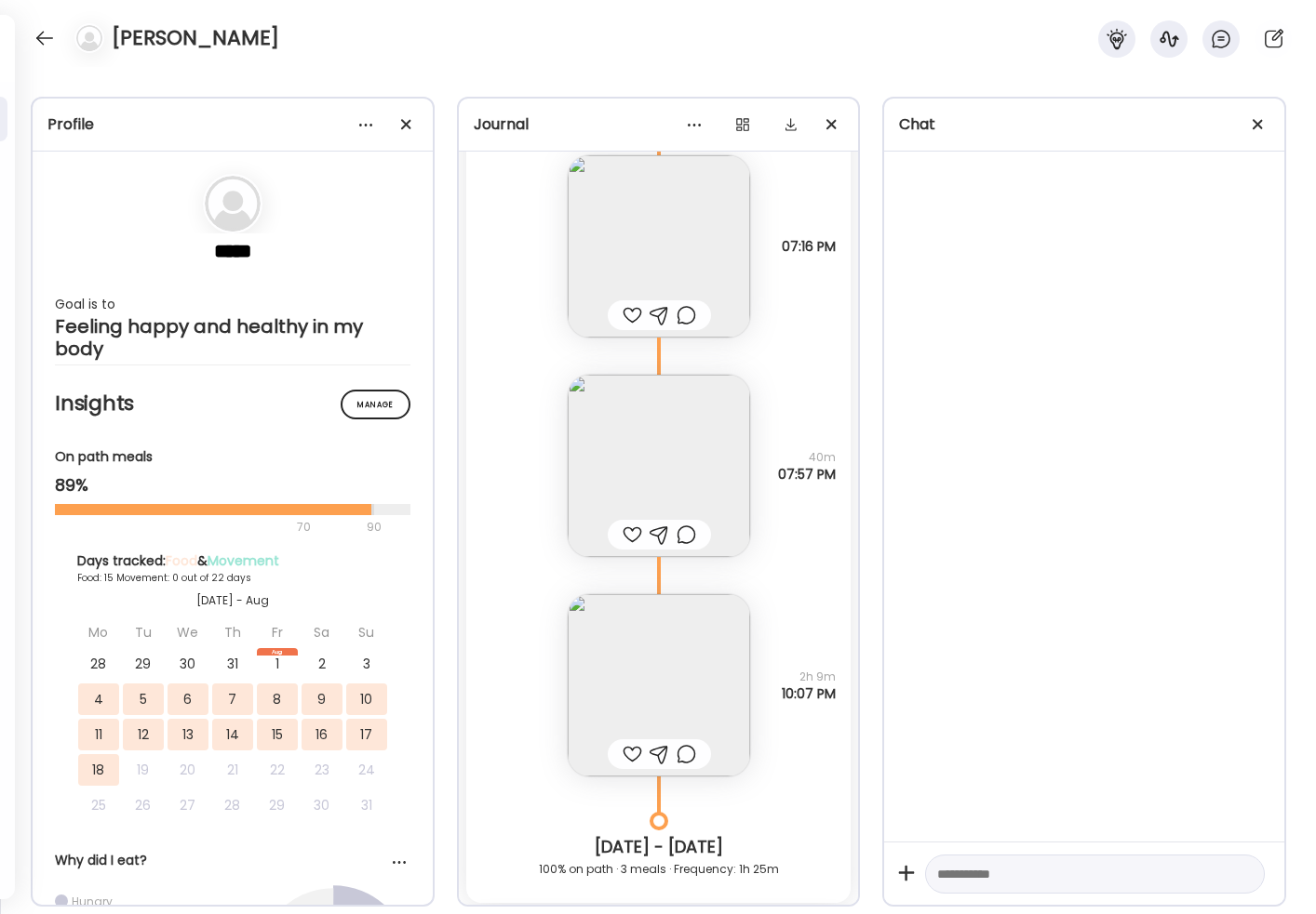
scroll to position [172, 0]
click at [657, 644] on img at bounding box center [659, 682] width 183 height 183
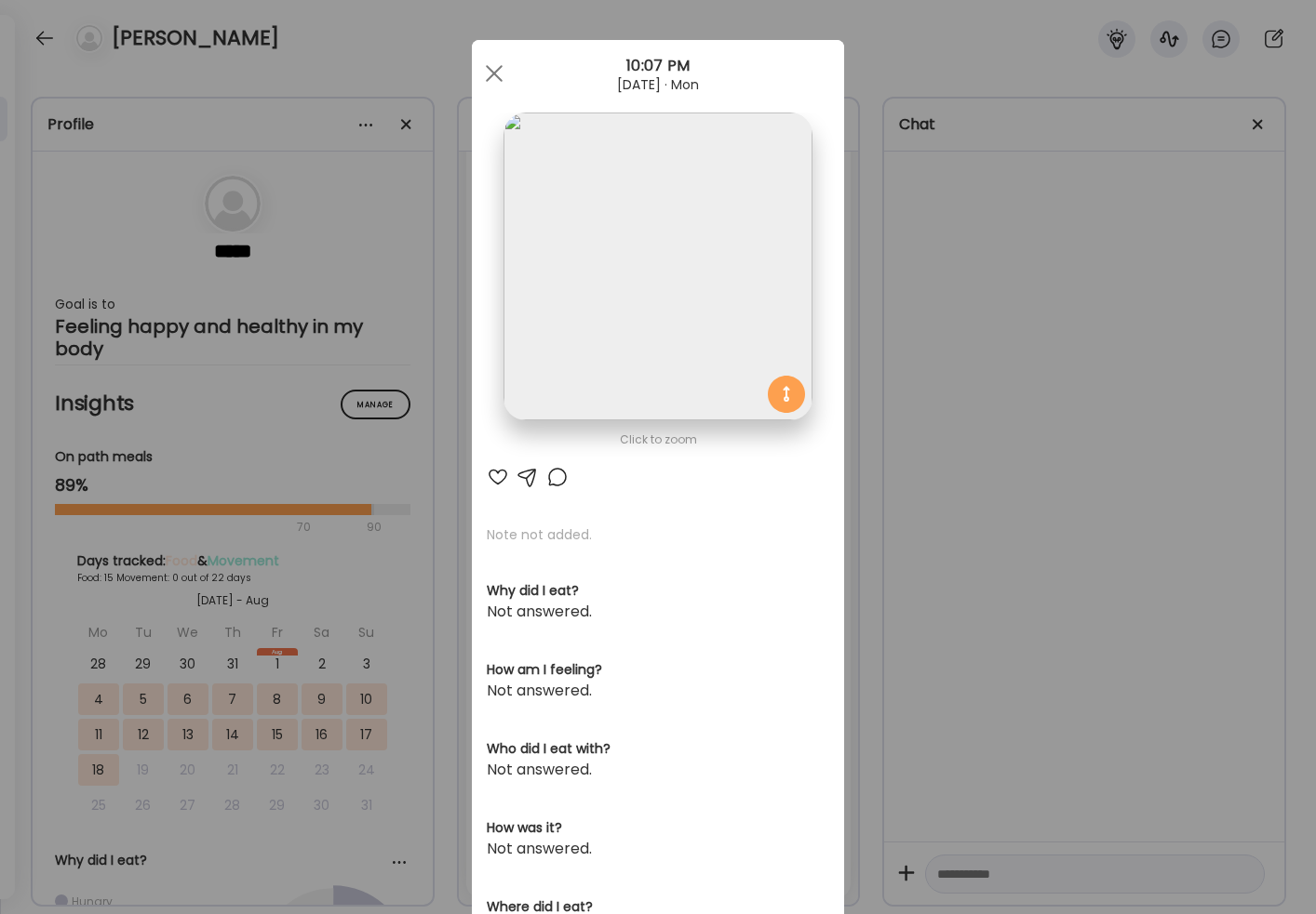
click at [689, 307] on img at bounding box center [658, 266] width 308 height 308
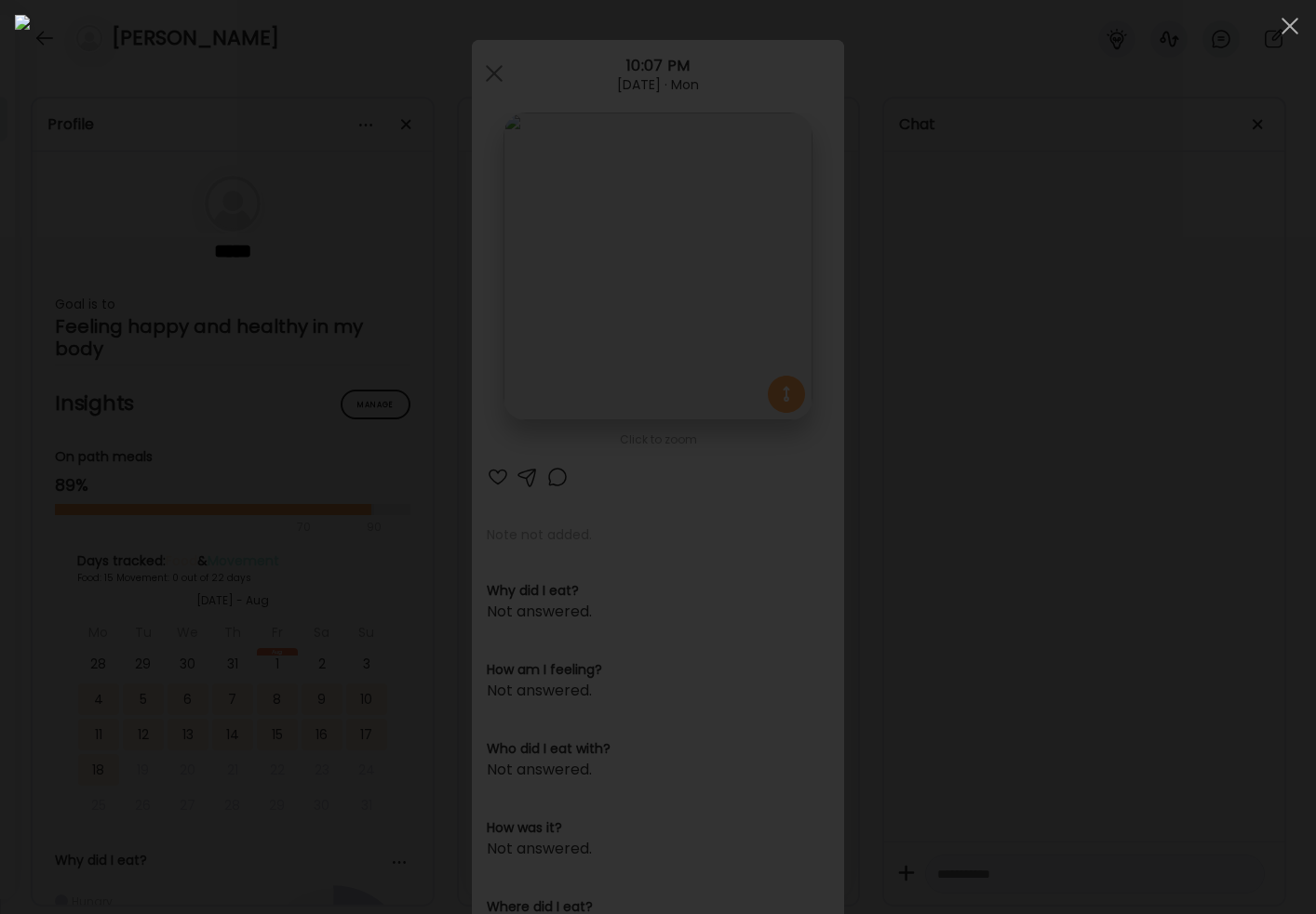
click at [1174, 499] on div at bounding box center [658, 457] width 1286 height 885
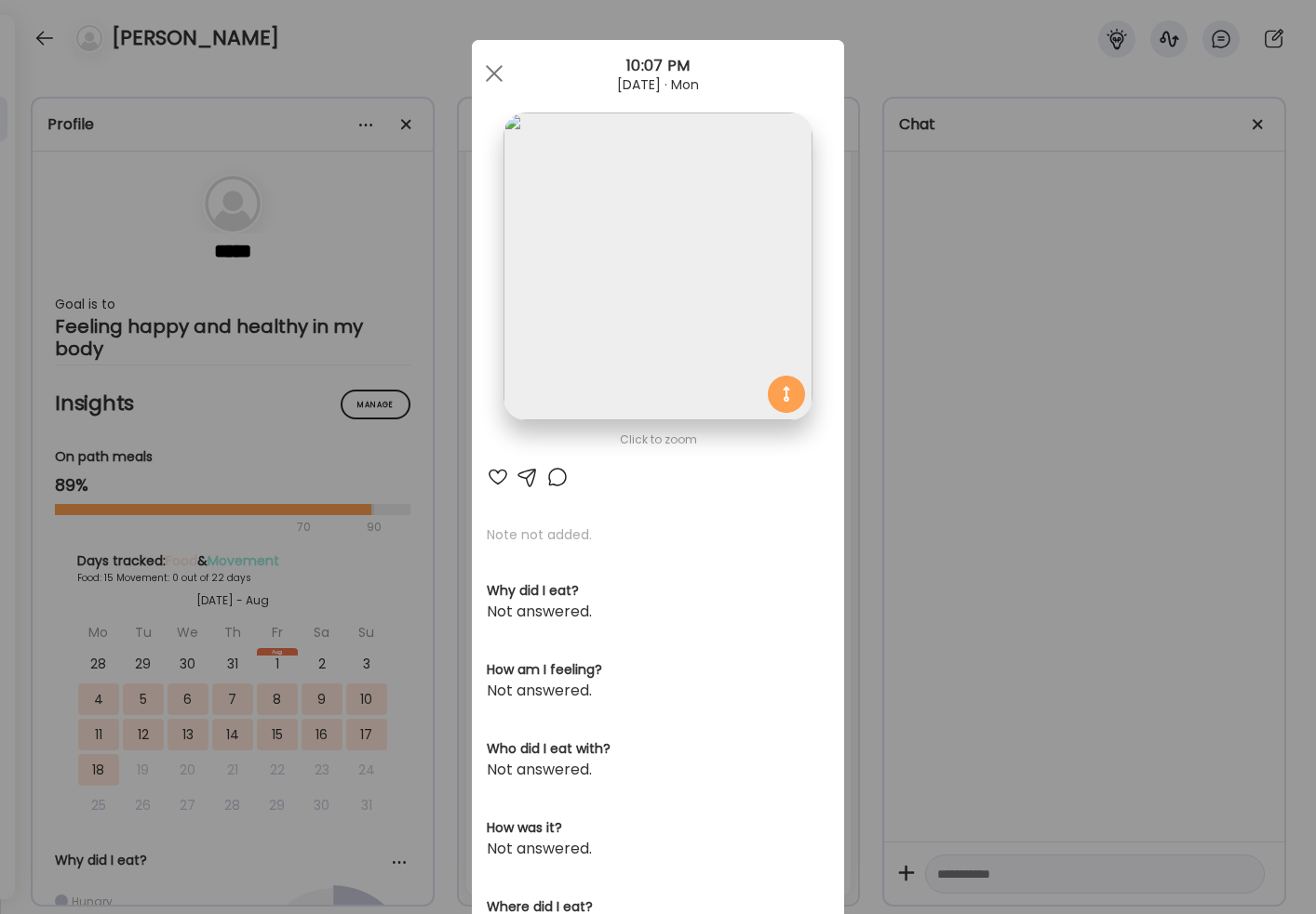
click at [941, 641] on div "Ate Coach Dashboard Wahoo! It’s official Take a moment to set up your Coach Pro…" at bounding box center [658, 457] width 1316 height 914
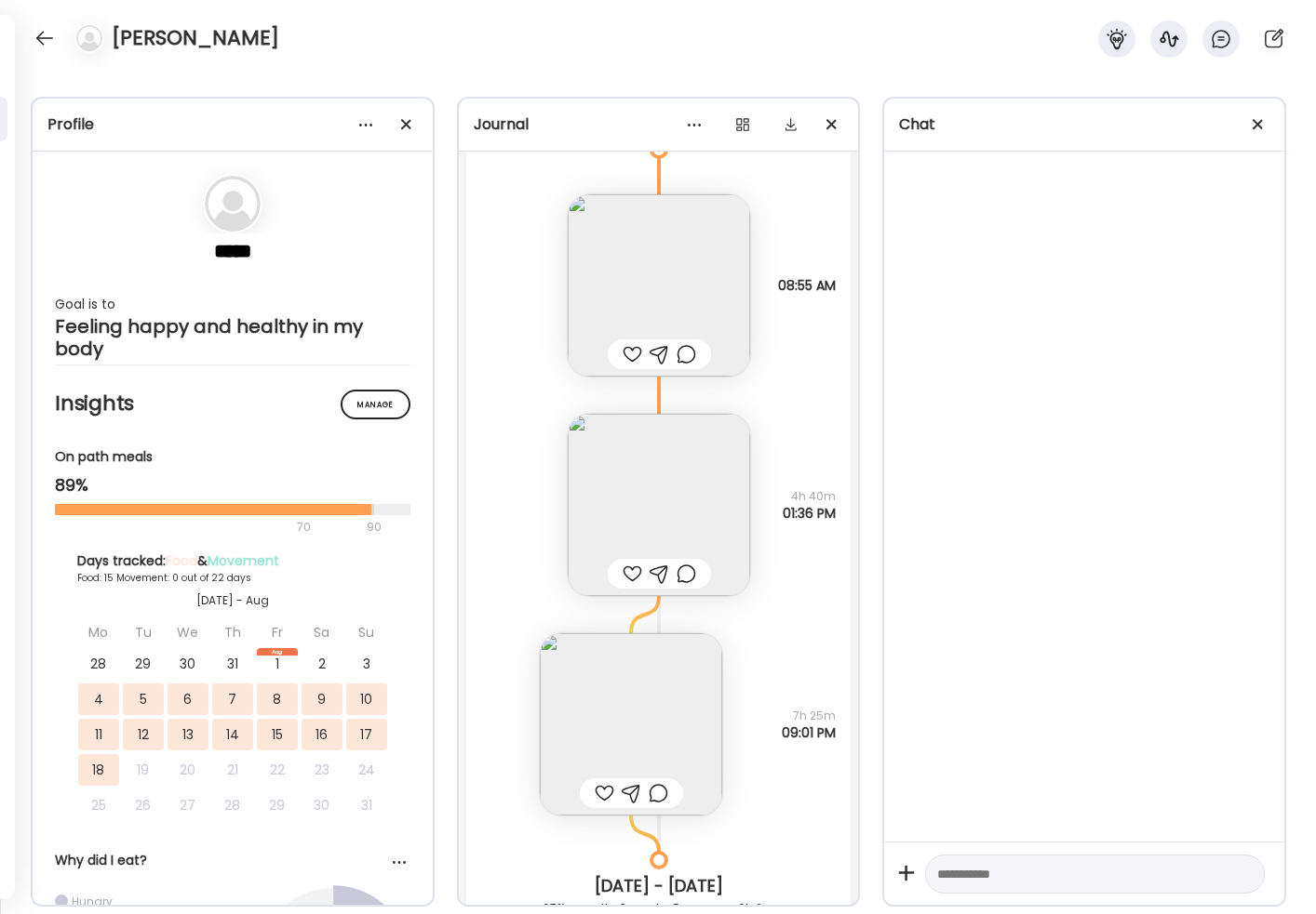
scroll to position [1028, 0]
click at [658, 644] on img at bounding box center [631, 722] width 183 height 183
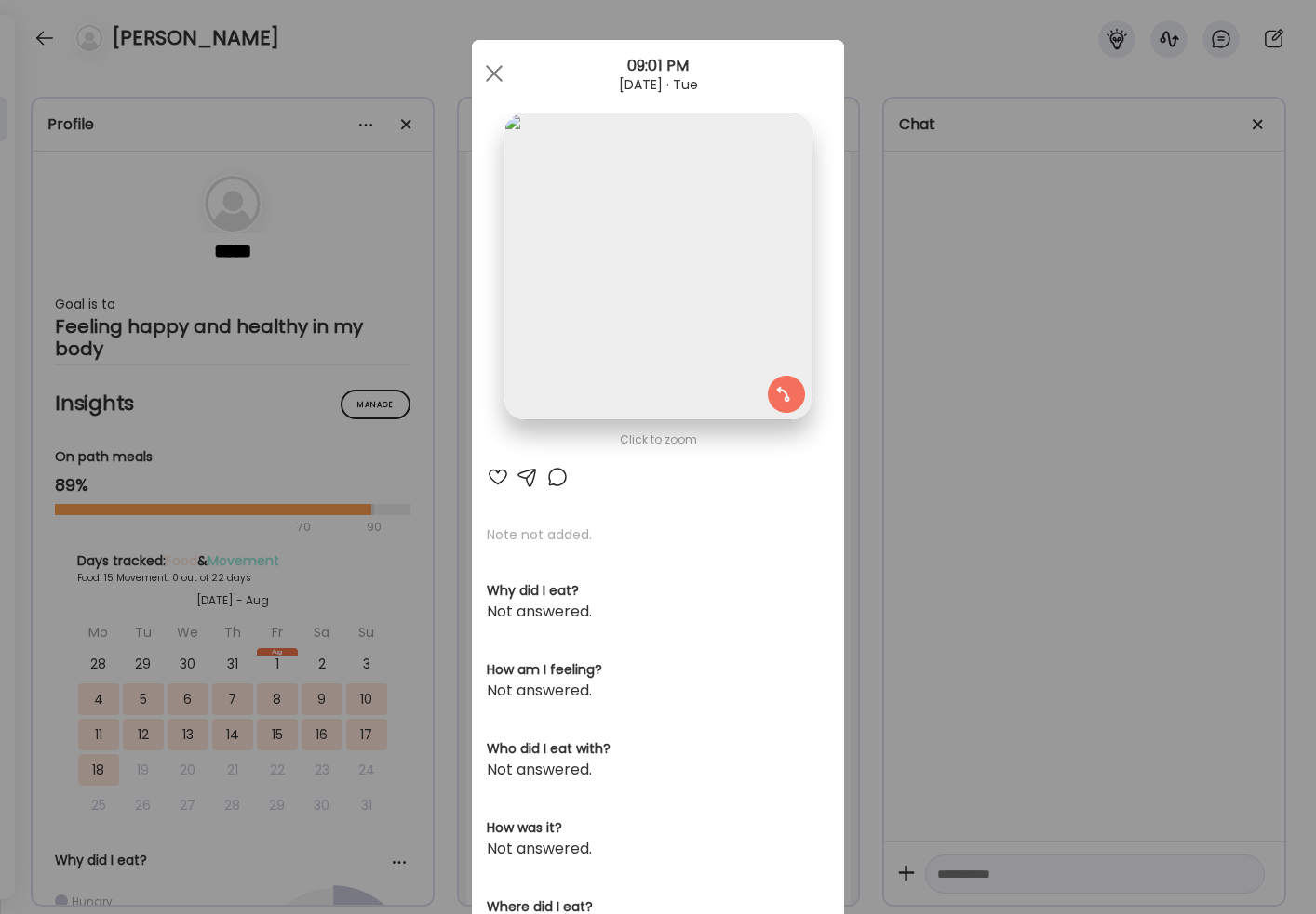
click at [728, 249] on img at bounding box center [658, 266] width 308 height 308
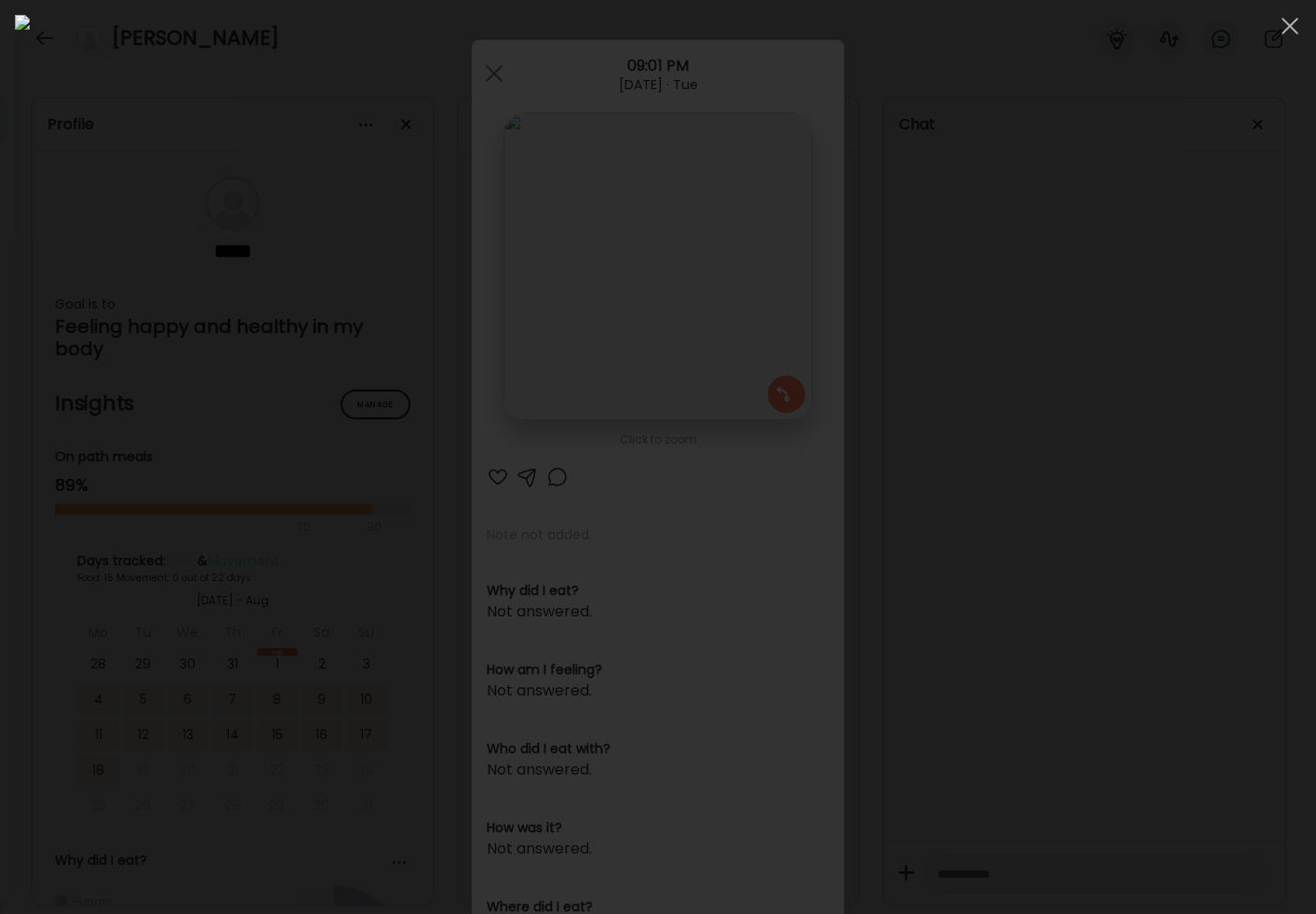
click at [1106, 400] on div at bounding box center [658, 457] width 1286 height 885
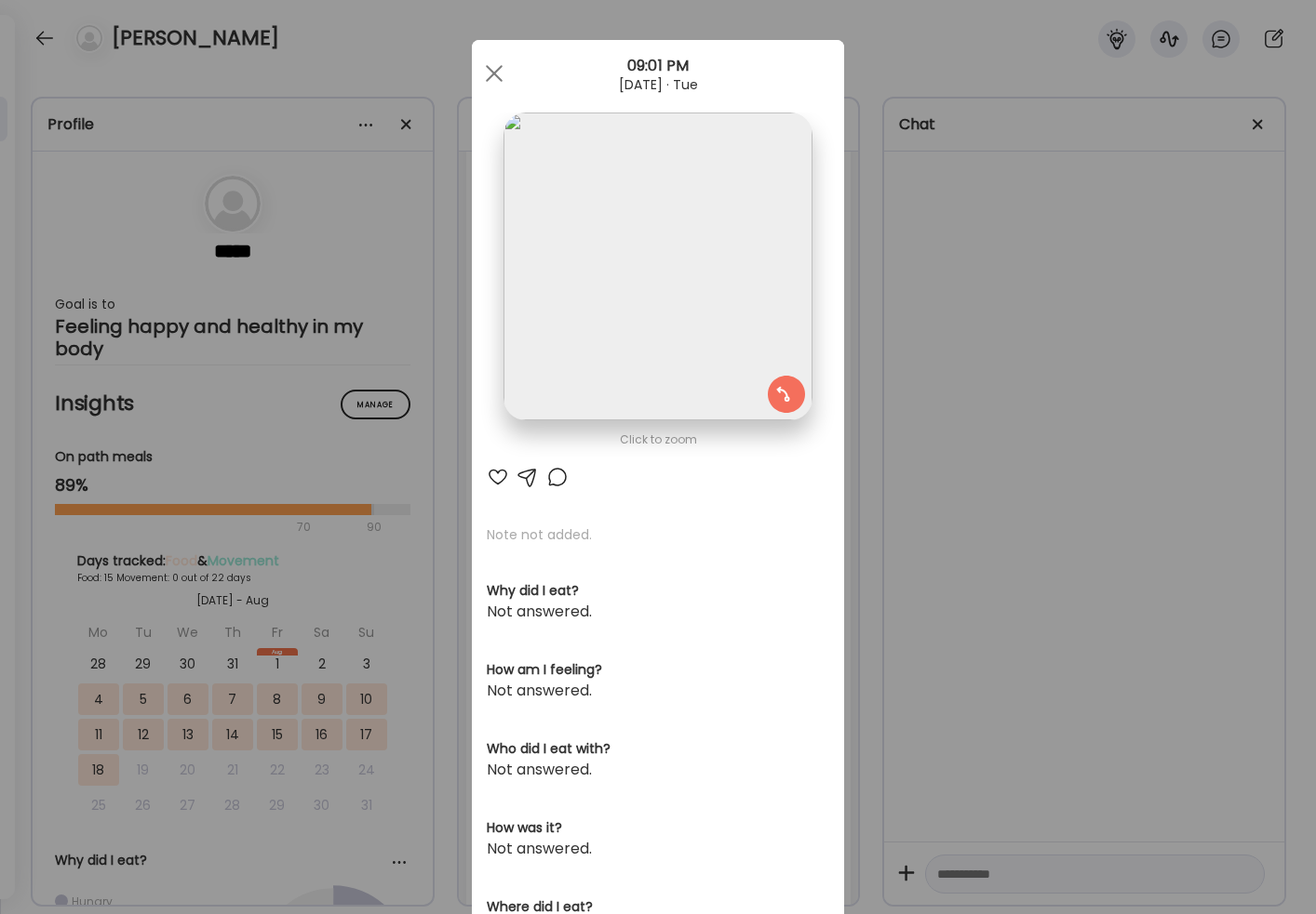
click at [900, 584] on div "Ate Coach Dashboard Wahoo! It’s official Take a moment to set up your Coach Pro…" at bounding box center [658, 457] width 1316 height 914
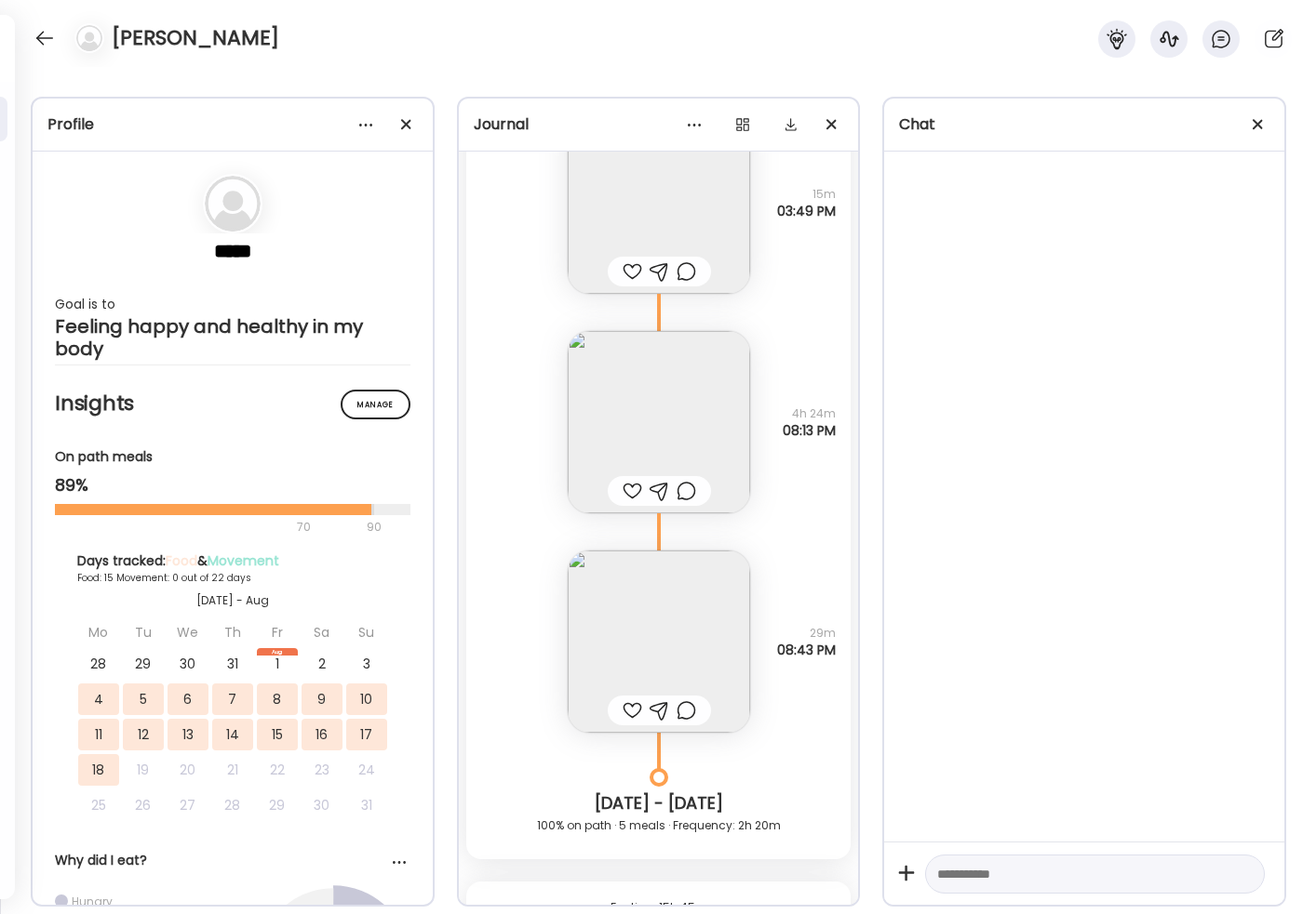
scroll to position [4022, 0]
click at [668, 644] on img at bounding box center [659, 639] width 183 height 183
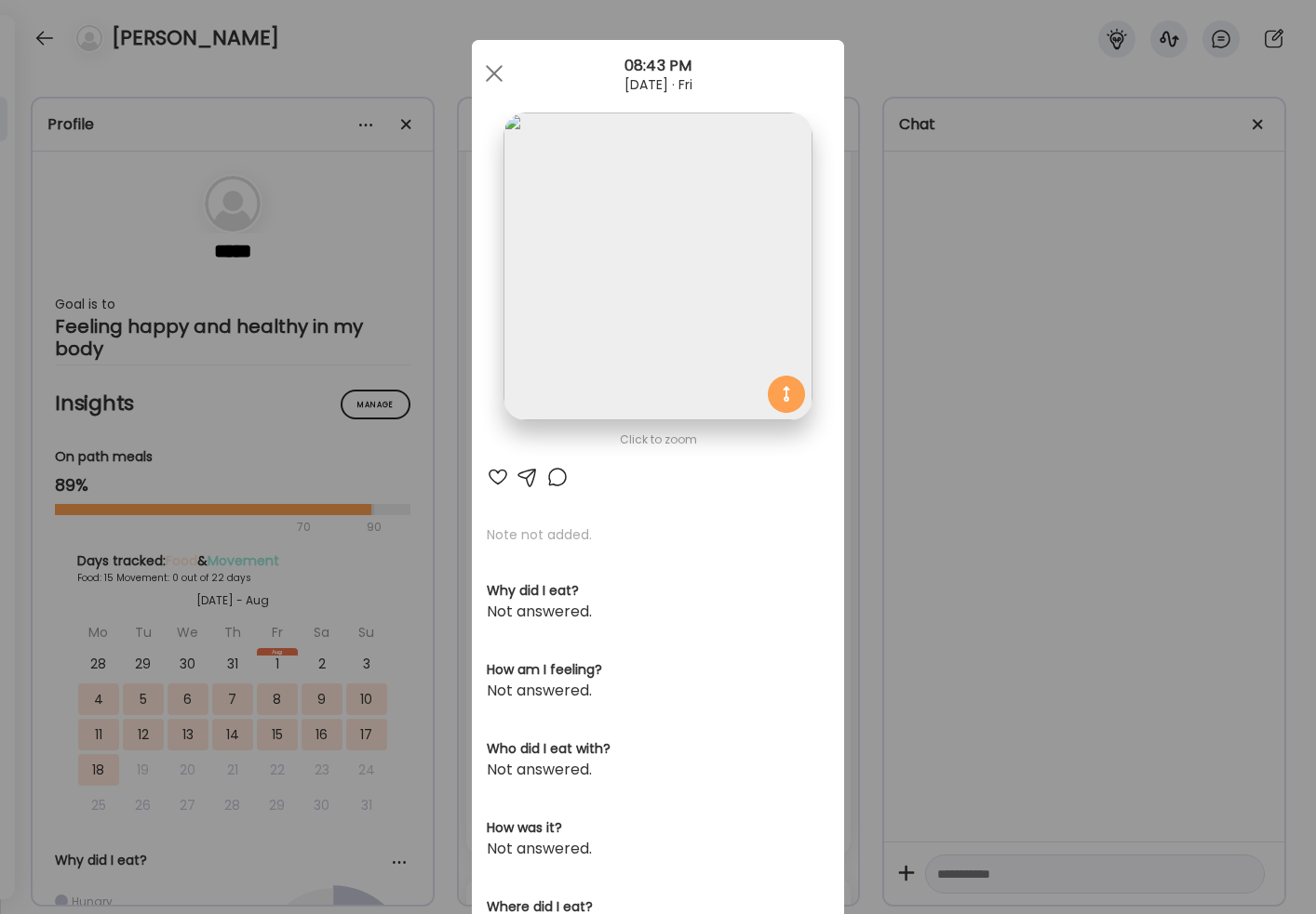
click at [921, 644] on div "Ate Coach Dashboard Wahoo! It’s official Take a moment to set up your Coach Pro…" at bounding box center [658, 457] width 1316 height 914
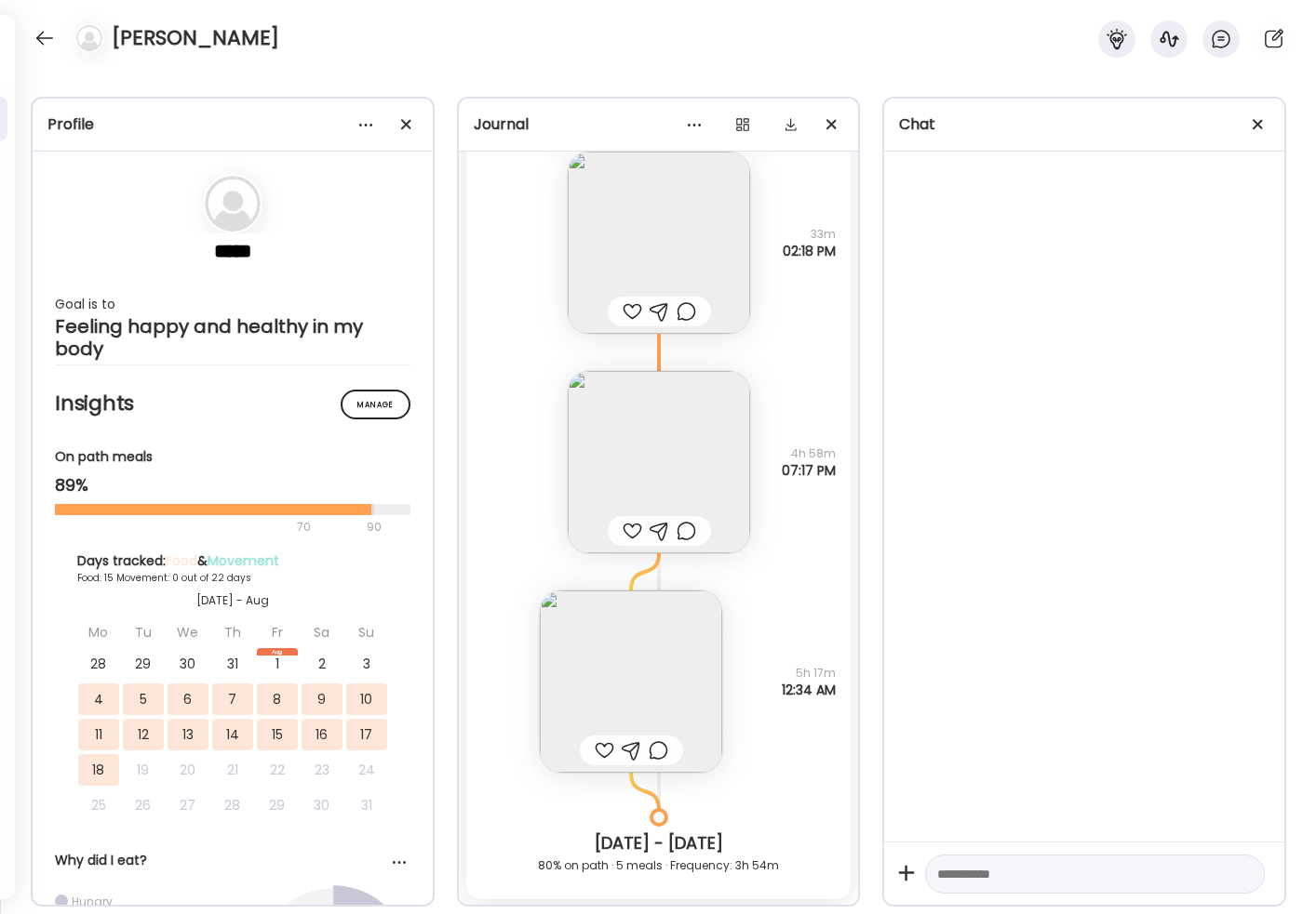
scroll to position [8053, 0]
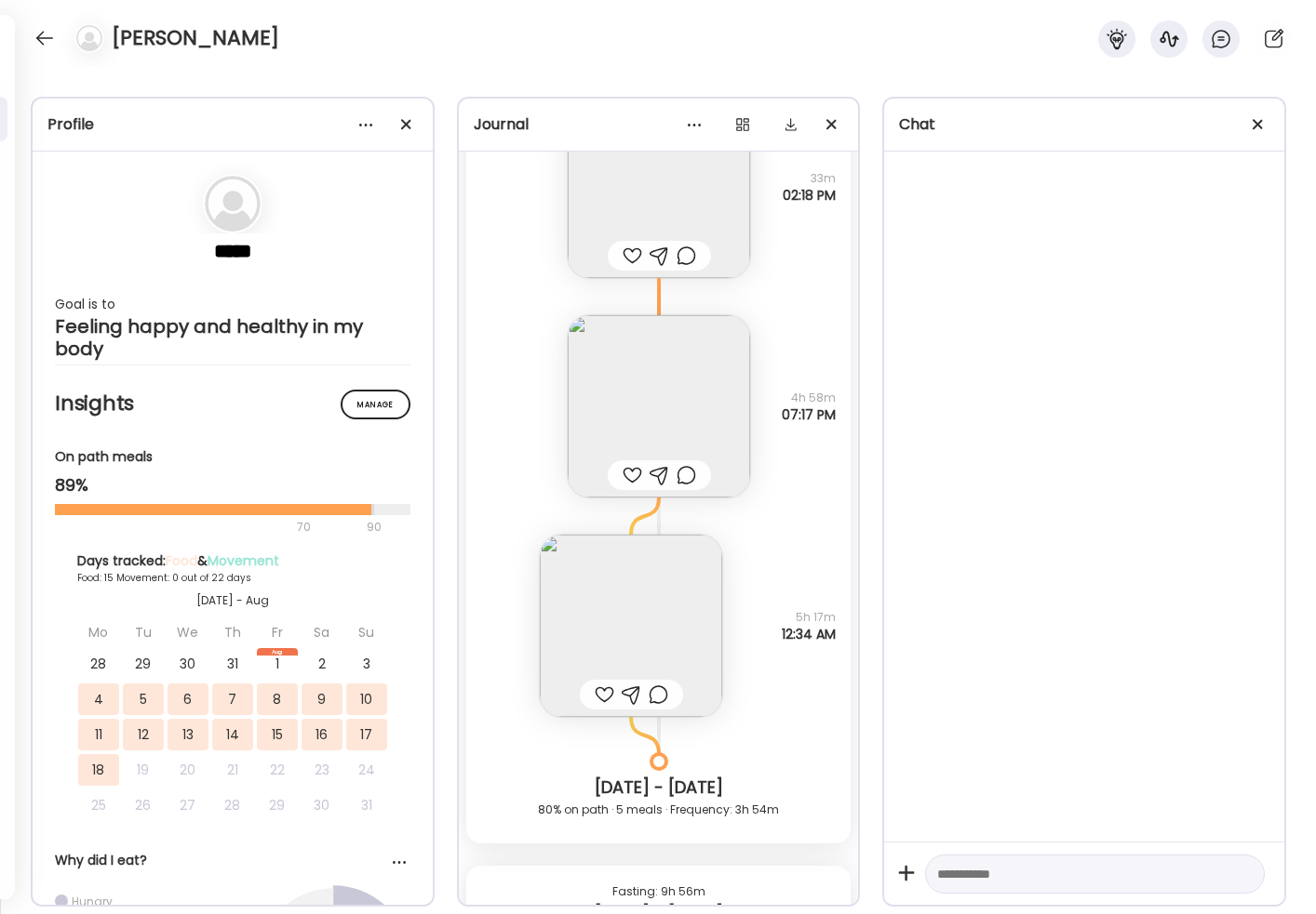
click at [651, 633] on img at bounding box center [631, 626] width 183 height 183
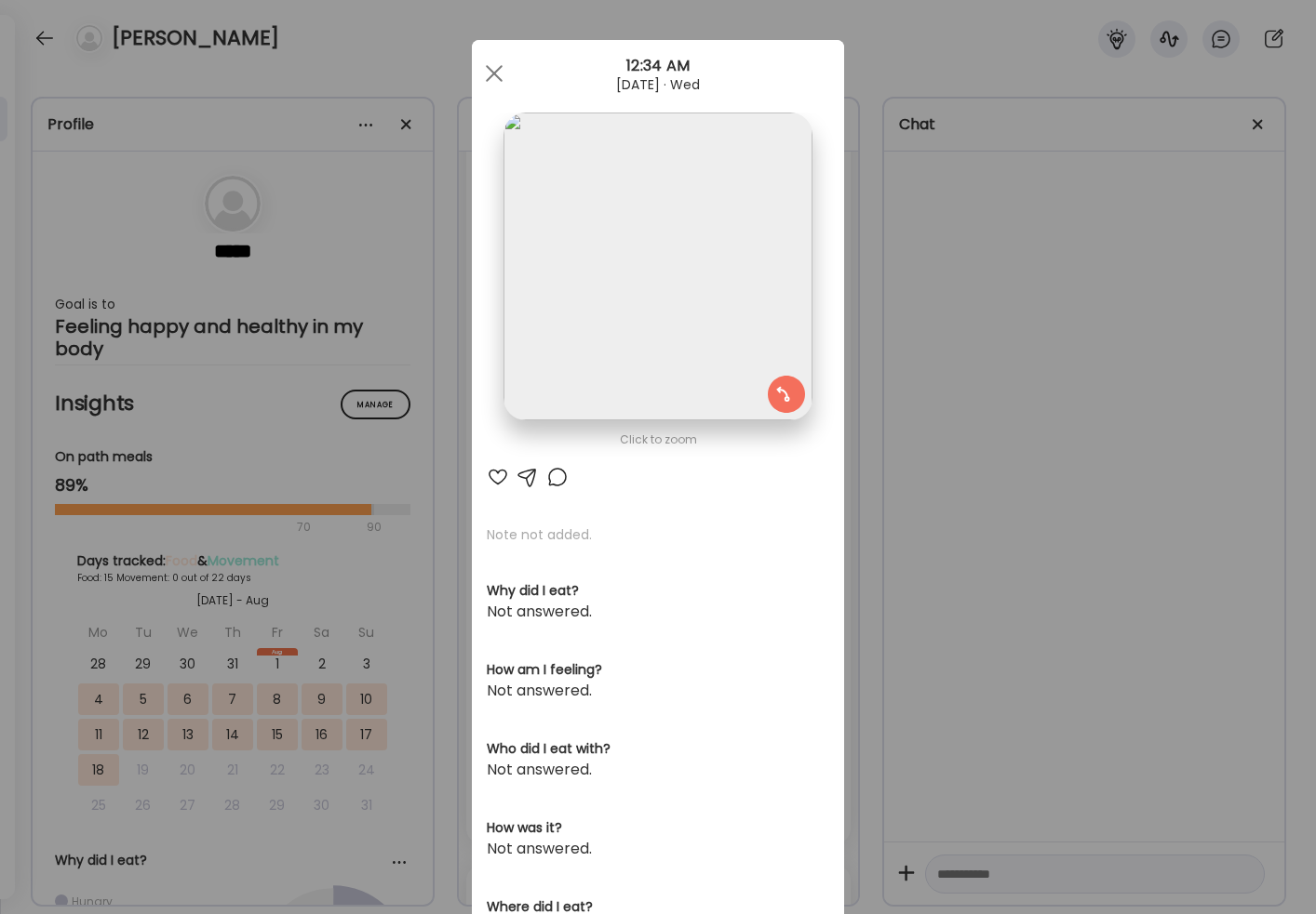
click at [933, 644] on div "Ate Coach Dashboard Wahoo! It’s official Take a moment to set up your Coach Pro…" at bounding box center [658, 457] width 1316 height 914
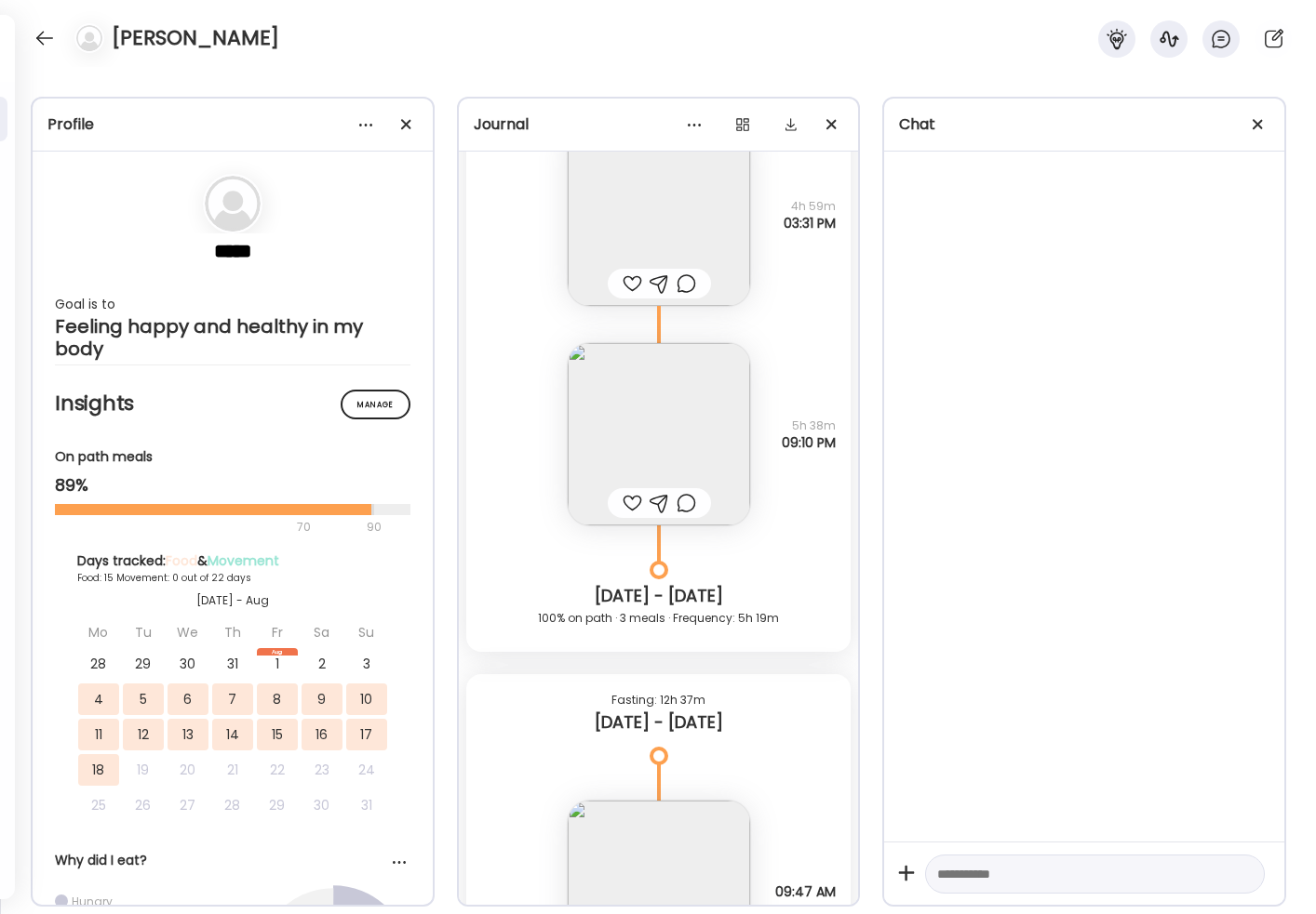
scroll to position [9033, 0]
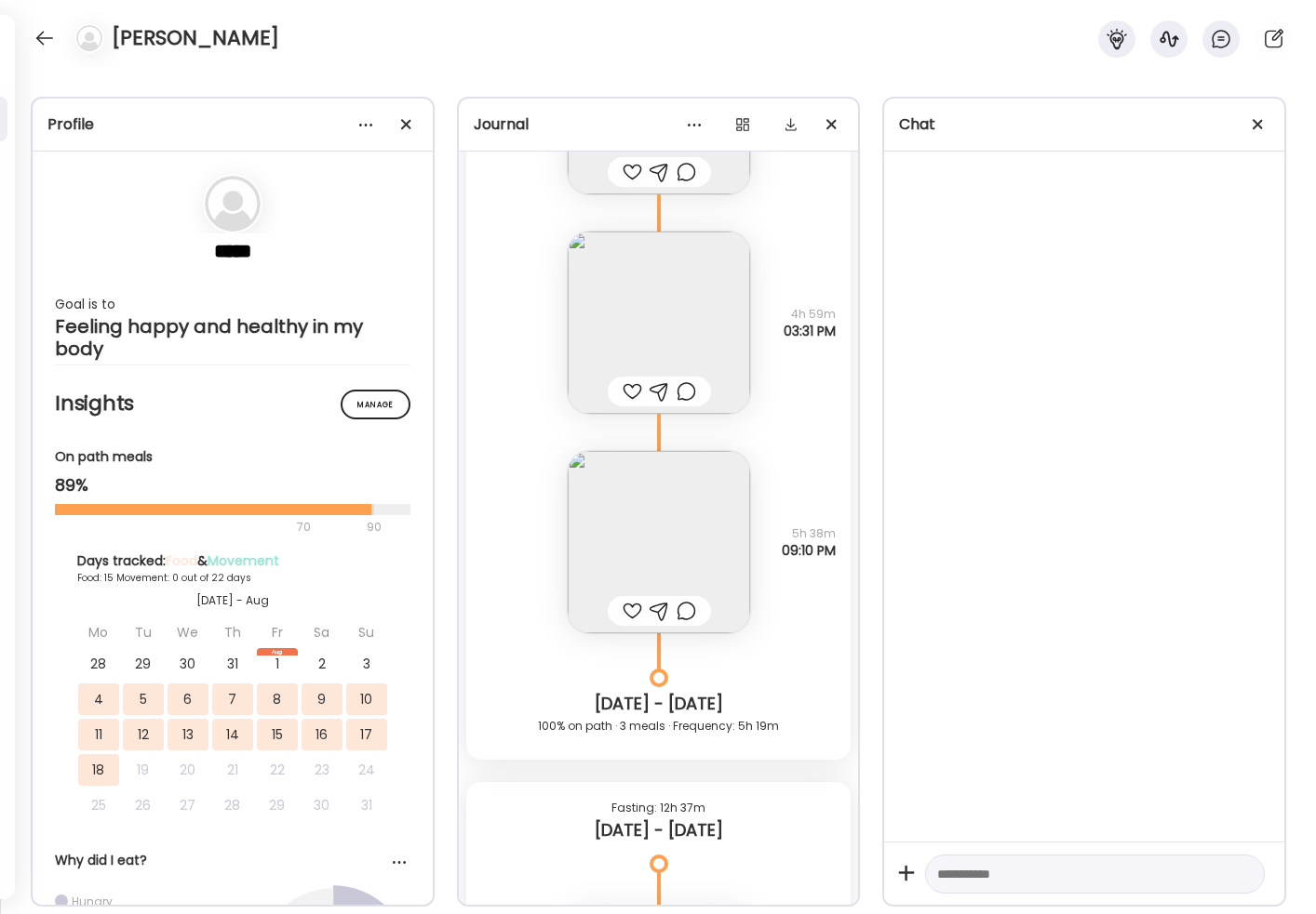
click at [678, 529] on img at bounding box center [659, 543] width 183 height 183
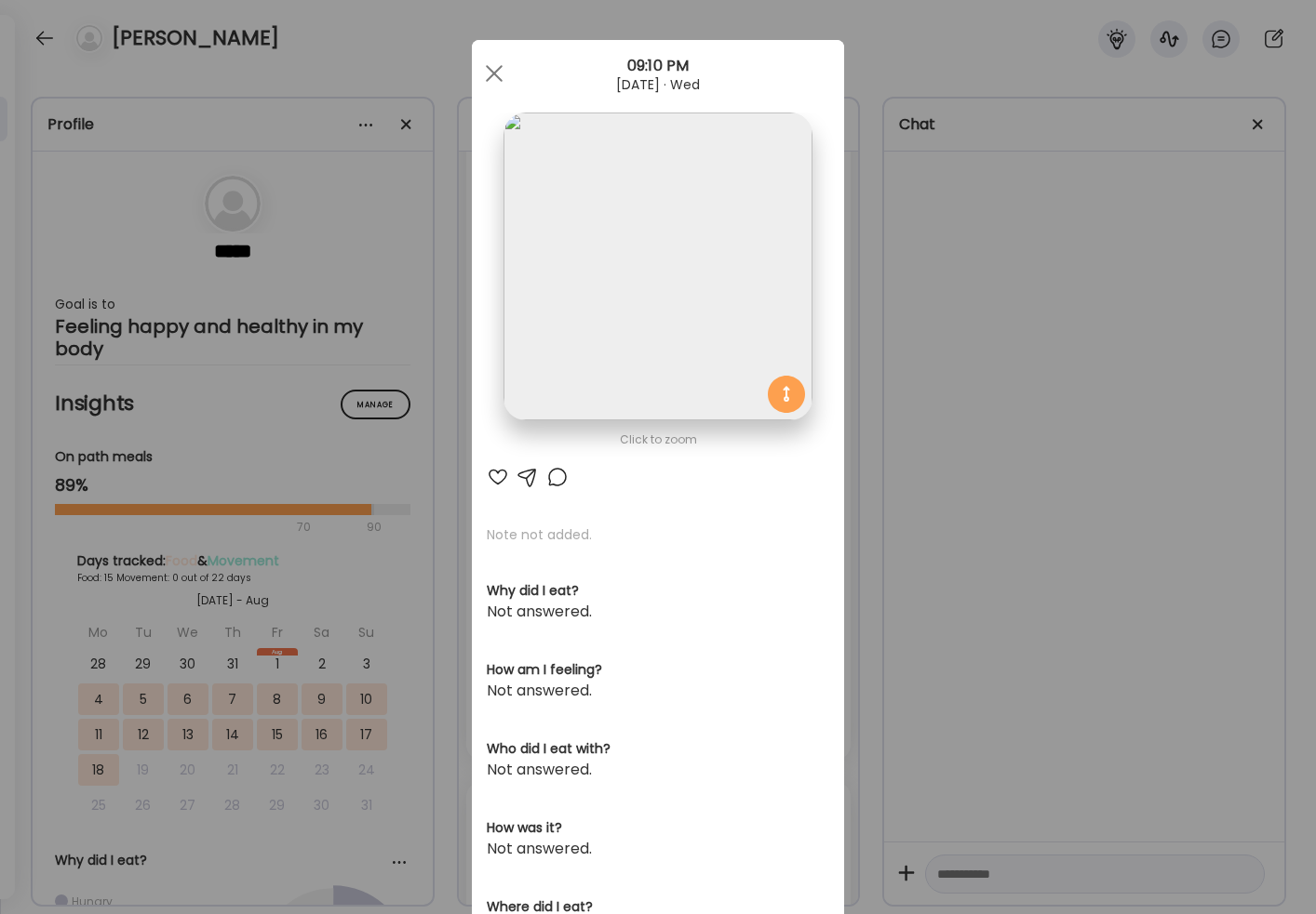
click at [972, 644] on div "Ate Coach Dashboard Wahoo! It’s official Take a moment to set up your Coach Pro…" at bounding box center [658, 457] width 1316 height 914
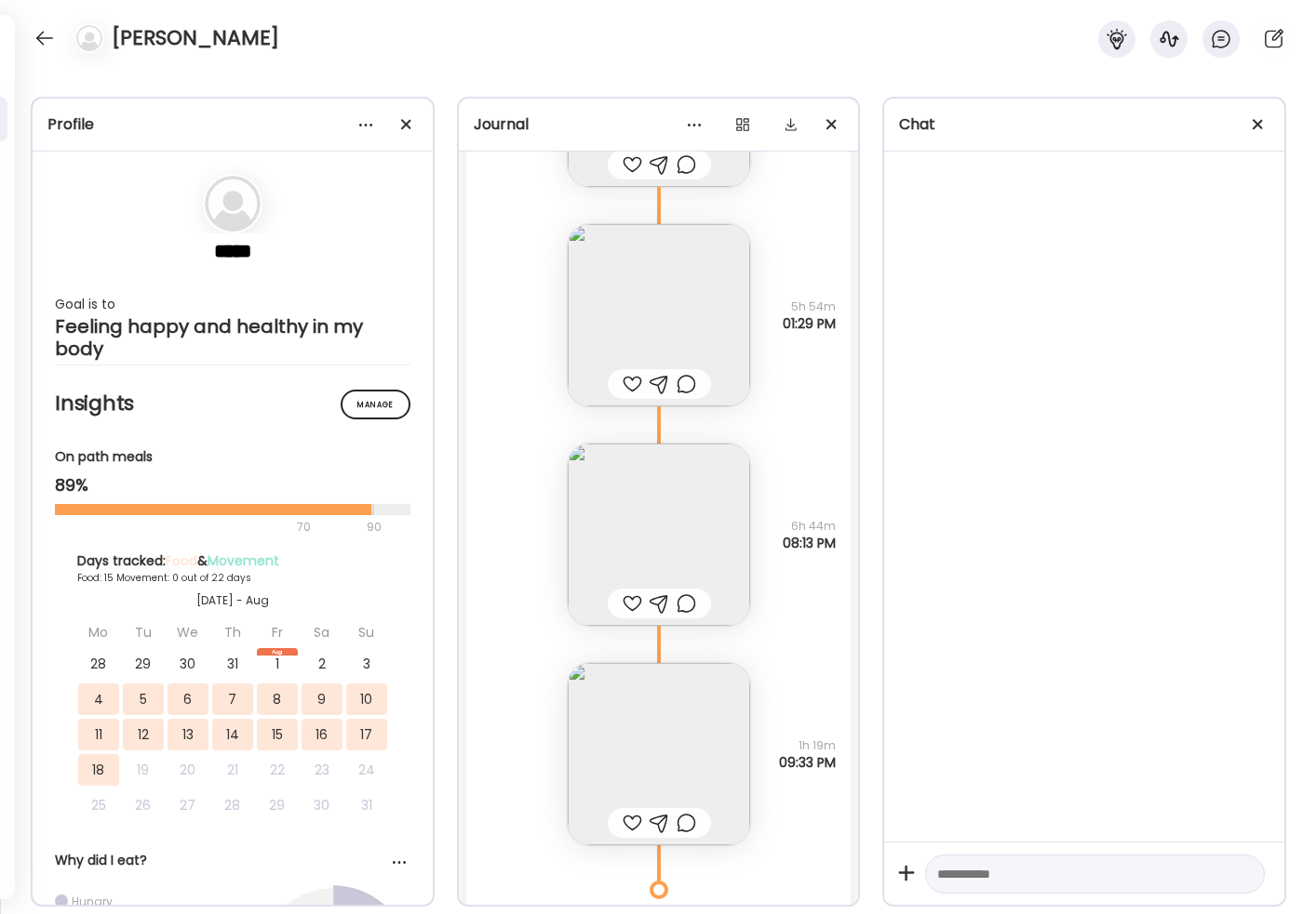
scroll to position [11074, 0]
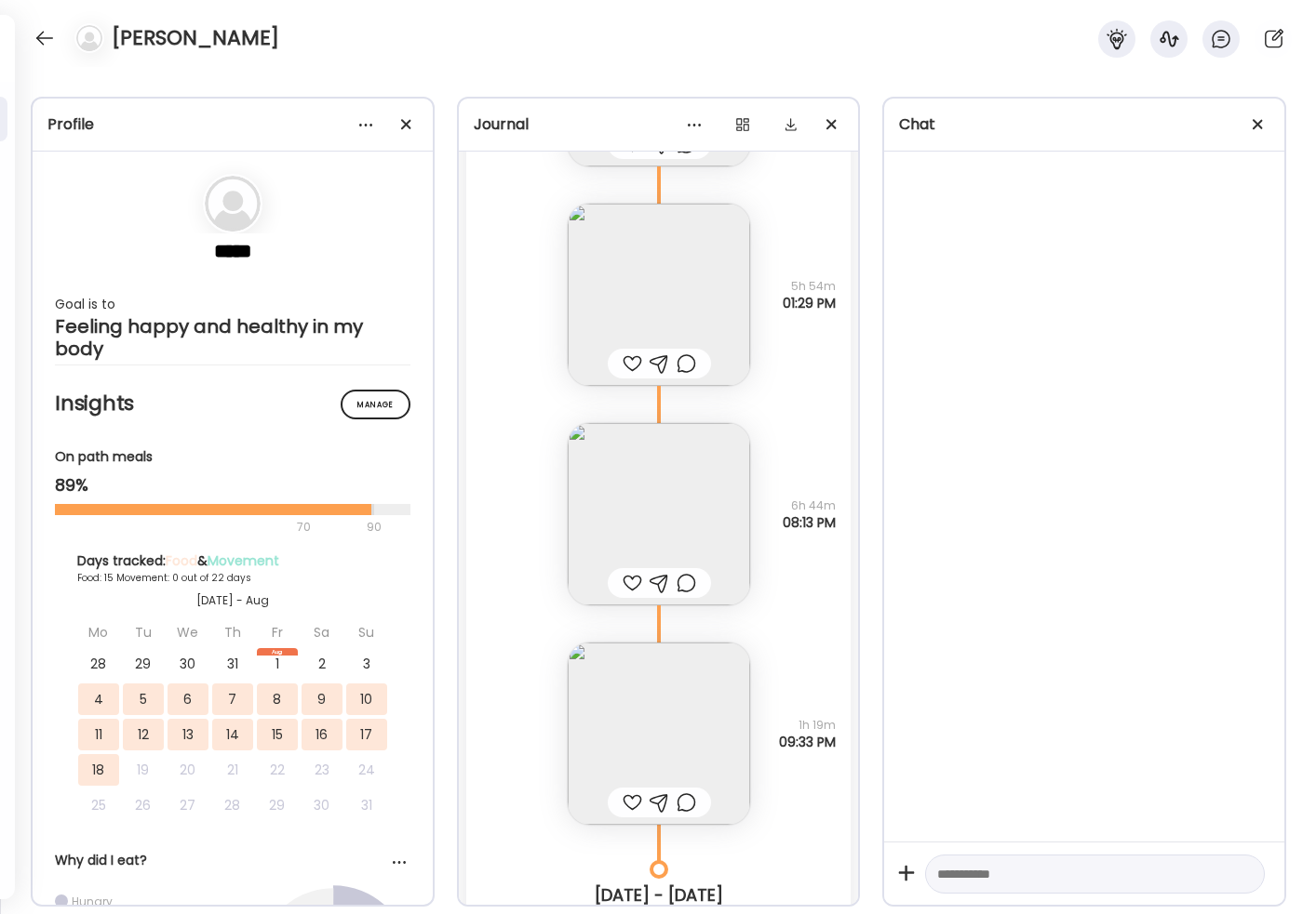
click at [655, 253] on img at bounding box center [659, 296] width 183 height 183
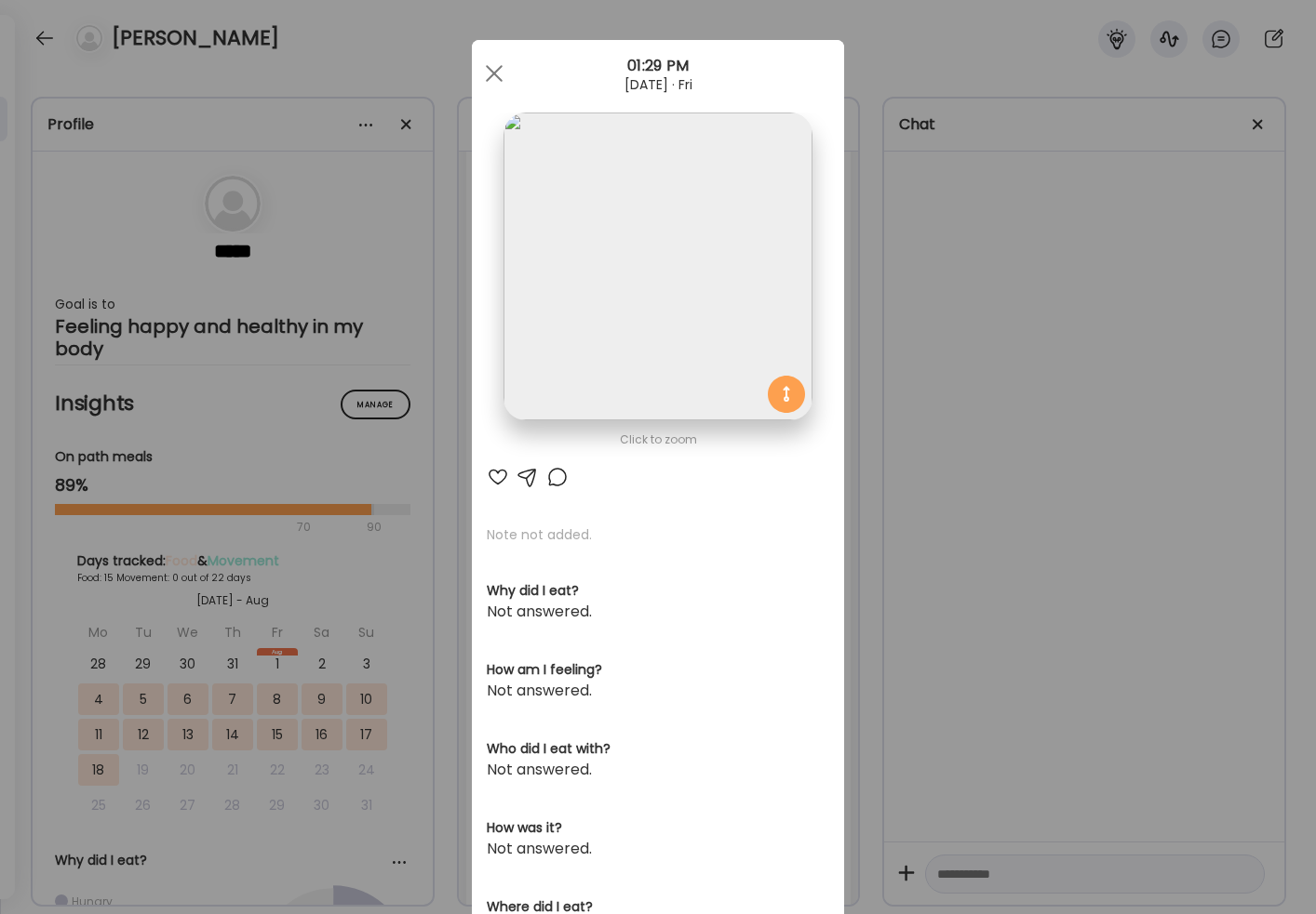
click at [914, 557] on div "Ate Coach Dashboard Wahoo! It’s official Take a moment to set up your Coach Pro…" at bounding box center [658, 457] width 1316 height 914
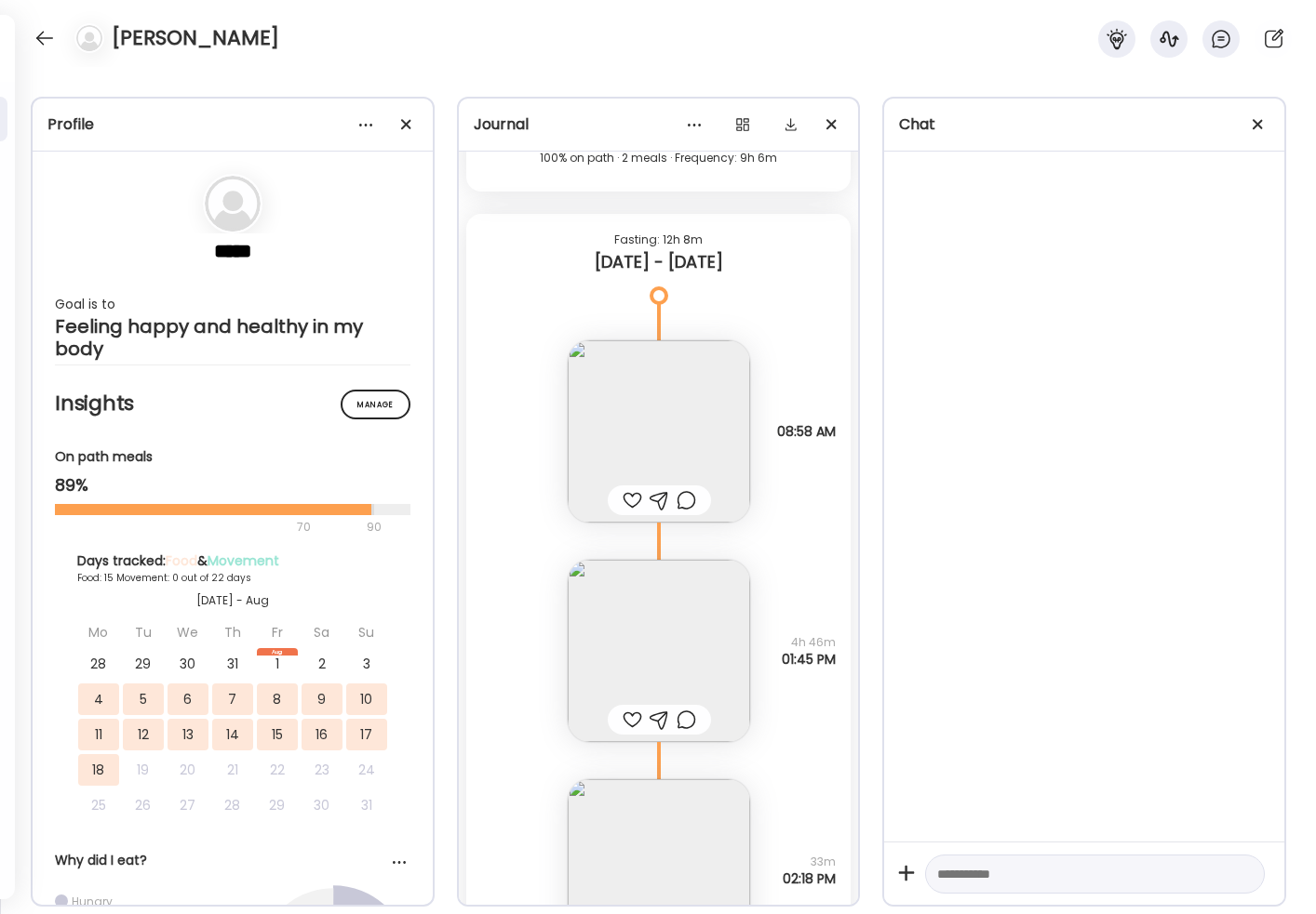
scroll to position [7366, 0]
